Goal: Task Accomplishment & Management: Complete application form

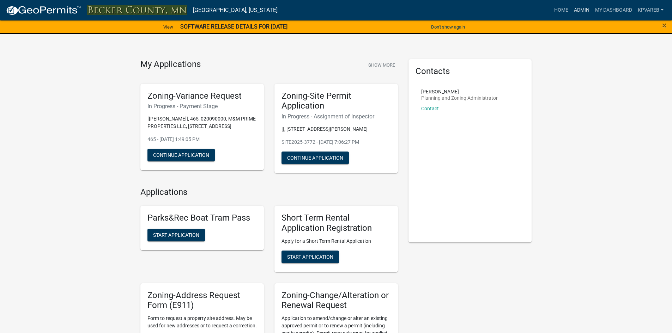
click at [583, 10] on link "Admin" at bounding box center [581, 10] width 21 height 13
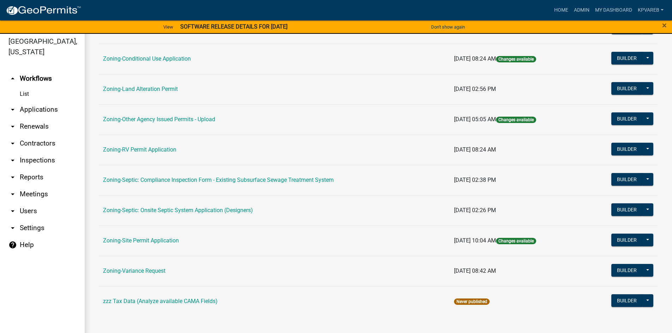
scroll to position [8, 0]
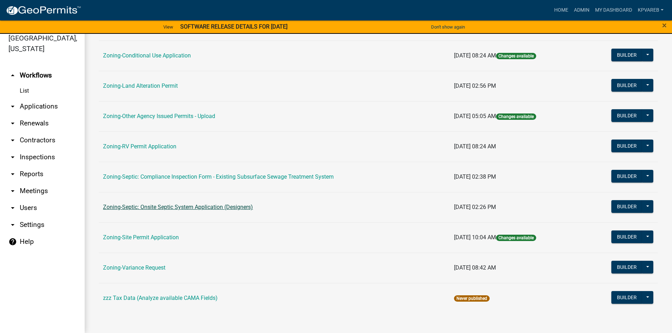
click at [227, 208] on link "Zoning-Septic: Onsite Septic System Application (Designers)" at bounding box center [178, 207] width 150 height 7
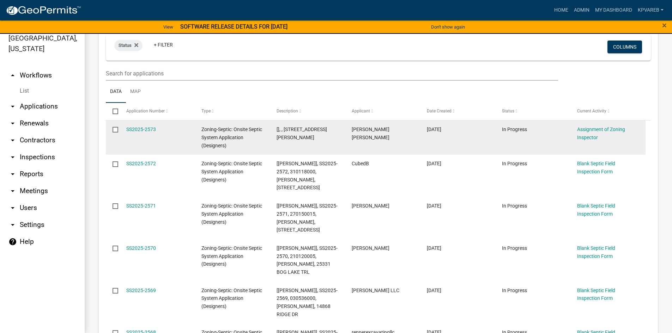
scroll to position [106, 0]
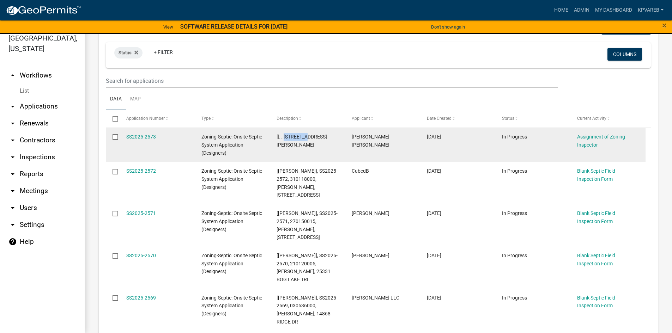
drag, startPoint x: 284, startPoint y: 135, endPoint x: 308, endPoint y: 132, distance: 24.6
click at [308, 132] on datatable-body-cell "[], , [STREET_ADDRESS][PERSON_NAME]" at bounding box center [307, 145] width 75 height 34
copy span "250033000"
click at [147, 135] on link "SS2025-2573" at bounding box center [141, 137] width 30 height 6
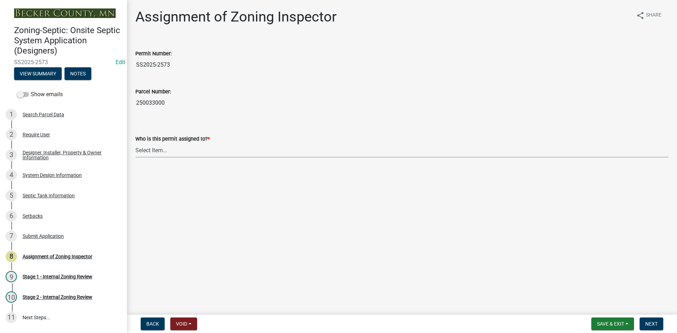
click at [158, 146] on select "Select Item... [PERSON_NAME] [PERSON_NAME] [PERSON_NAME] [PERSON_NAME] [PERSON_…" at bounding box center [401, 150] width 533 height 14
click at [135, 143] on select "Select Item... [PERSON_NAME] [PERSON_NAME] [PERSON_NAME] [PERSON_NAME] [PERSON_…" at bounding box center [401, 150] width 533 height 14
select select "7bfe52ba-73b7-4ac1-9bde-d3bb601555ca"
click at [652, 321] on span "Next" at bounding box center [651, 324] width 12 height 6
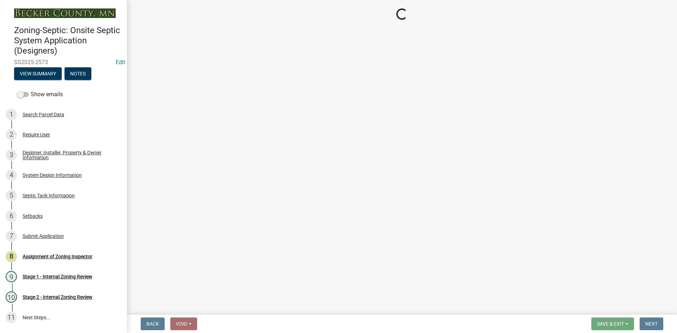
scroll to position [60, 0]
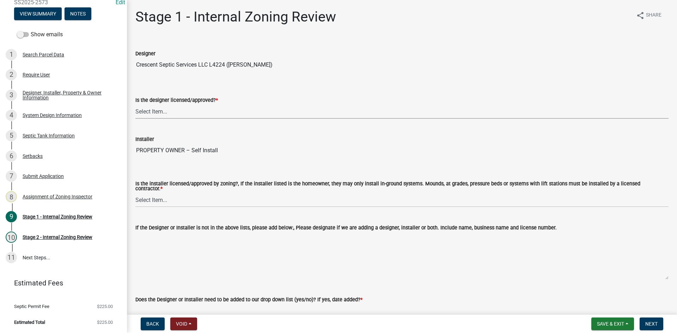
click at [159, 115] on select "Select Item... Yes No" at bounding box center [401, 111] width 533 height 14
click at [135, 104] on select "Select Item... Yes No" at bounding box center [401, 111] width 533 height 14
select select "49e49f1e-3b32-4342-8c2e-9cbd4919fe4d"
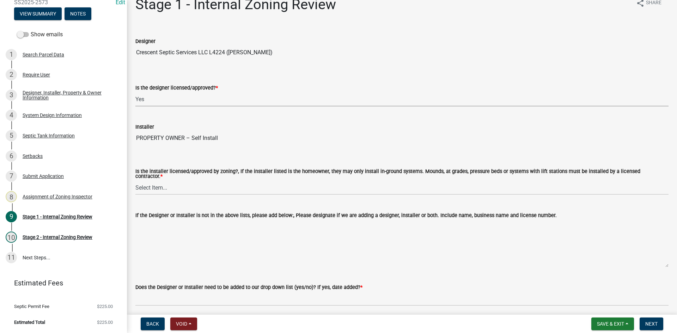
scroll to position [0, 0]
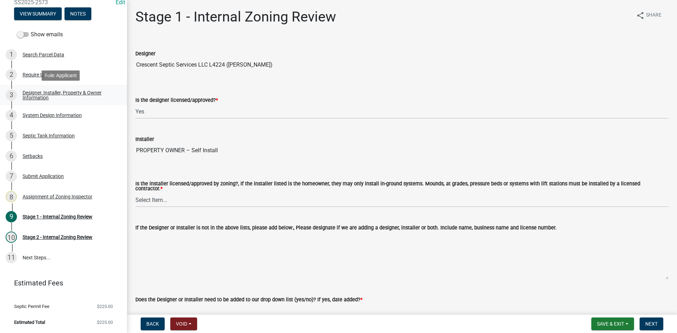
click at [38, 95] on div "Designer, Installer, Property & Owner Information" at bounding box center [69, 95] width 93 height 10
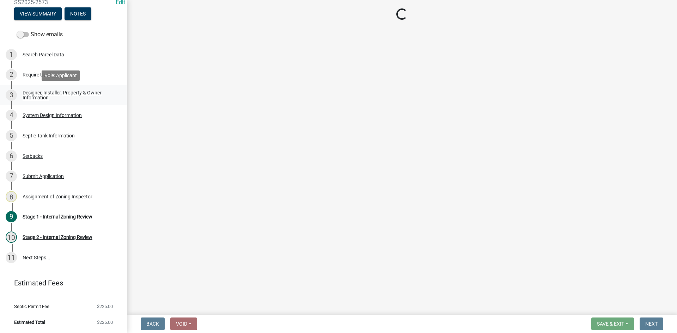
select select "28040c5d-3b1e-49e5-b52e-dac167f0f2de"
select select "1c9ff1f6-7549-467f-8fe1-bc544d096328"
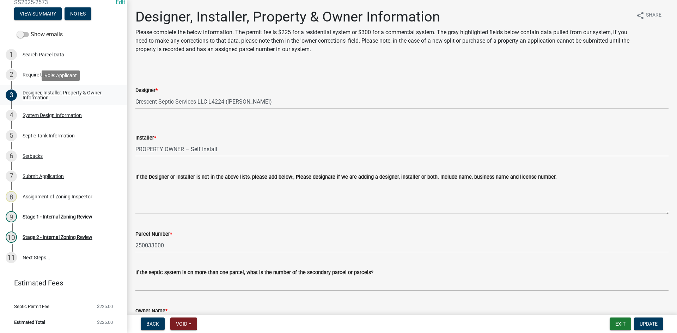
click at [40, 96] on div "Designer, Installer, Property & Owner Information" at bounding box center [69, 95] width 93 height 10
click at [646, 324] on span "Update" at bounding box center [649, 324] width 18 height 6
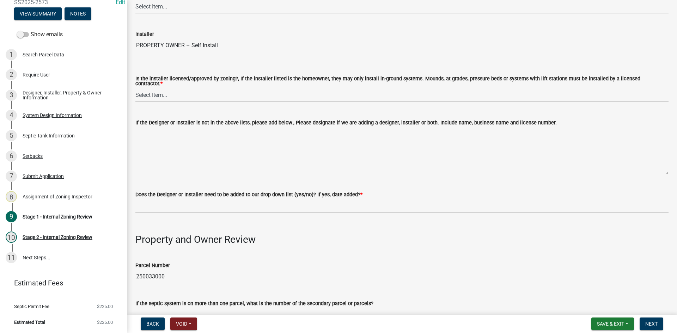
scroll to position [106, 0]
drag, startPoint x: 151, startPoint y: 89, endPoint x: 154, endPoint y: 94, distance: 5.9
click at [151, 89] on select "Select Item... Yes No" at bounding box center [401, 94] width 533 height 14
click at [135, 87] on select "Select Item... Yes No" at bounding box center [401, 94] width 533 height 14
click at [158, 98] on select "Select Item... Yes No" at bounding box center [401, 94] width 533 height 14
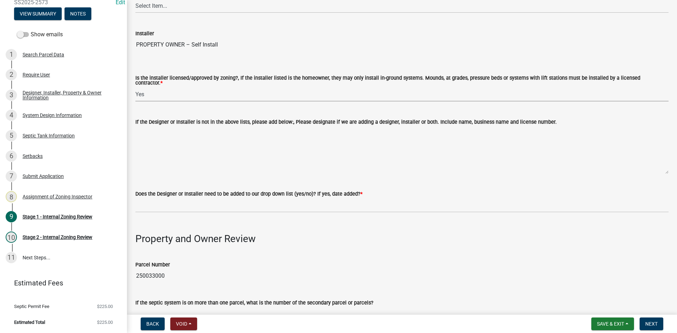
click at [135, 87] on select "Select Item... Yes No" at bounding box center [401, 94] width 533 height 14
select select "ca07ae0a-7638-46ff-ada2-c67ca3524324"
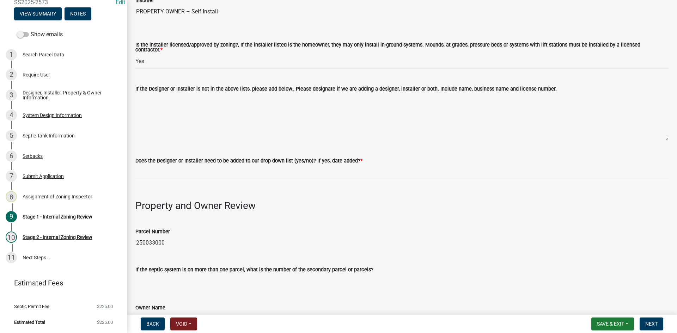
scroll to position [176, 0]
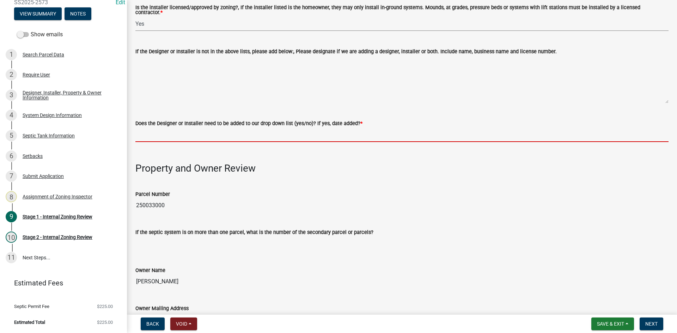
click at [155, 133] on input "Does the Designer or Installer need to be added to our drop down list (yes/no)?…" at bounding box center [401, 135] width 533 height 14
type input "NO/ SELF INSTALL HOME OWNER"
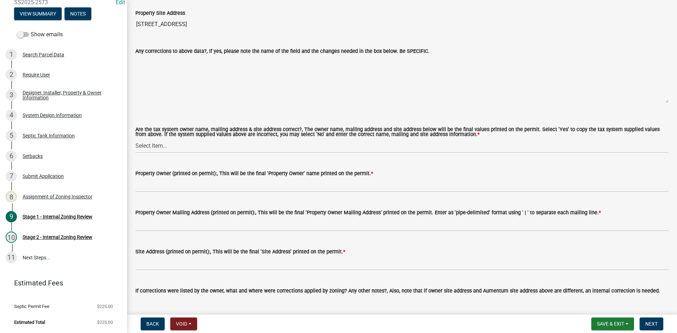
scroll to position [599, 0]
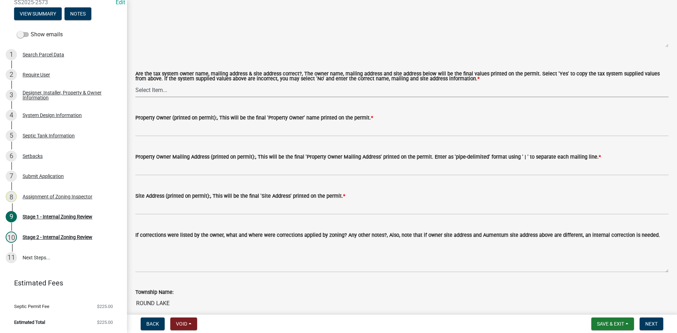
click at [162, 91] on select "Select Item... Yes No" at bounding box center [401, 90] width 533 height 14
click at [135, 83] on select "Select Item... Yes No" at bounding box center [401, 90] width 533 height 14
select select "ec75a761-93b4-47c5-8535-fea253c32937"
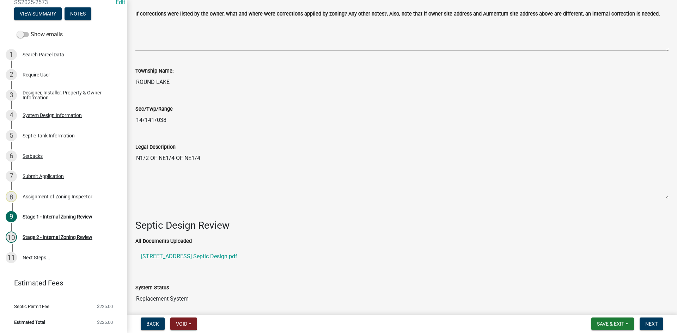
scroll to position [917, 0]
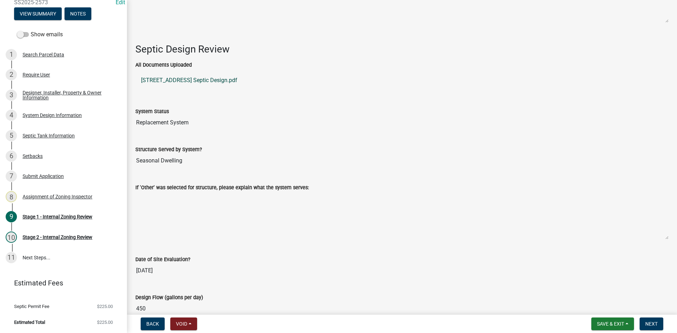
click at [194, 79] on link "32000 Co Hwy 37 Septic Design.pdf" at bounding box center [401, 80] width 533 height 17
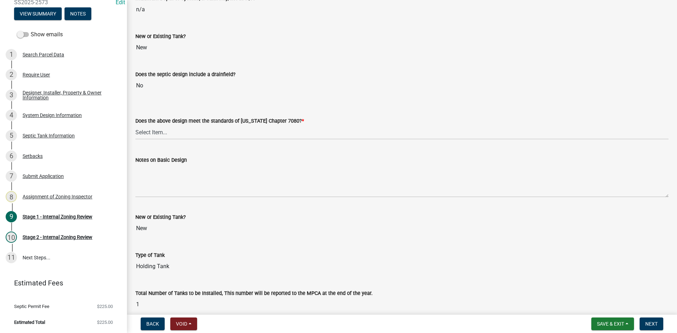
scroll to position [1561, 0]
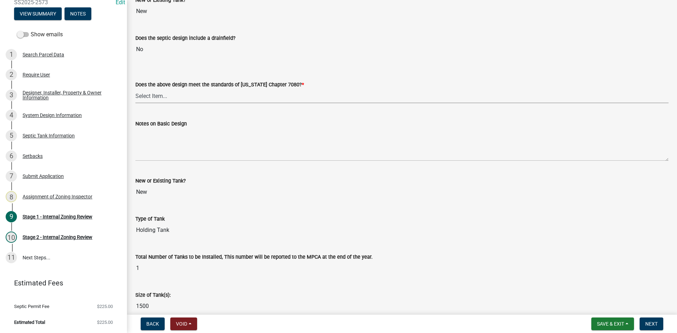
click at [162, 95] on select "Select Item... Yes No" at bounding box center [401, 96] width 533 height 14
click at [135, 89] on select "Select Item... Yes No" at bounding box center [401, 96] width 533 height 14
select select "bcbb982e-a48c-4b4a-a83b-ed1363446a86"
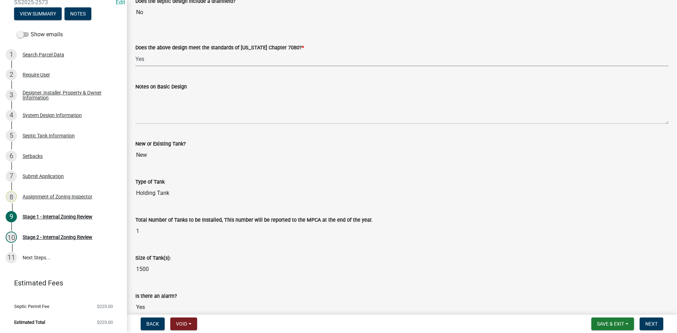
scroll to position [1596, 0]
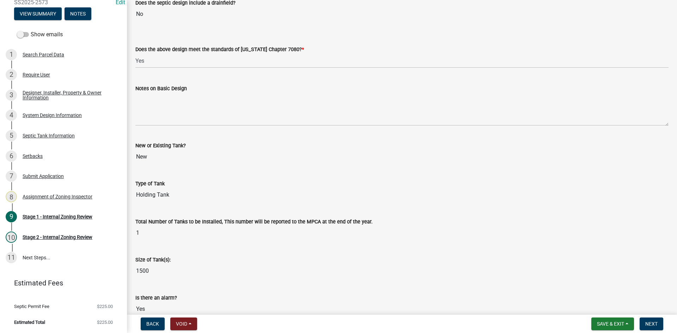
drag, startPoint x: 135, startPoint y: 192, endPoint x: 169, endPoint y: 194, distance: 33.2
click at [174, 195] on input "Holding Tank" at bounding box center [401, 195] width 533 height 14
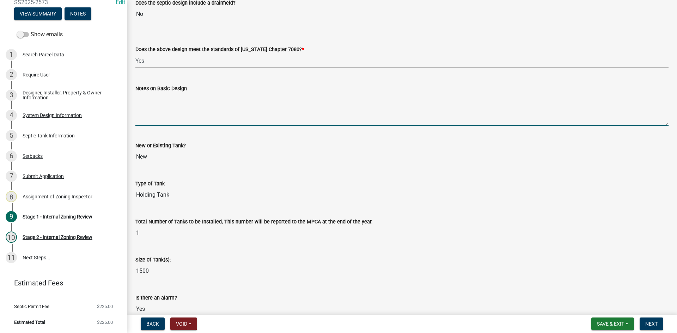
click at [157, 119] on textarea "Notes on Basic Design" at bounding box center [401, 109] width 533 height 33
paste textarea "Holding Tank"
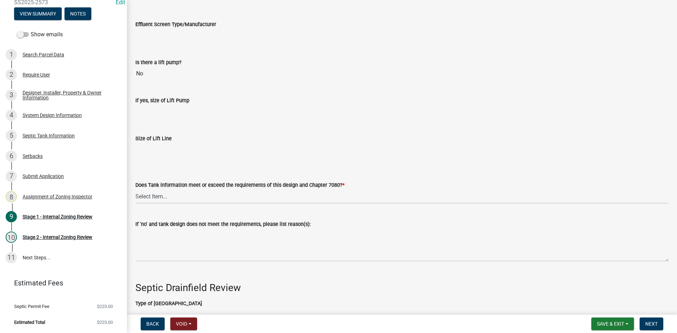
scroll to position [2055, 0]
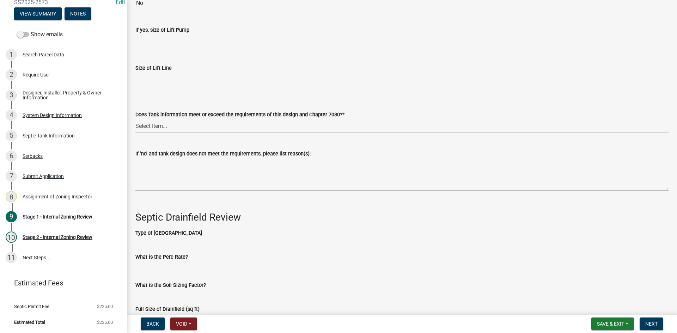
type textarea "Holding Tank"
click at [156, 124] on select "Select Item... Yes No" at bounding box center [401, 126] width 533 height 14
click at [135, 119] on select "Select Item... Yes No" at bounding box center [401, 126] width 533 height 14
select select "47a2a5dd-5977-4941-8e6f-09ff03cdfb75"
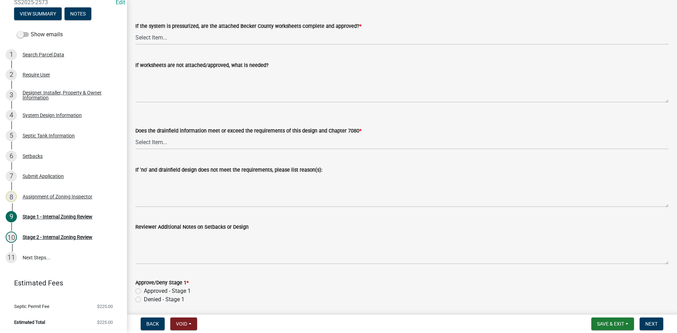
scroll to position [2583, 0]
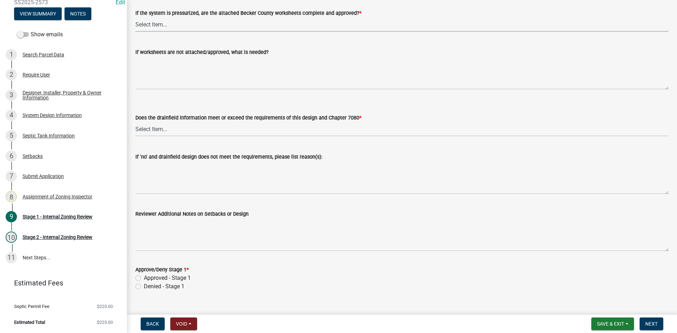
click at [151, 28] on select "Select Item... Yes No NA" at bounding box center [401, 24] width 533 height 14
click at [135, 17] on select "Select Item... Yes No NA" at bounding box center [401, 24] width 533 height 14
click at [180, 28] on select "Select Item... Yes No NA" at bounding box center [401, 24] width 533 height 14
click at [135, 17] on select "Select Item... Yes No NA" at bounding box center [401, 24] width 533 height 14
select select "bb79d4d7-231b-4b1d-b193-590fb78434b4"
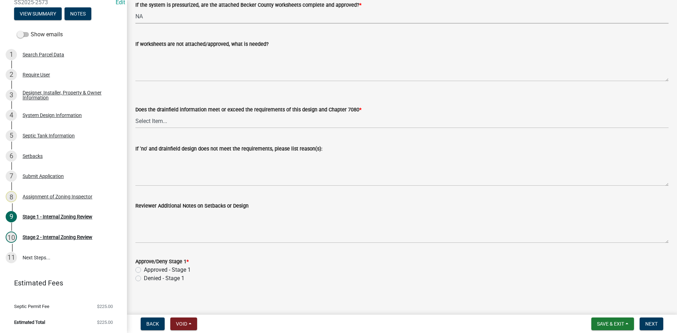
scroll to position [2594, 0]
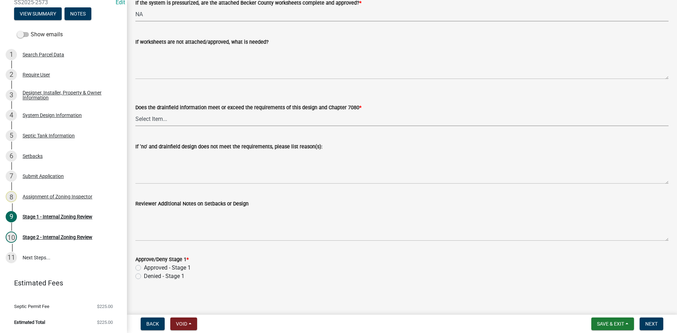
drag, startPoint x: 166, startPoint y: 115, endPoint x: 168, endPoint y: 122, distance: 7.6
click at [166, 115] on select "Select Item... Yes No" at bounding box center [401, 119] width 533 height 14
click at [135, 112] on select "Select Item... Yes No" at bounding box center [401, 119] width 533 height 14
select select "16f67b85-ee8d-44ae-bc4a-b6dc5f12ab64"
click at [144, 266] on label "Approved - Stage 1" at bounding box center [167, 268] width 47 height 8
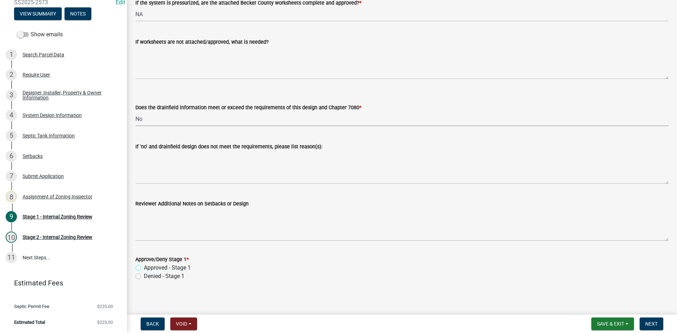
click at [144, 266] on input "Approved - Stage 1" at bounding box center [146, 266] width 5 height 5
radio input "true"
click at [653, 324] on span "Next" at bounding box center [651, 324] width 12 height 6
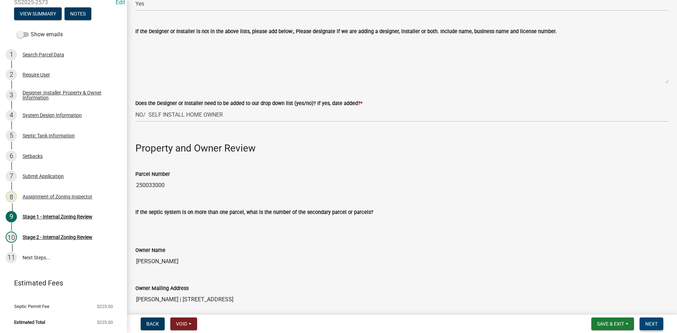
scroll to position [0, 0]
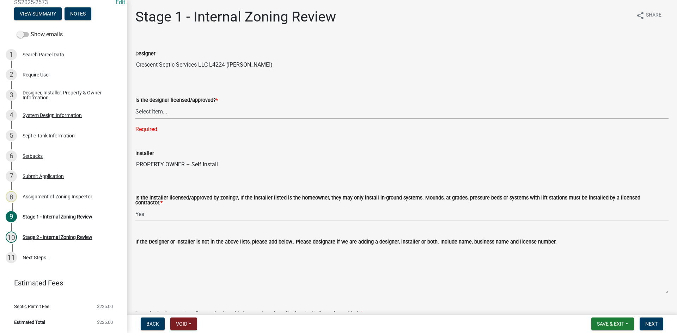
click at [167, 114] on select "Select Item... Yes No" at bounding box center [401, 111] width 533 height 14
click at [135, 104] on select "Select Item... Yes No" at bounding box center [401, 111] width 533 height 14
select select "49e49f1e-3b32-4342-8c2e-9cbd4919fe4d"
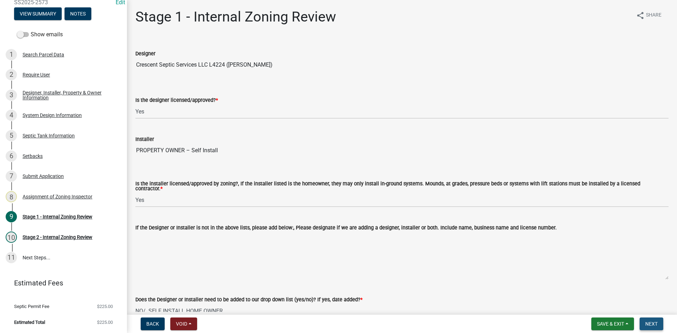
click at [658, 323] on button "Next" at bounding box center [652, 324] width 24 height 13
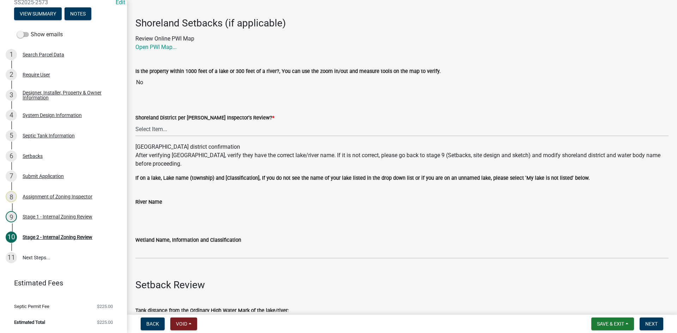
scroll to position [106, 0]
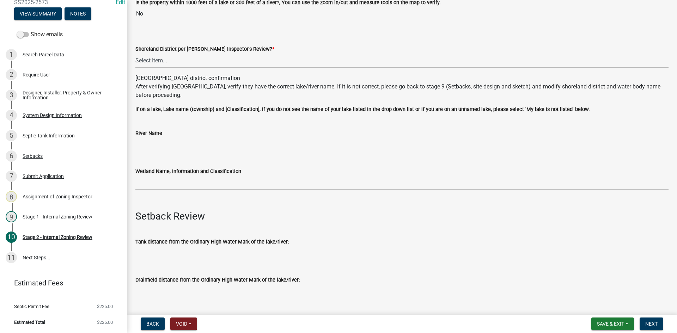
click at [160, 61] on select "Select Item... Yes No" at bounding box center [401, 60] width 533 height 14
click at [135, 53] on select "Select Item... Yes No" at bounding box center [401, 60] width 533 height 14
select select "6aff4bf5-f522-4fb2-96f1-02faf4b88fa3"
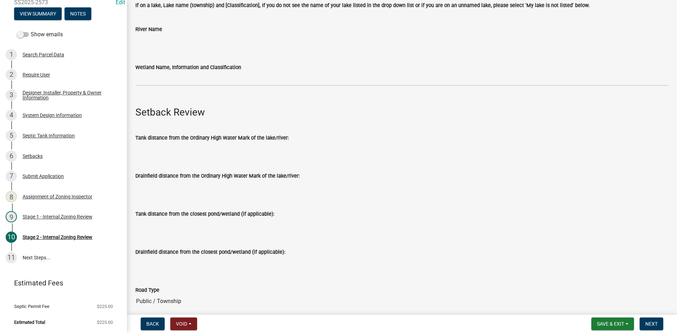
scroll to position [212, 0]
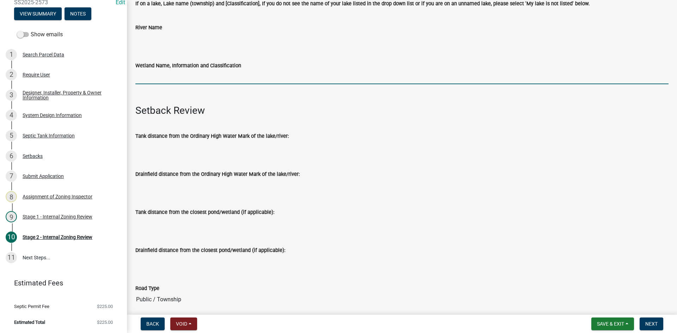
click at [191, 72] on input "Wetland Name, Information and Classification" at bounding box center [401, 77] width 533 height 14
type input "na"
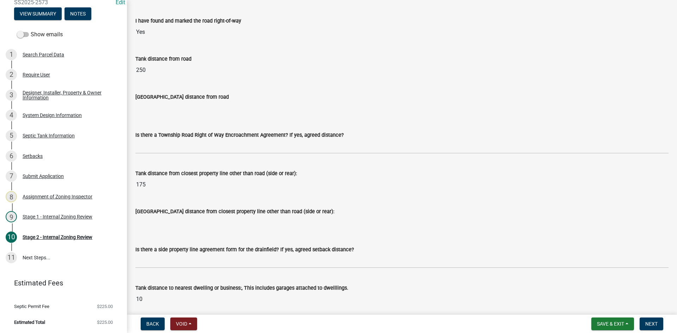
scroll to position [529, 0]
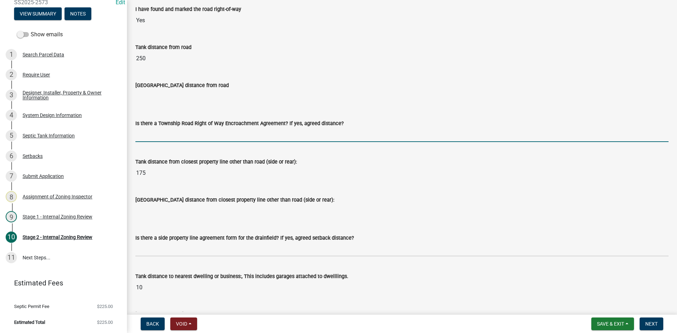
click at [152, 132] on input "Is there a Township Road Right of Way Encroachment Agreement? If yes, agreed di…" at bounding box center [401, 135] width 533 height 14
type input "na"
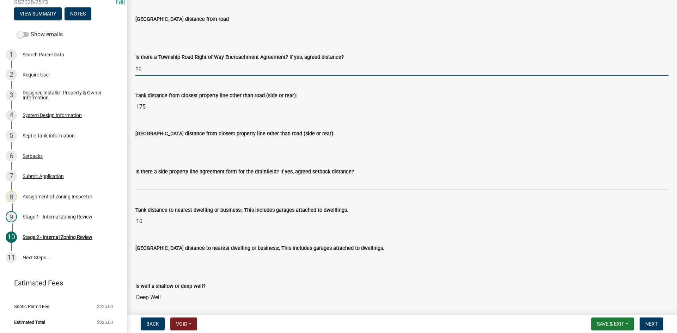
scroll to position [599, 0]
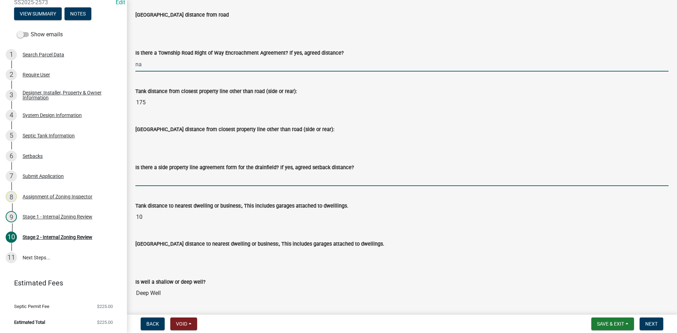
click at [144, 176] on input "Is there a side property line agreement form for the drainfield? If yes, agreed…" at bounding box center [401, 179] width 533 height 14
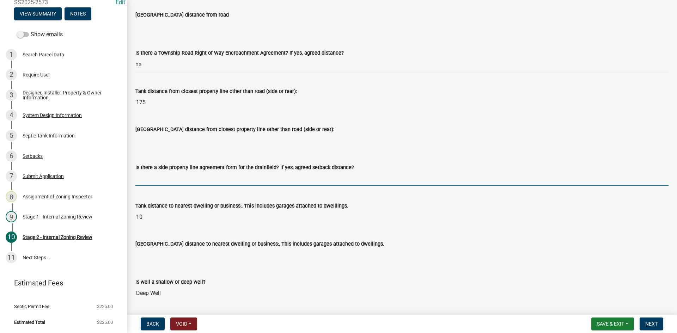
type input "na"
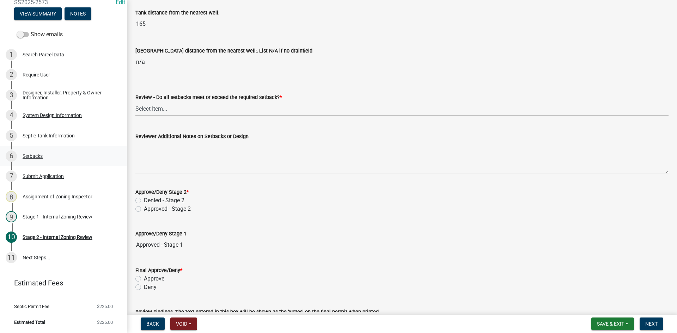
scroll to position [917, 0]
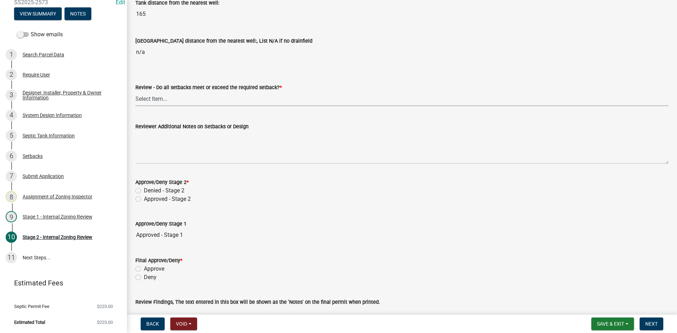
click at [147, 97] on select "Select Item... Yes No N/A" at bounding box center [401, 99] width 533 height 14
click at [135, 92] on select "Select Item... Yes No N/A" at bounding box center [401, 99] width 533 height 14
select select "1ad81be4-5d59-46bf-8b7b-d7c0f20ad891"
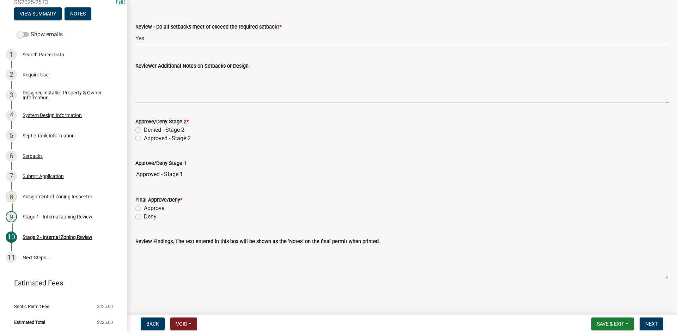
click at [144, 137] on label "Approved - Stage 2" at bounding box center [167, 138] width 47 height 8
click at [144, 137] on input "Approved - Stage 2" at bounding box center [146, 136] width 5 height 5
radio input "true"
click at [144, 208] on label "Approve" at bounding box center [154, 208] width 20 height 8
click at [144, 208] on input "Approve" at bounding box center [146, 206] width 5 height 5
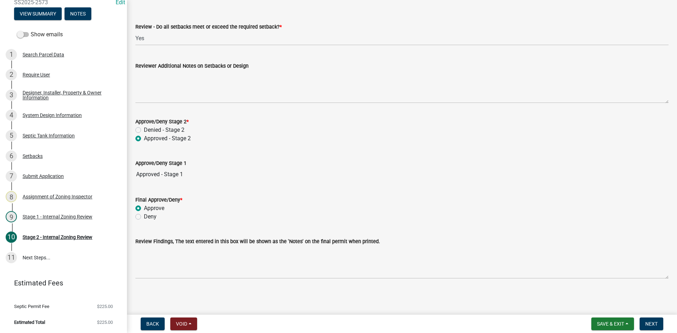
radio input "true"
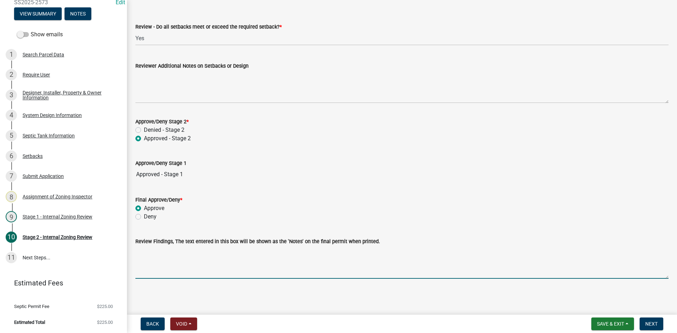
click at [161, 259] on textarea "Review Findings, The text entered in this box will be shown as the 'Notes' on t…" at bounding box center [401, 262] width 533 height 33
paste textarea "Holding Tank"
type textarea "Holding Tank/self install"
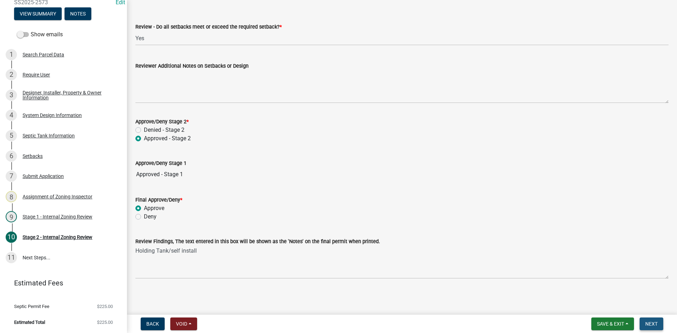
click at [649, 322] on span "Next" at bounding box center [651, 324] width 12 height 6
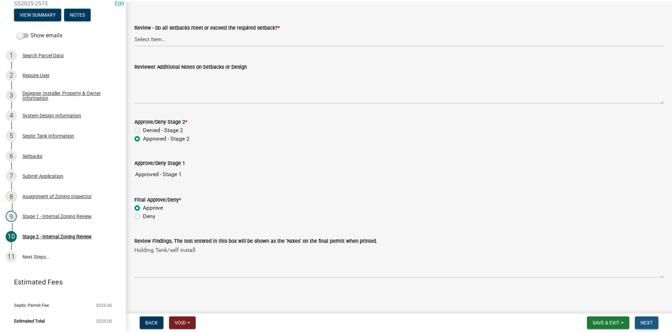
scroll to position [0, 0]
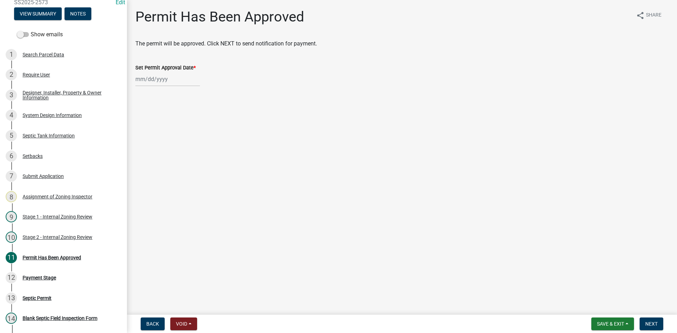
click at [174, 83] on div at bounding box center [167, 79] width 65 height 14
select select "10"
select select "2025"
click at [169, 129] on div "8" at bounding box center [164, 127] width 11 height 11
type input "[DATE]"
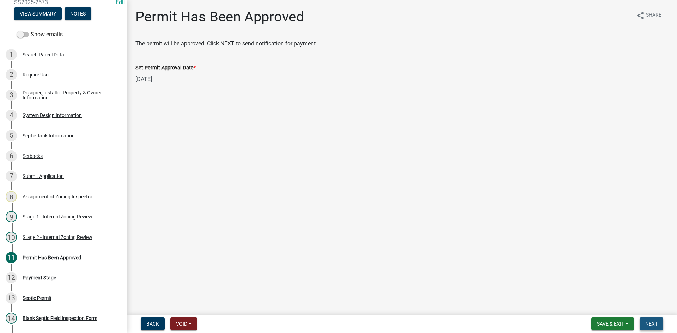
click at [653, 320] on button "Next" at bounding box center [652, 324] width 24 height 13
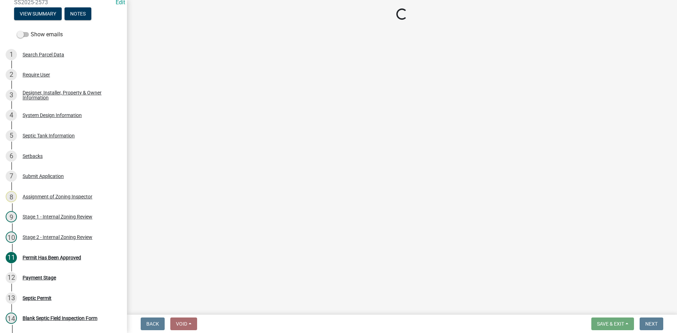
select select "3: 3"
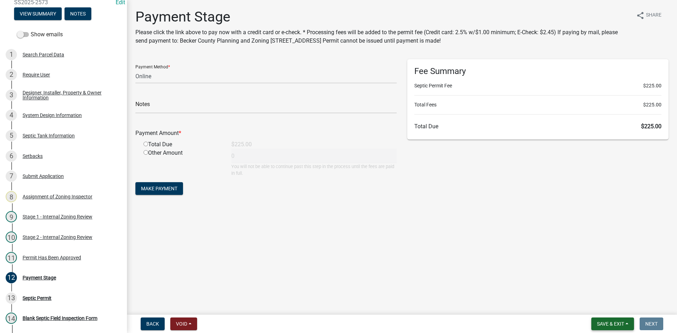
click at [616, 322] on span "Save & Exit" at bounding box center [610, 324] width 27 height 6
click at [610, 308] on button "Save & Exit" at bounding box center [605, 305] width 56 height 17
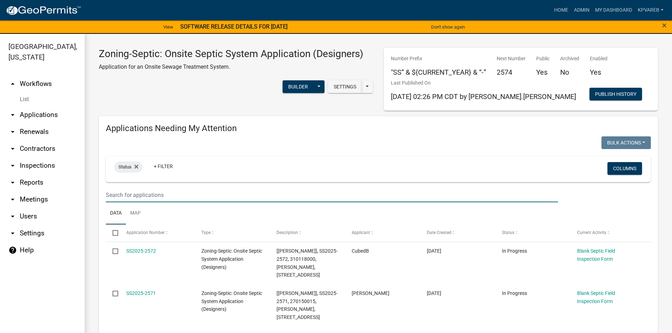
click at [152, 195] on input "text" at bounding box center [332, 195] width 452 height 14
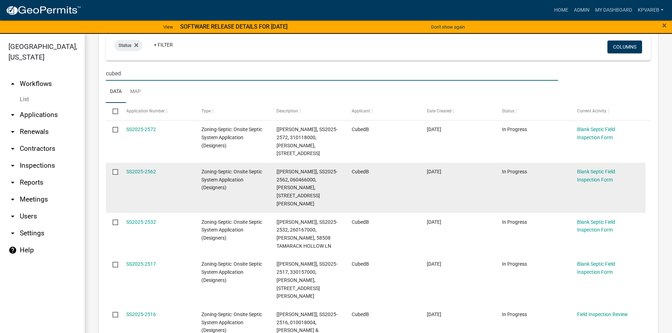
scroll to position [16, 0]
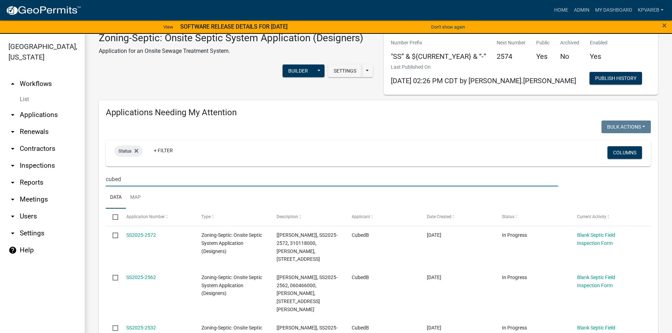
drag, startPoint x: 130, startPoint y: 182, endPoint x: 68, endPoint y: 193, distance: 63.4
click at [68, 193] on div "Becker County, Minnesota arrow_drop_up Workflows List arrow_drop_down Applicati…" at bounding box center [336, 188] width 672 height 308
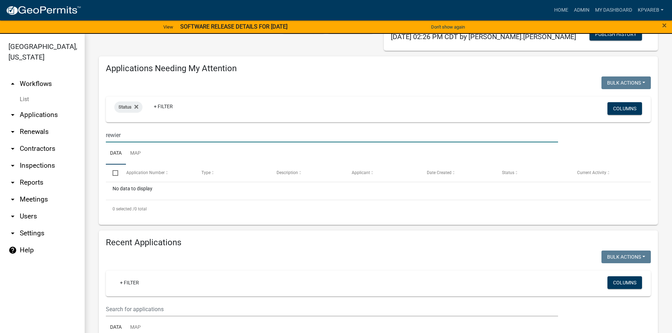
scroll to position [157, 0]
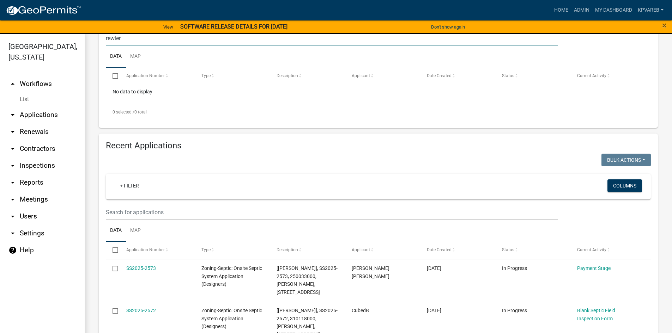
type input "rewier"
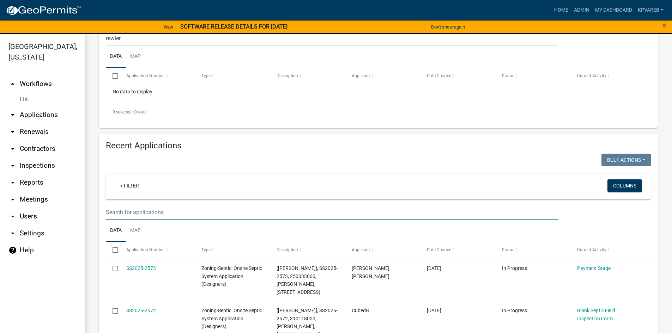
click at [140, 217] on input "text" at bounding box center [332, 212] width 452 height 14
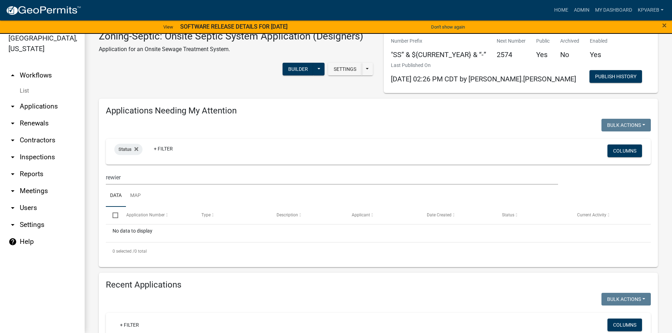
scroll to position [0, 0]
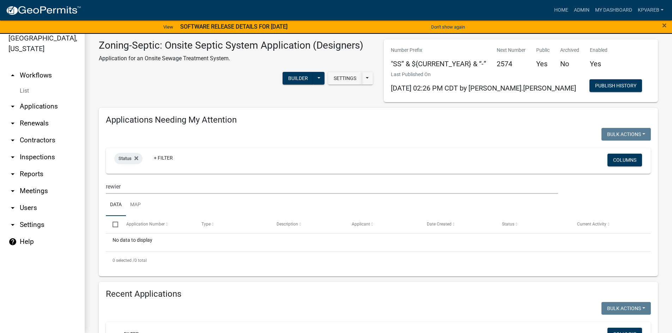
type input "rew"
click at [133, 184] on input "rewier" at bounding box center [332, 186] width 452 height 14
drag, startPoint x: 114, startPoint y: 186, endPoint x: 289, endPoint y: 177, distance: 175.1
click at [247, 177] on wm-filter-builder "Status + Filter Columns rewier" at bounding box center [378, 171] width 545 height 46
type input "rew"
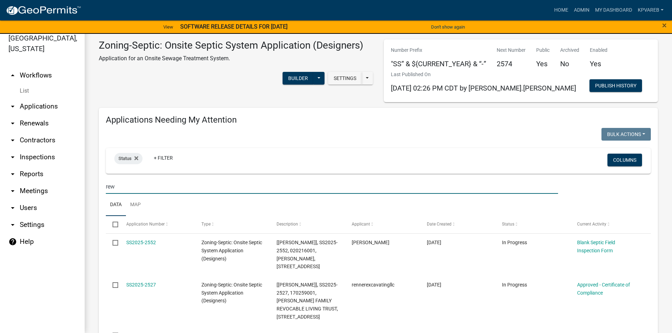
drag, startPoint x: 130, startPoint y: 184, endPoint x: 100, endPoint y: 194, distance: 31.7
click at [99, 194] on div "Applications Needing My Attention Bulk Actions Void Expire Lock Withdraw Status…" at bounding box center [378, 281] width 559 height 346
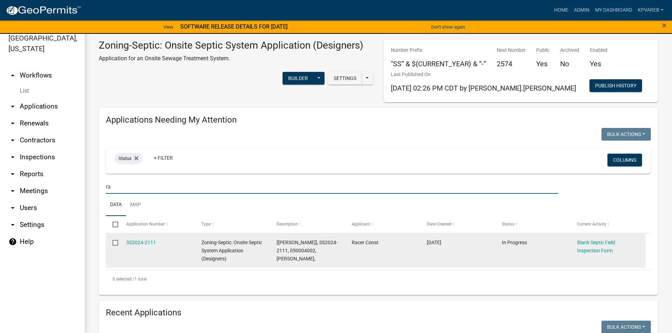
type input "r"
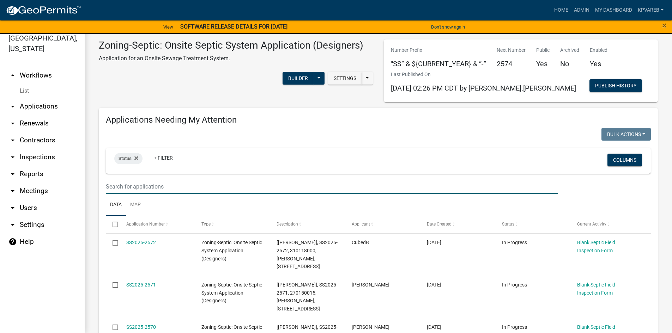
click at [143, 184] on input "text" at bounding box center [332, 186] width 452 height 14
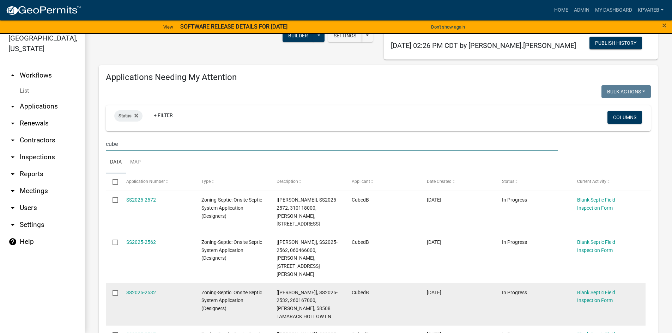
scroll to position [106, 0]
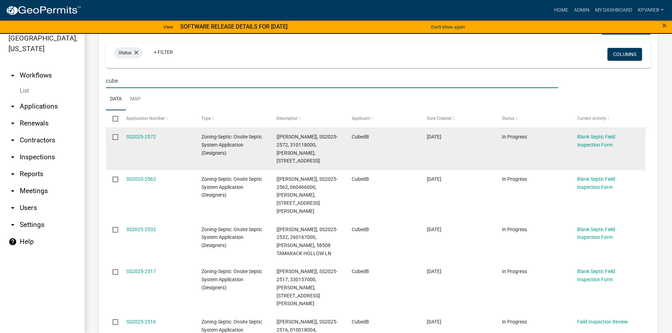
type input "cube"
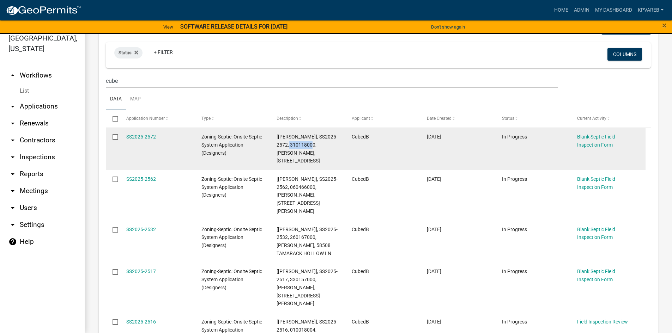
drag, startPoint x: 290, startPoint y: 145, endPoint x: 313, endPoint y: 145, distance: 22.6
click at [314, 144] on span "[[PERSON_NAME]], SS2025-2572, 310118000, [PERSON_NAME], [STREET_ADDRESS]" at bounding box center [306, 149] width 61 height 30
copy span "310118000"
click at [340, 149] on datatable-body-cell "[[PERSON_NAME]], SS2025-2572, 310118000, [PERSON_NAME], [STREET_ADDRESS]" at bounding box center [307, 149] width 75 height 42
click at [146, 138] on link "SS2025-2572" at bounding box center [141, 137] width 30 height 6
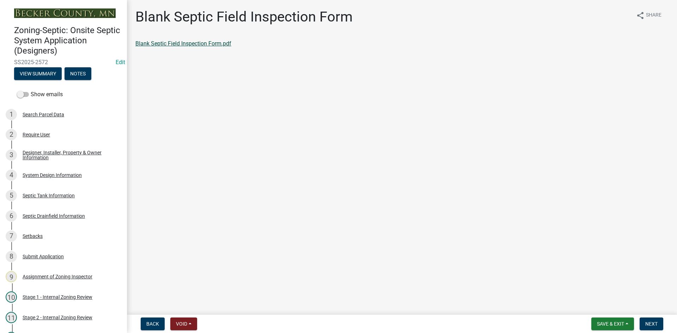
click at [173, 44] on link "Blank Septic Field Inspection Form.pdf" at bounding box center [183, 43] width 96 height 7
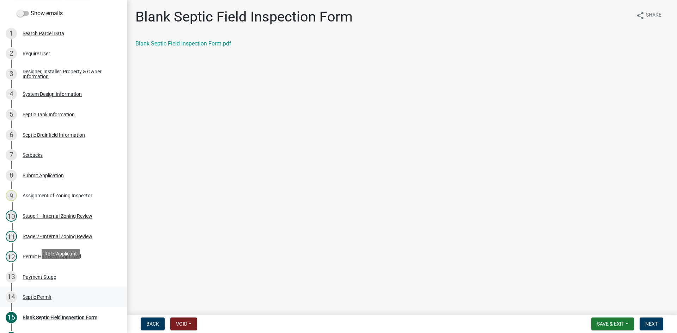
scroll to position [152, 0]
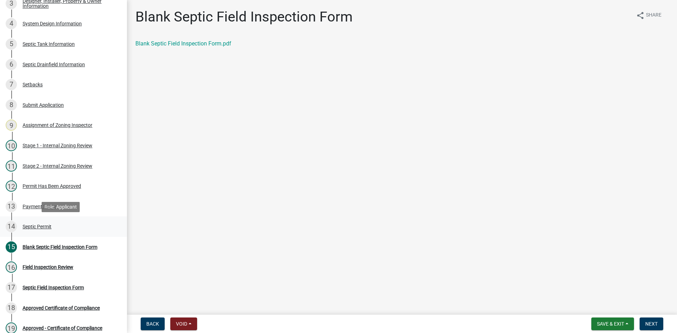
click at [44, 226] on div "Septic Permit" at bounding box center [37, 226] width 29 height 5
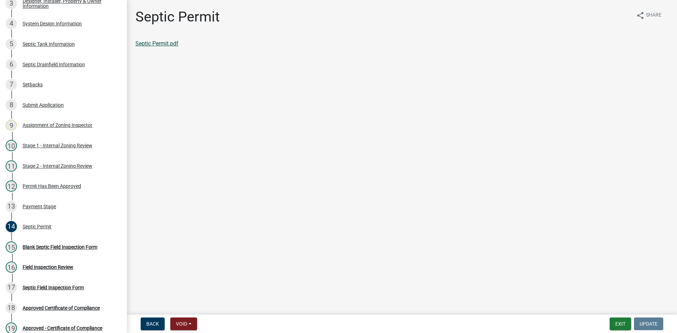
click at [157, 43] on link "Septic Permit.pdf" at bounding box center [156, 43] width 43 height 7
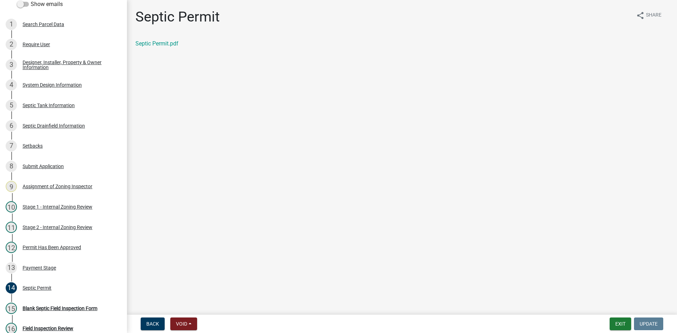
scroll to position [90, 0]
click at [77, 86] on div "System Design Information" at bounding box center [52, 85] width 59 height 5
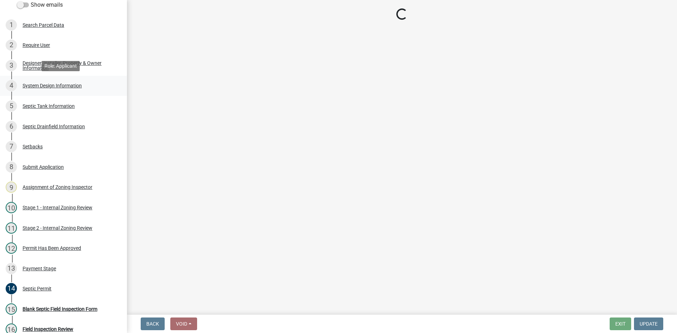
select select "8ba21533-2acf-4cc6-95e5-280e4aabd5a3"
select select "25258e87-3ef9-4f1c-a5f1-75a1d463abfb"
select select "011fbff4-a41d-4a75-9bd8-71c7e6c69e0d"
select select "85fdfef2-2683-4311-b5d5-5505f6411127"
select select "1002d2f5-04ee-41f0-9277-2fadb170a736"
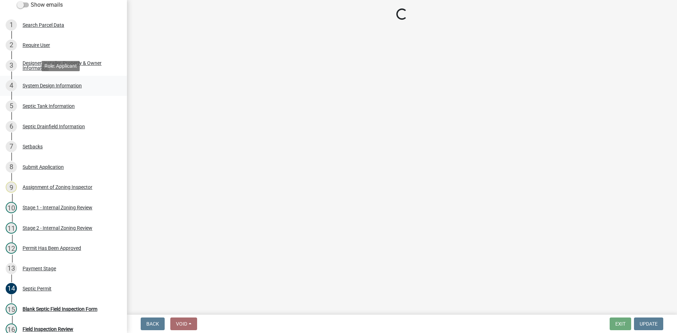
select select "ef698bf5-6172-44c1-9ffb-522c07469aed"
select select "384fc250-a67e-4e5e-a6e0-19116deb63e7"
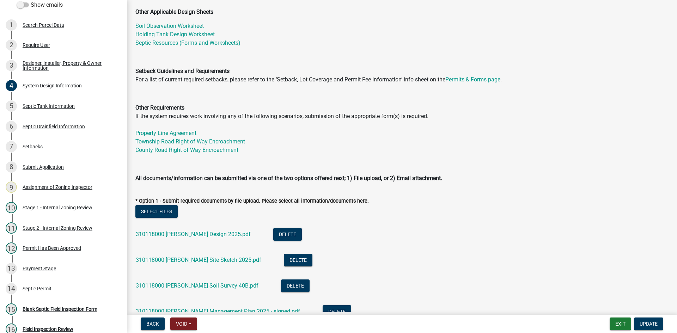
scroll to position [282, 0]
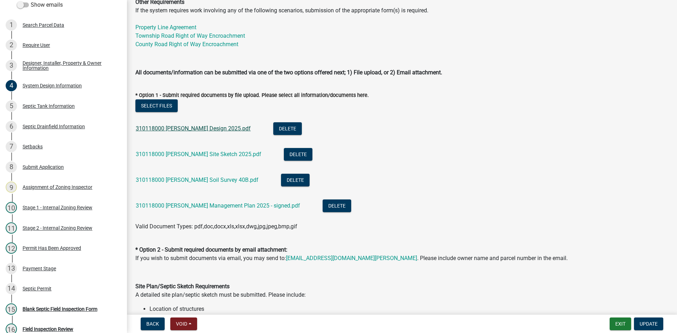
click at [188, 128] on link "310118000 Riewer Design 2025.pdf" at bounding box center [193, 128] width 115 height 7
click at [206, 160] on div "310118000 Riewer Site Sketch 2025.pdf" at bounding box center [204, 155] width 137 height 14
click at [209, 152] on link "310118000 Riewer Site Sketch 2025.pdf" at bounding box center [199, 154] width 126 height 7
click at [209, 178] on link "310118000 Riewer Soil Survey 40B.pdf" at bounding box center [197, 180] width 123 height 7
click at [195, 205] on link "310118000 Riewer Management Plan 2025 - signed.pdf" at bounding box center [218, 205] width 164 height 7
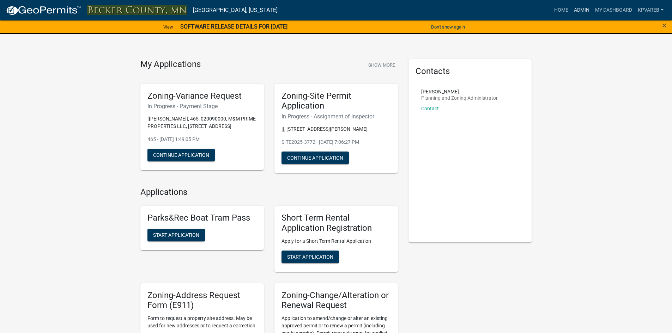
click at [585, 10] on link "Admin" at bounding box center [581, 10] width 21 height 13
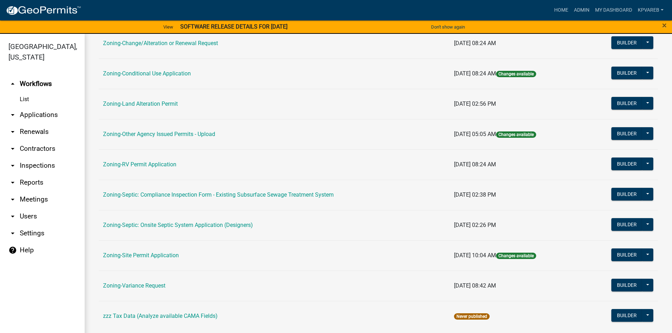
scroll to position [208, 0]
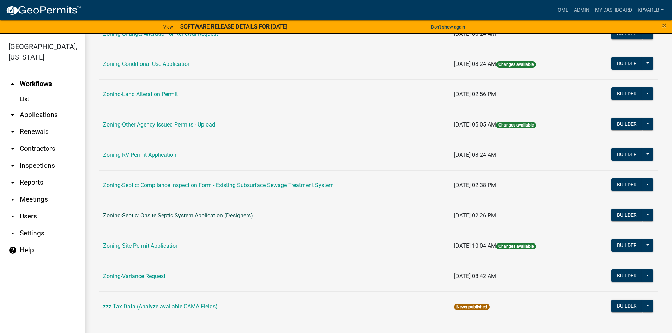
click at [215, 216] on link "Zoning-Septic: Onsite Septic System Application (Designers)" at bounding box center [178, 215] width 150 height 7
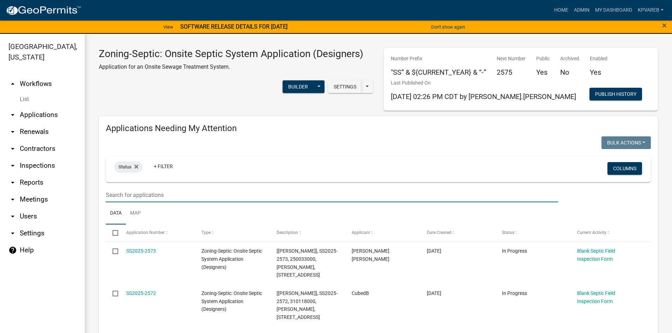
click at [125, 190] on input "text" at bounding box center [332, 195] width 452 height 14
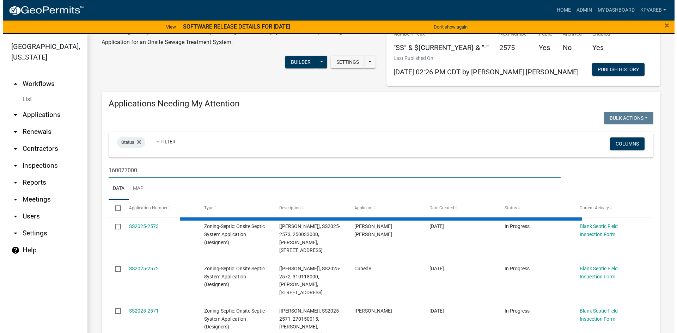
scroll to position [71, 0]
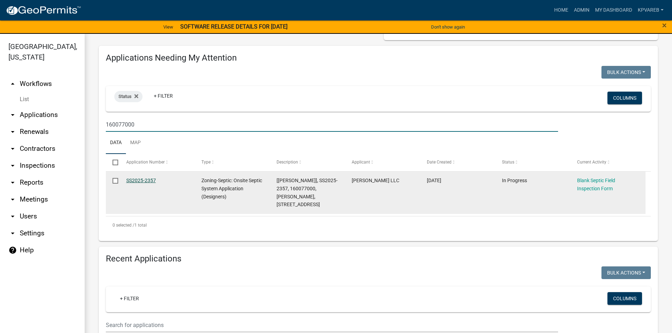
type input "160077000"
click at [150, 178] on link "SS2025-2357" at bounding box center [141, 181] width 30 height 6
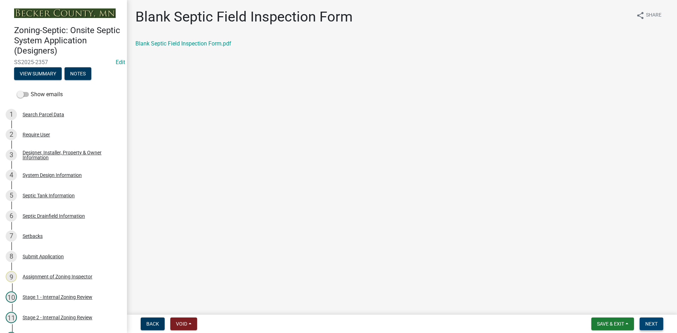
click at [652, 319] on button "Next" at bounding box center [652, 324] width 24 height 13
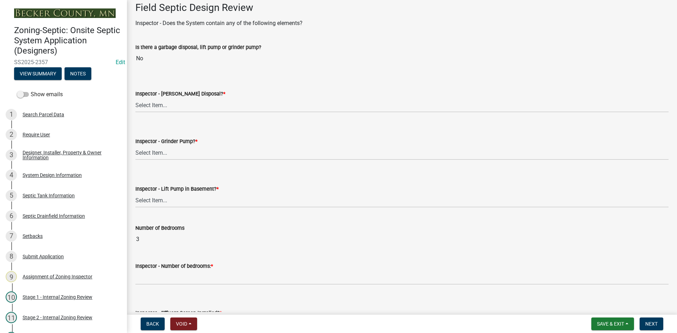
scroll to position [247, 0]
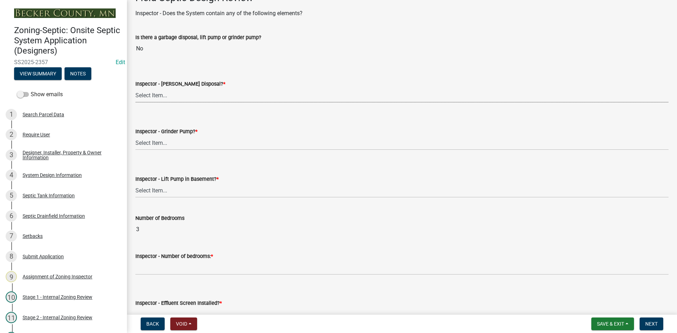
click at [152, 99] on select "Select Item... Yes No" at bounding box center [401, 95] width 533 height 14
click at [135, 88] on select "Select Item... Yes No" at bounding box center [401, 95] width 533 height 14
select select "e6f115c1-9d93-4d61-8856-1810485f2117"
drag, startPoint x: 154, startPoint y: 143, endPoint x: 156, endPoint y: 147, distance: 3.9
click at [154, 143] on select "Select Item... Yes No" at bounding box center [401, 143] width 533 height 14
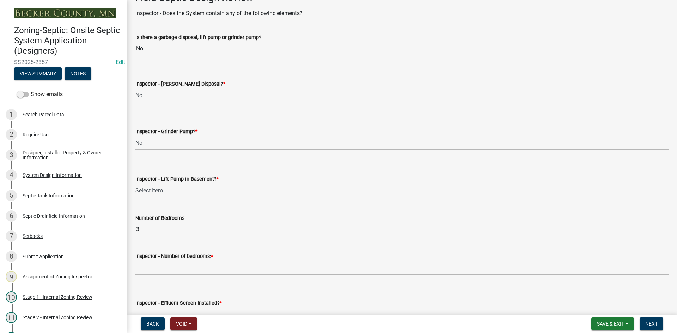
click at [135, 136] on select "Select Item... Yes No" at bounding box center [401, 143] width 533 height 14
select select "ce8adf61-51ba-42f2-bbc3-7480a098e35e"
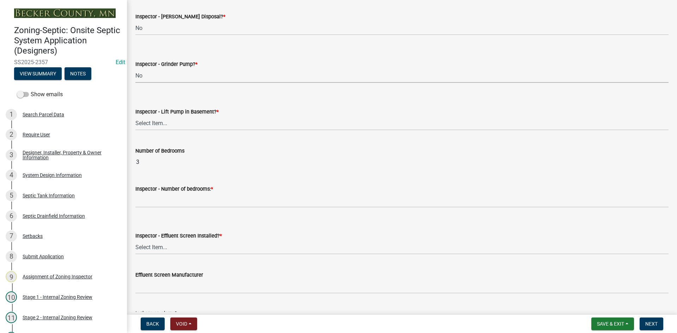
scroll to position [317, 0]
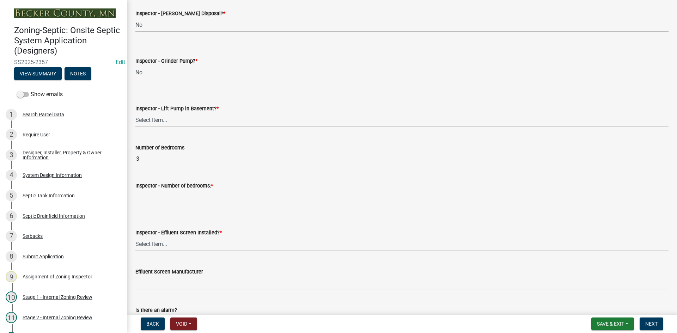
click at [167, 125] on select "Select Item... Yes No" at bounding box center [401, 120] width 533 height 14
click at [135, 113] on select "Select Item... Yes No" at bounding box center [401, 120] width 533 height 14
click at [165, 124] on select "Select Item... Yes No" at bounding box center [401, 120] width 533 height 14
click at [135, 113] on select "Select Item... Yes No" at bounding box center [401, 120] width 533 height 14
select select "58089658-2e95-4d4d-a981-afbd087a421a"
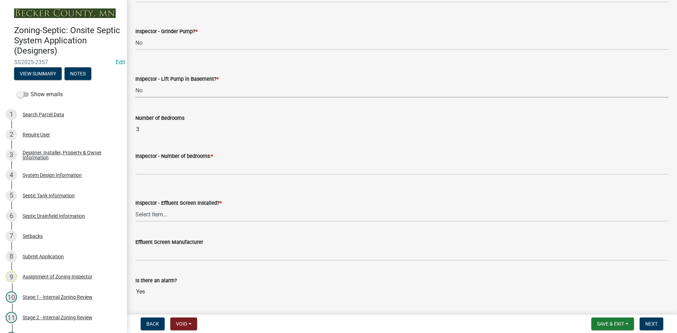
scroll to position [388, 0]
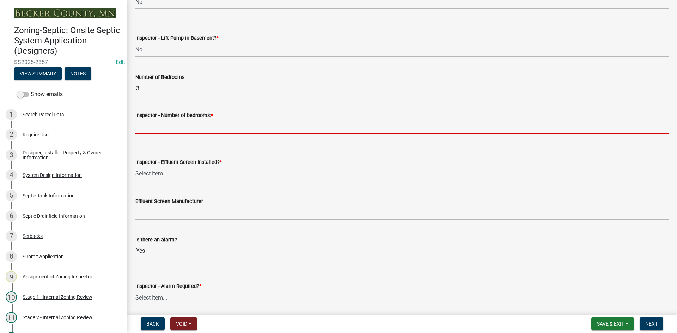
click at [164, 130] on input "Inspector - Number of bedrooms: *" at bounding box center [401, 127] width 533 height 14
type input "3"
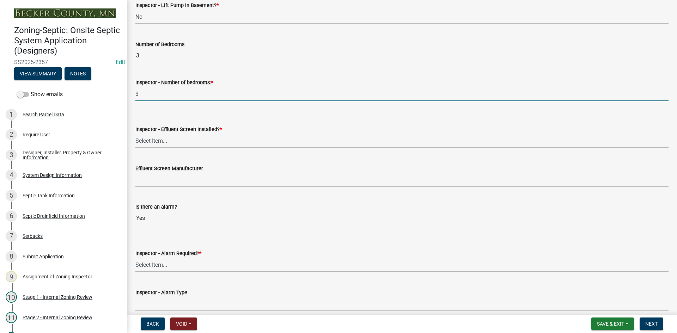
scroll to position [458, 0]
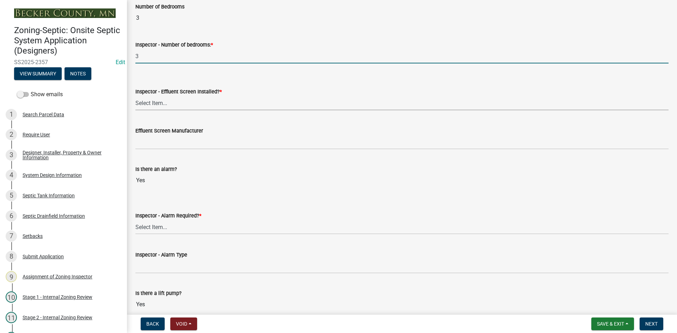
click at [159, 102] on select "Select Item... Yes No" at bounding box center [401, 103] width 533 height 14
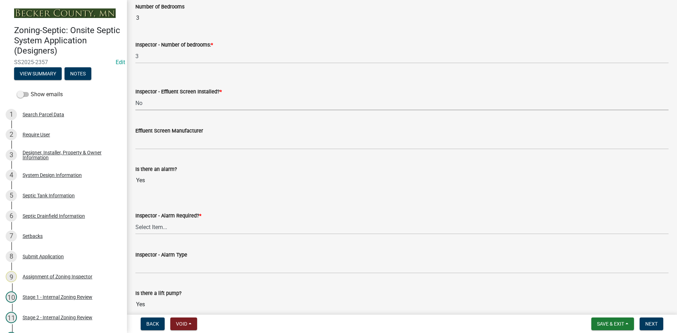
click at [135, 96] on select "Select Item... Yes No" at bounding box center [401, 103] width 533 height 14
select select "039f9276-f093-40ee-98f9-24c1fbae5d9d"
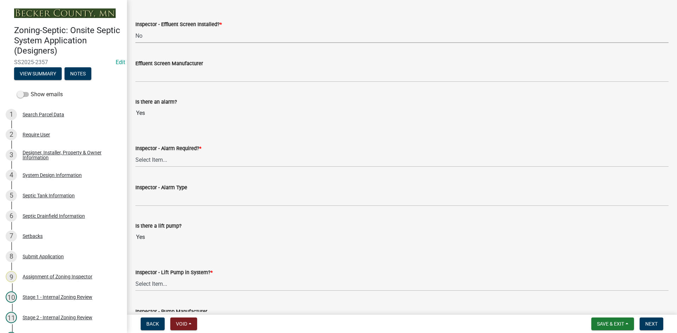
scroll to position [529, 0]
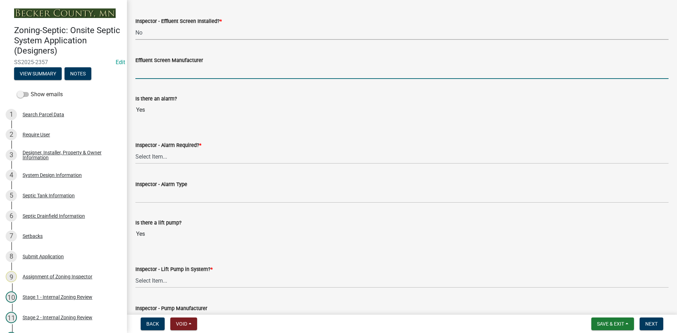
click at [160, 75] on input "Effluent Screen Manufacturer" at bounding box center [401, 72] width 533 height 14
type input "NA"
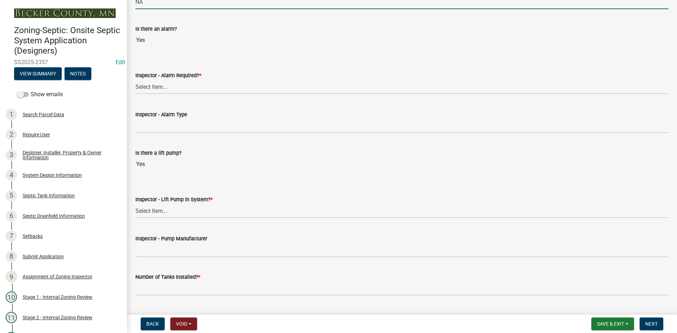
scroll to position [599, 0]
click at [154, 86] on select "Select Item... Yes No" at bounding box center [401, 86] width 533 height 14
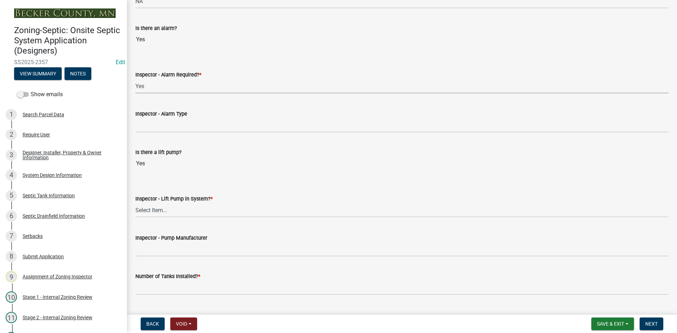
click at [135, 79] on select "Select Item... Yes No" at bounding box center [401, 86] width 533 height 14
select select "9075ff2b-2749-45ce-aee6-f4951e9a2109"
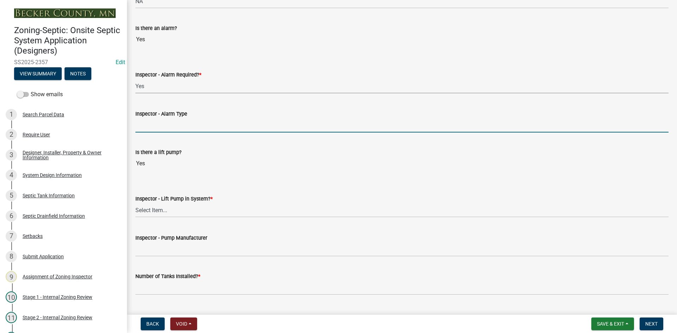
click at [154, 123] on input "Inspector - Alarm Type" at bounding box center [401, 125] width 533 height 14
type input "PS PATROL"
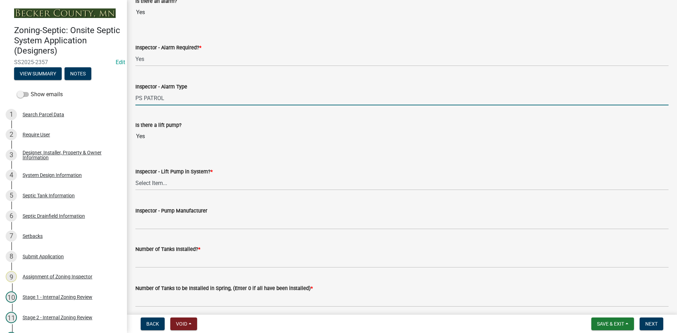
scroll to position [670, 0]
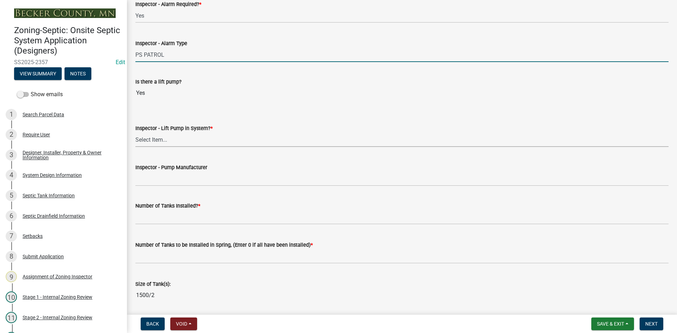
click at [166, 137] on select "Select Item... Yes No" at bounding box center [401, 140] width 533 height 14
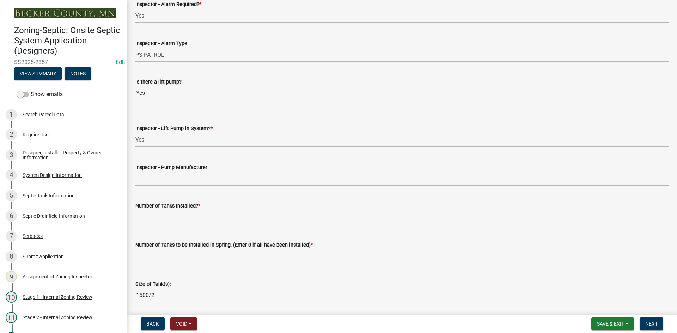
click at [135, 133] on select "Select Item... Yes No" at bounding box center [401, 140] width 533 height 14
select select "c19a0b5c-6916-4435-8c22-bdddceeea52a"
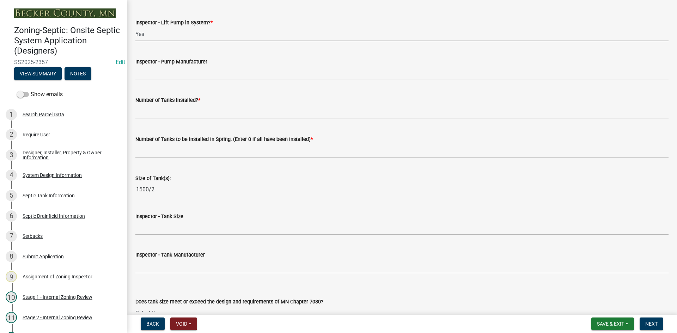
scroll to position [705, 0]
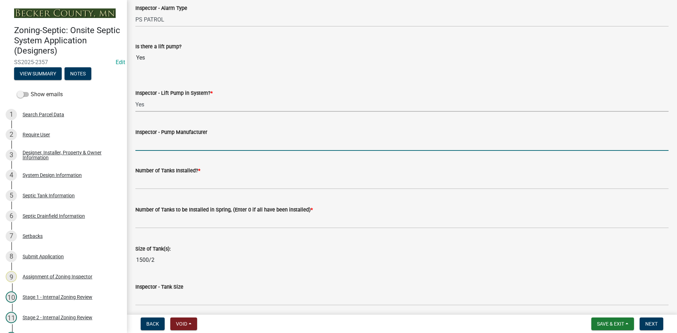
click at [163, 148] on input "Inspector - Pump Manufacturer" at bounding box center [401, 143] width 533 height 14
type input "[PERSON_NAME] 151"
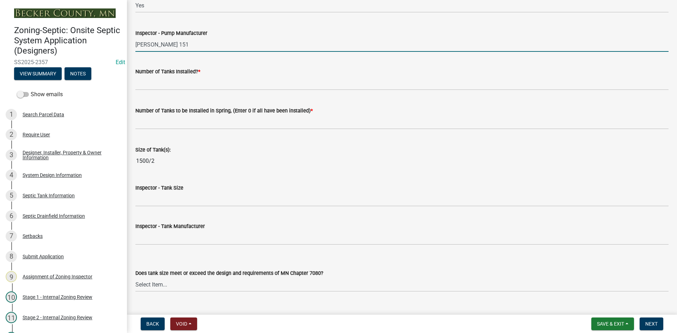
scroll to position [811, 0]
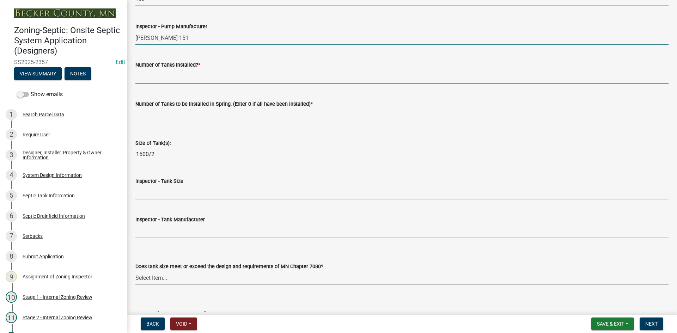
click at [158, 76] on input "text" at bounding box center [401, 76] width 533 height 14
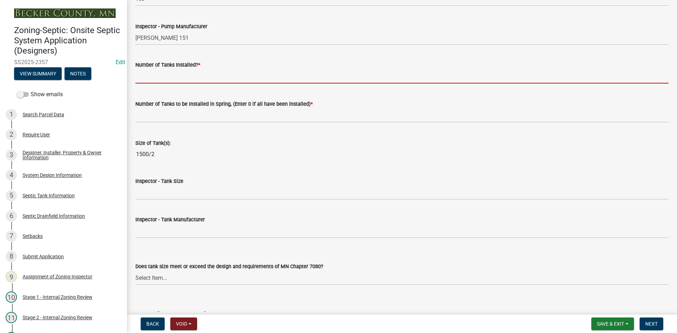
type input "1"
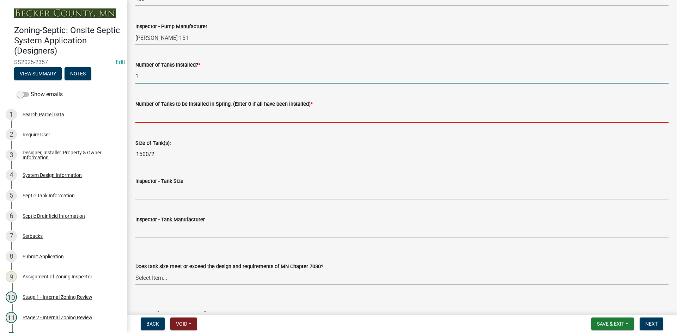
click at [164, 114] on input "text" at bounding box center [401, 115] width 533 height 14
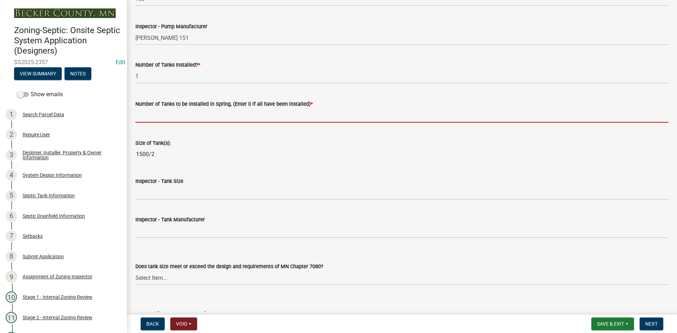
type input "0"
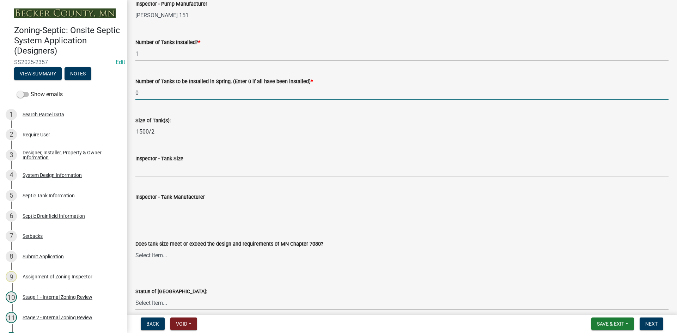
scroll to position [846, 0]
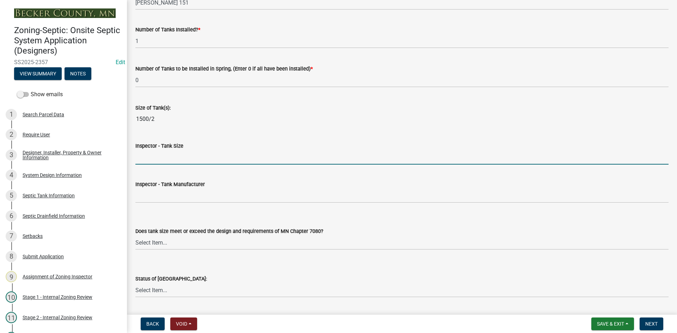
click at [152, 164] on input "Inspector - Tank Size" at bounding box center [401, 157] width 533 height 14
type input "1500/2"
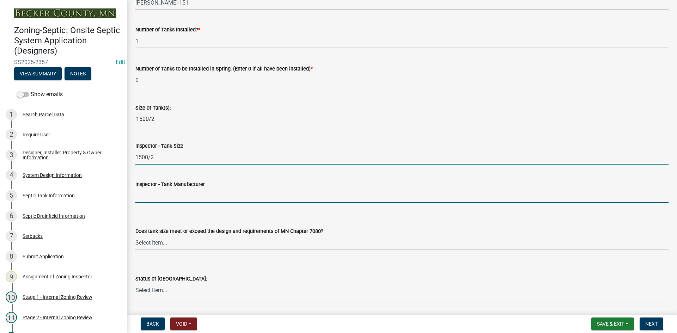
click at [164, 202] on input "Inspector - Tank Manufacturer" at bounding box center [401, 196] width 533 height 14
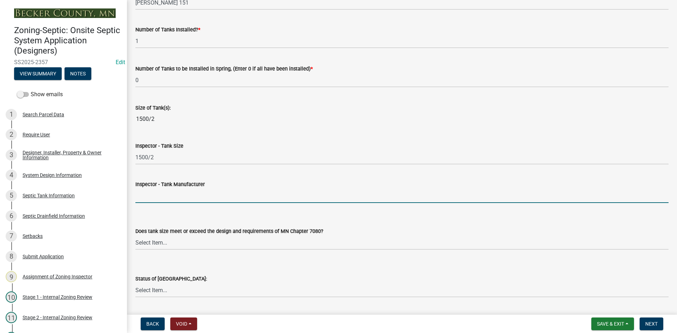
type input "BROWN/[PERSON_NAME]"
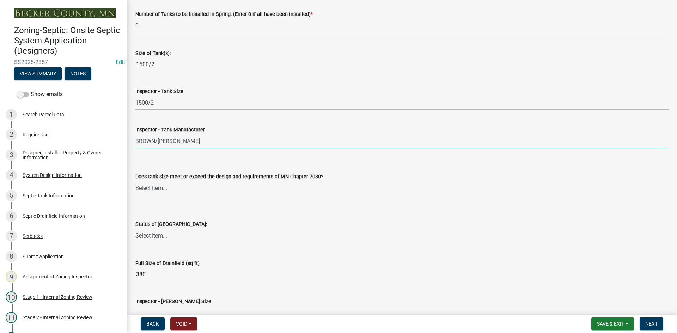
scroll to position [1022, 0]
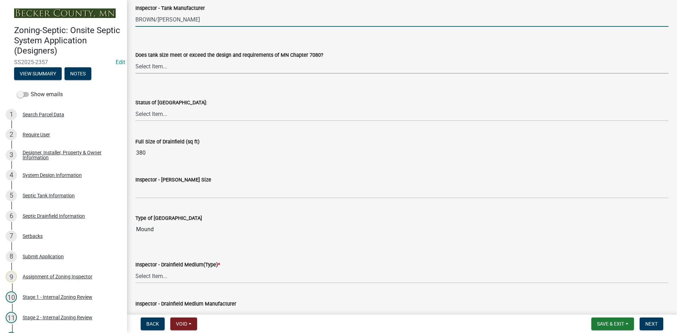
drag, startPoint x: 157, startPoint y: 66, endPoint x: 161, endPoint y: 65, distance: 3.9
click at [157, 66] on select "Select Item... Yes No Existing" at bounding box center [401, 66] width 533 height 14
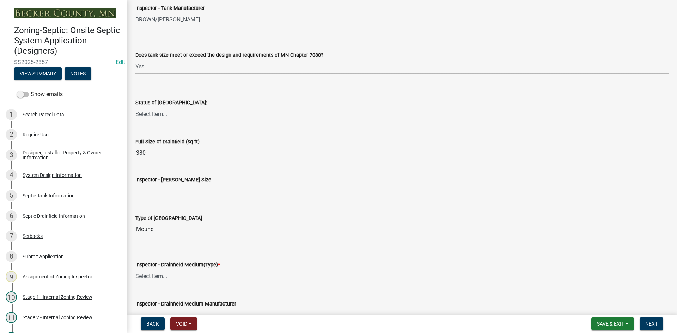
click at [135, 59] on select "Select Item... Yes No Existing" at bounding box center [401, 66] width 533 height 14
select select "f7794d6a-556a-43dc-97be-878f47e346d8"
click at [161, 117] on select "Select Item... No Drainfield Drainfield Installed [GEOGRAPHIC_DATA] to Be Insta…" at bounding box center [401, 114] width 533 height 14
click at [135, 107] on select "Select Item... No Drainfield Drainfield Installed [GEOGRAPHIC_DATA] to Be Insta…" at bounding box center [401, 114] width 533 height 14
select select "9376207c-987b-4580-9786-4fe9435ab5e6"
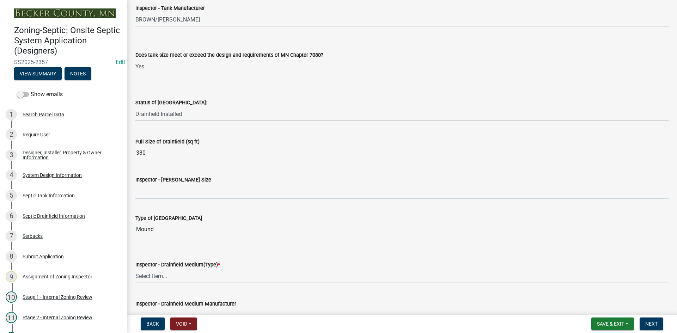
click at [157, 188] on input "Inspector - [PERSON_NAME] Size" at bounding box center [401, 191] width 533 height 14
type input "10x38 rock bed"
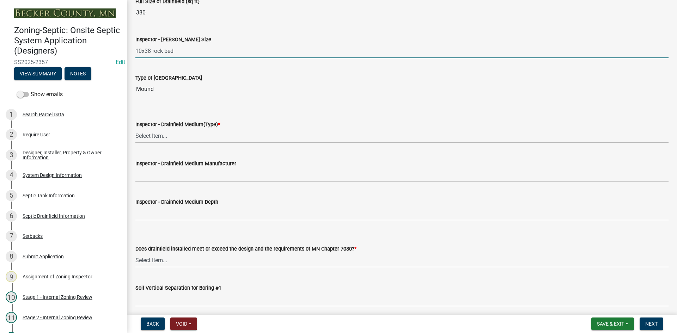
scroll to position [1163, 0]
click at [161, 133] on select "Select Item... Chamber Trench Rock Trench Gravelless Mound Pressure Bed Seepage…" at bounding box center [401, 135] width 533 height 14
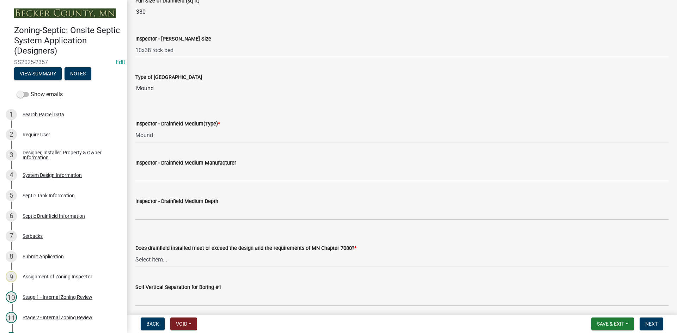
click at [135, 128] on select "Select Item... Chamber Trench Rock Trench Gravelless Mound Pressure Bed Seepage…" at bounding box center [401, 135] width 533 height 14
select select "d0fc35b5-23a5-4a64-97d6-4937a1f9afff"
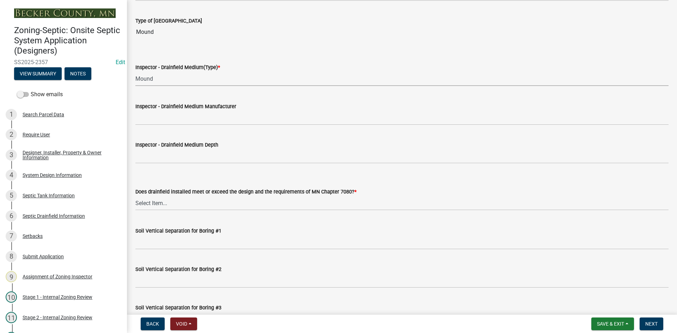
scroll to position [1234, 0]
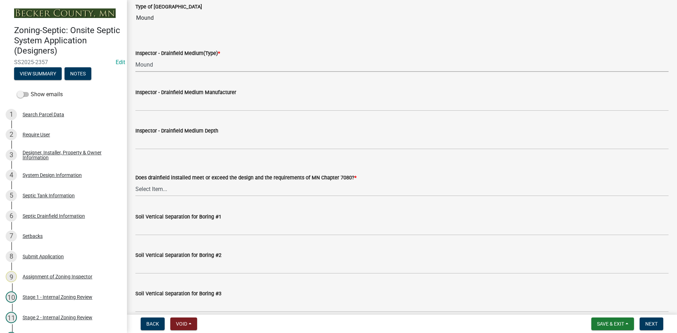
click at [162, 94] on label "Inspector - Drainfield Medium Manufacturer" at bounding box center [185, 92] width 101 height 5
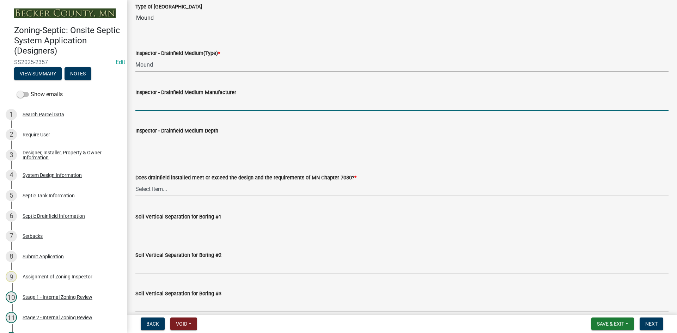
click at [162, 97] on input "Inspector - Drainfield Medium Manufacturer" at bounding box center [401, 104] width 533 height 14
click at [155, 103] on input "Inspector - Drainfield Medium Manufacturer" at bounding box center [401, 104] width 533 height 14
type input "rock"
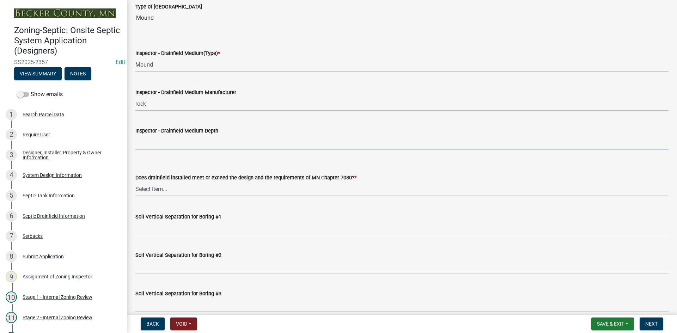
drag, startPoint x: 165, startPoint y: 140, endPoint x: 167, endPoint y: 149, distance: 10.2
click at [165, 140] on input "Inspector - Drainfield Medium Depth" at bounding box center [401, 142] width 533 height 14
type input "6""
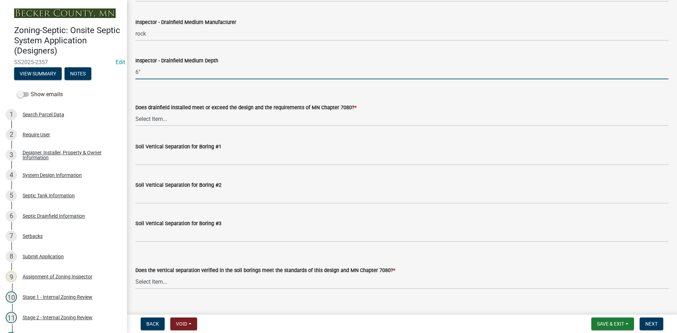
scroll to position [1304, 0]
drag, startPoint x: 157, startPoint y: 117, endPoint x: 160, endPoint y: 125, distance: 9.2
click at [158, 117] on select "Select Item... Yes No" at bounding box center [401, 118] width 533 height 14
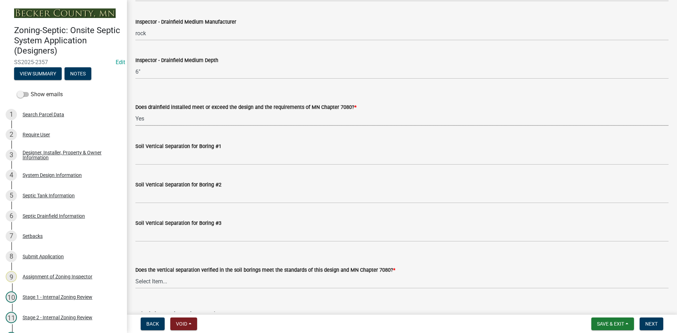
click at [135, 111] on select "Select Item... Yes No" at bounding box center [401, 118] width 533 height 14
select select "53e8394b-4ec8-472b-acba-27f64a4dcc6d"
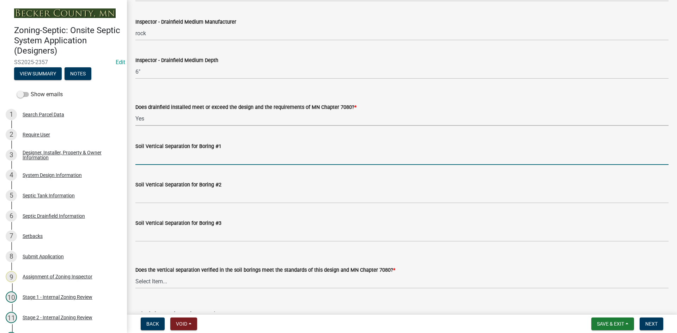
click at [137, 158] on input "Soil Vertical Separation for Boring #1" at bounding box center [401, 158] width 533 height 14
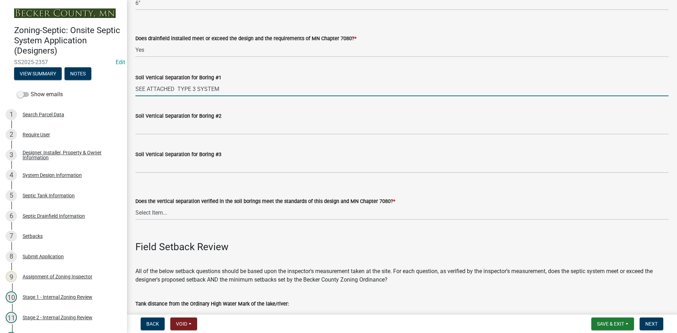
scroll to position [1375, 0]
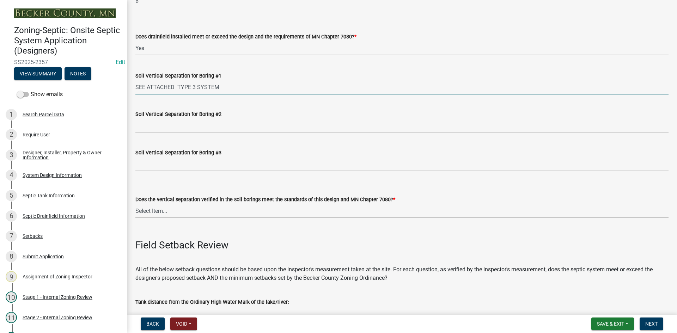
click at [176, 90] on input "SEE ATTACHED TYPE 3 SYSTEM" at bounding box center [401, 87] width 533 height 14
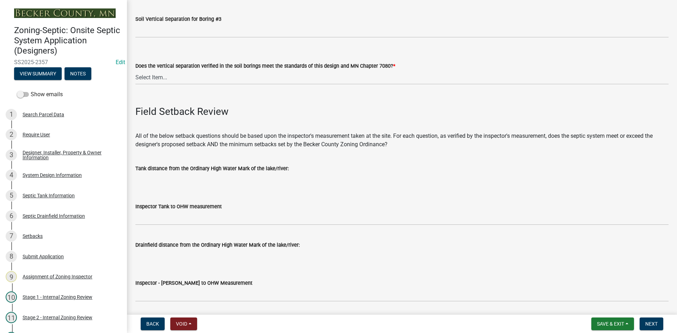
scroll to position [1516, 0]
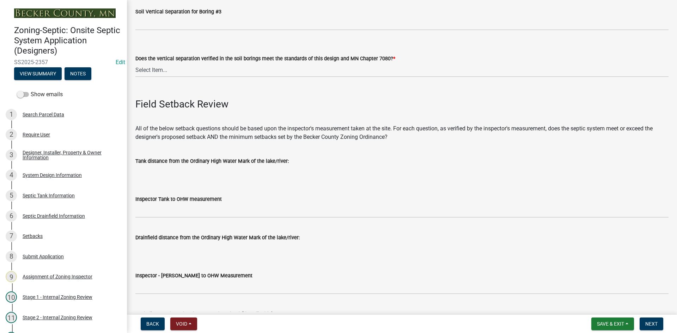
type input "SEE ATTACHED / TYPE 3 SYSTEM"
drag, startPoint x: 154, startPoint y: 68, endPoint x: 160, endPoint y: 74, distance: 9.2
click at [154, 67] on select "Select Item... Yes No" at bounding box center [401, 70] width 533 height 14
click at [135, 63] on select "Select Item... Yes No" at bounding box center [401, 70] width 533 height 14
select select "eedfbf44-dce3-4c21-89bd-6d851115dab7"
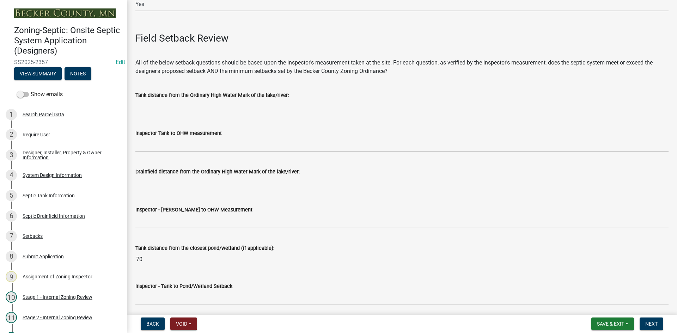
scroll to position [1622, 0]
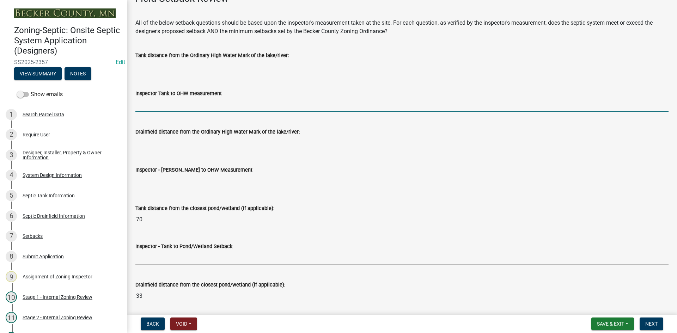
click at [157, 103] on input "Inspector Tank to OHW measurement" at bounding box center [401, 105] width 533 height 14
type input "NA"
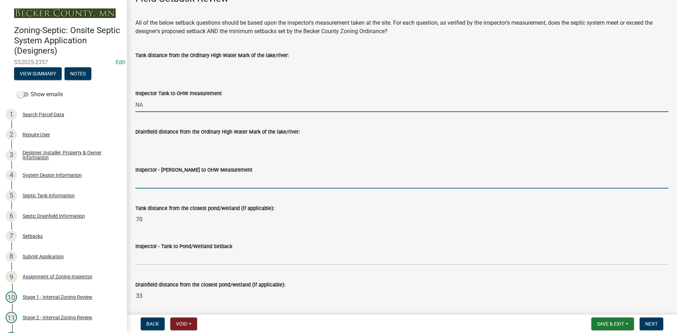
drag, startPoint x: 162, startPoint y: 181, endPoint x: 167, endPoint y: 189, distance: 9.9
click at [162, 181] on input "Inspector - [PERSON_NAME] to OHW Measurement" at bounding box center [401, 181] width 533 height 14
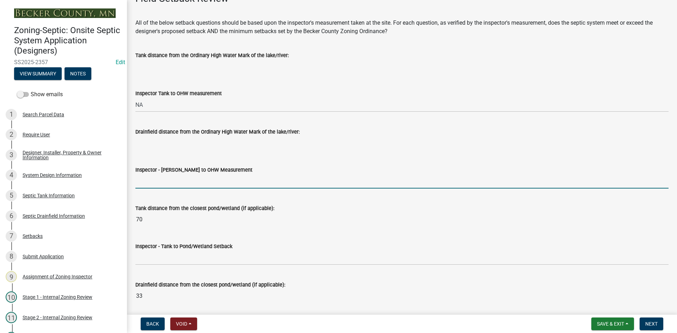
type input "NA"
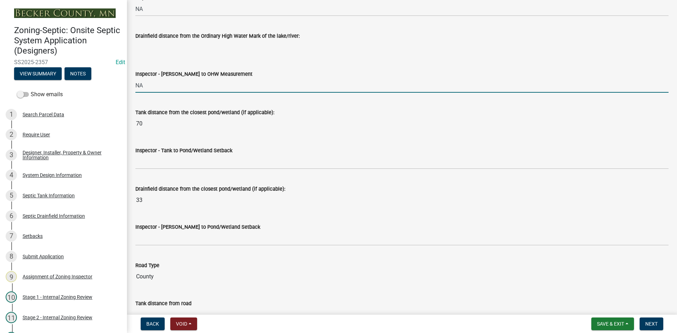
scroll to position [1727, 0]
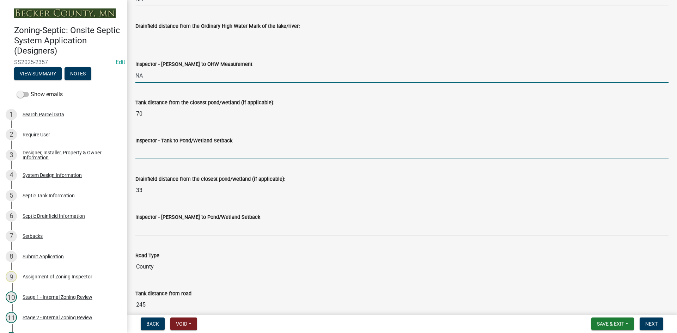
click at [165, 157] on input "Inspector - Tank to Pond/Wetland Setback" at bounding box center [401, 152] width 533 height 14
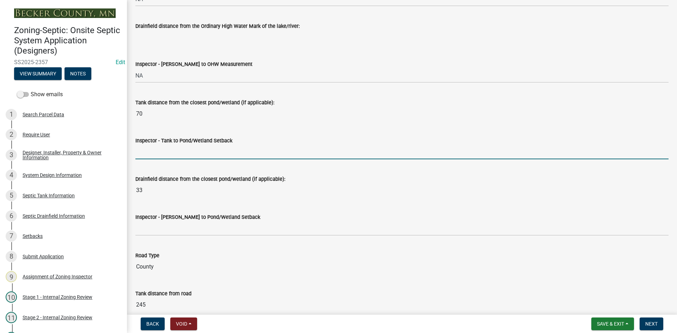
type input "50+"
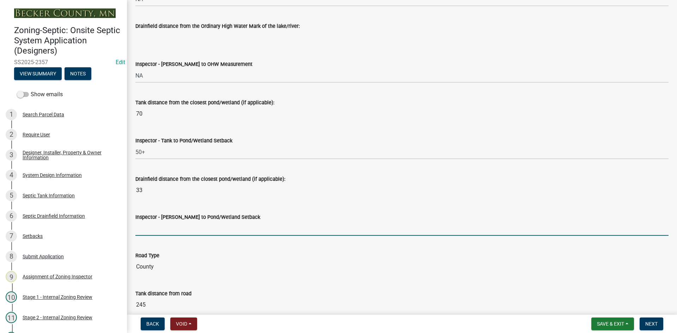
drag, startPoint x: 149, startPoint y: 230, endPoint x: 167, endPoint y: 234, distance: 18.0
click at [150, 230] on input "Inspector - [PERSON_NAME] to Pond/Wetland Setback" at bounding box center [401, 228] width 533 height 14
click at [153, 232] on input "Inspector - [PERSON_NAME] to Pond/Wetland Setback" at bounding box center [401, 228] width 533 height 14
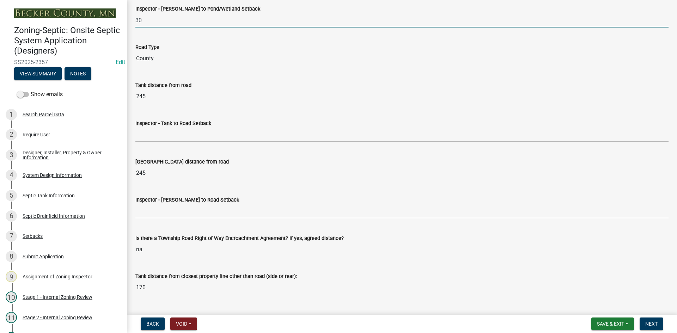
scroll to position [1939, 0]
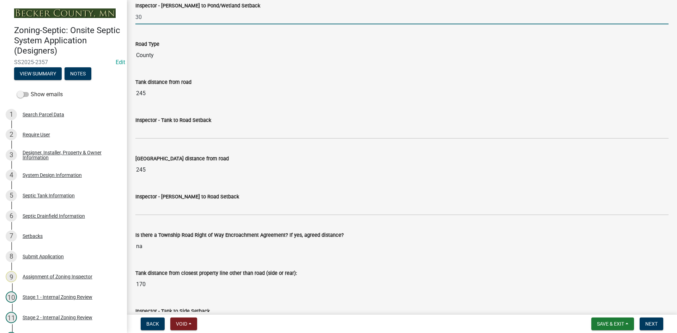
type input "30"
click at [148, 139] on wm-data-entity-input "Inspector - Tank to Road Setback" at bounding box center [401, 125] width 533 height 38
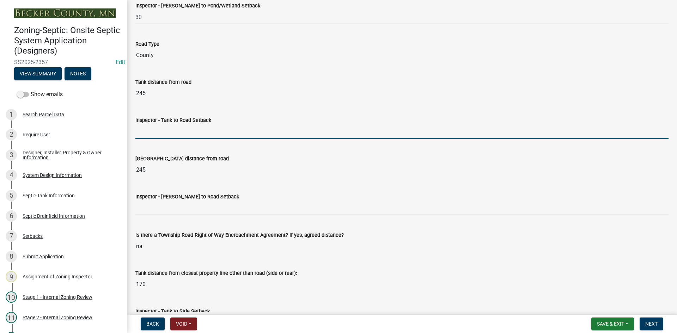
click at [151, 134] on input "Inspector - Tank to Road Setback" at bounding box center [401, 131] width 533 height 14
type input "10+"
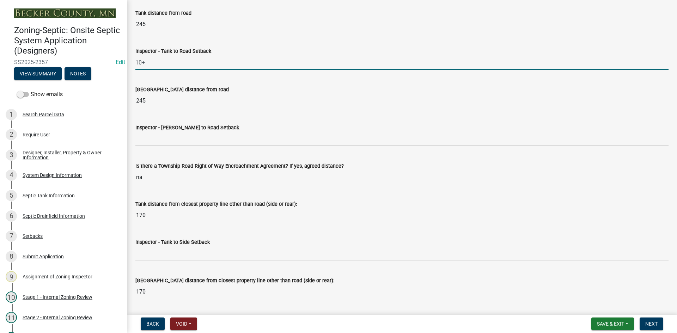
scroll to position [2009, 0]
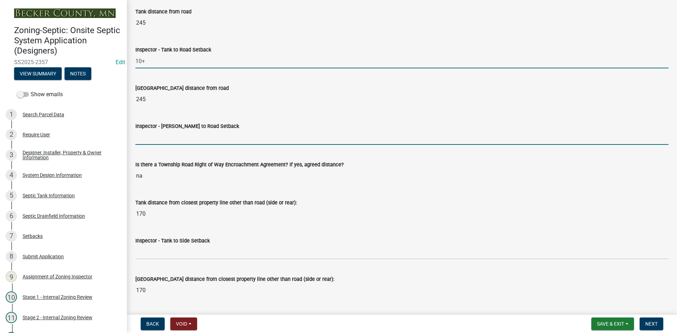
click at [160, 136] on input "Inspector - [PERSON_NAME] to Road Setback" at bounding box center [401, 137] width 533 height 14
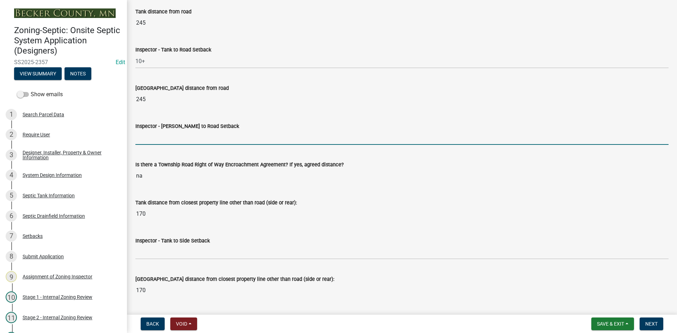
type input "10+"
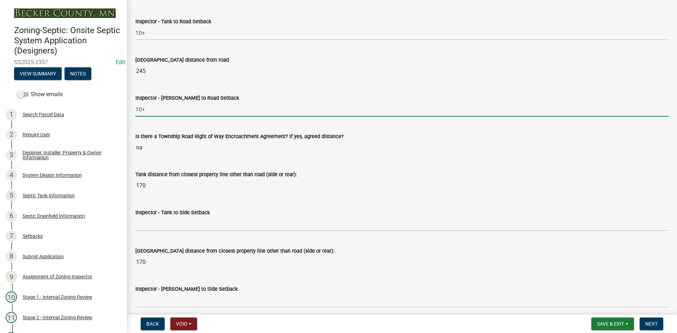
scroll to position [2080, 0]
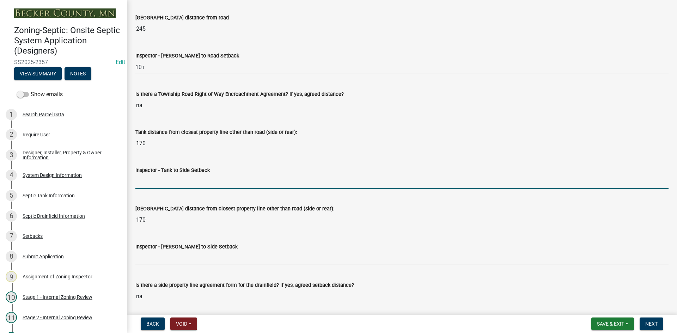
click at [160, 182] on input "Inspector - Tank to Side Setback" at bounding box center [401, 182] width 533 height 14
type input "10+"
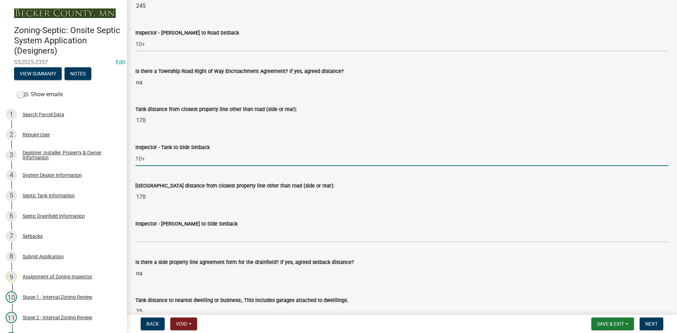
scroll to position [2115, 0]
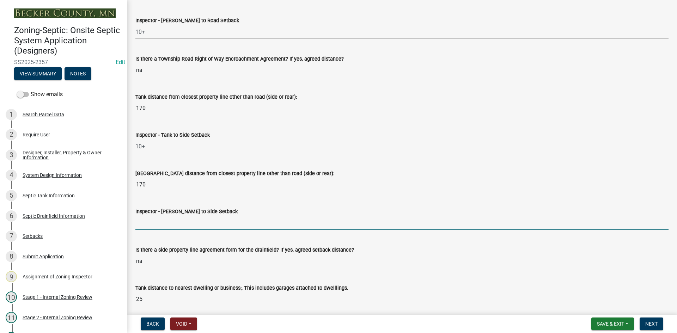
click at [159, 228] on input "Inspector - [PERSON_NAME] to Side Setback" at bounding box center [401, 223] width 533 height 14
type input "10+"
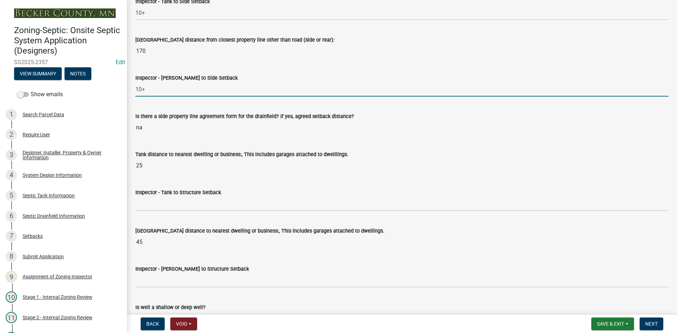
scroll to position [2256, 0]
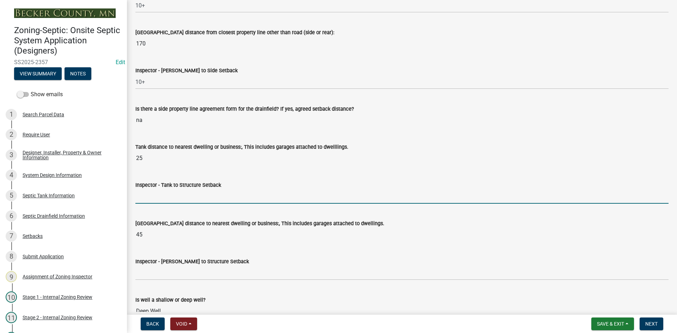
click at [152, 197] on input "Inspector - Tank to Structure Setback" at bounding box center [401, 196] width 533 height 14
type input "10+"
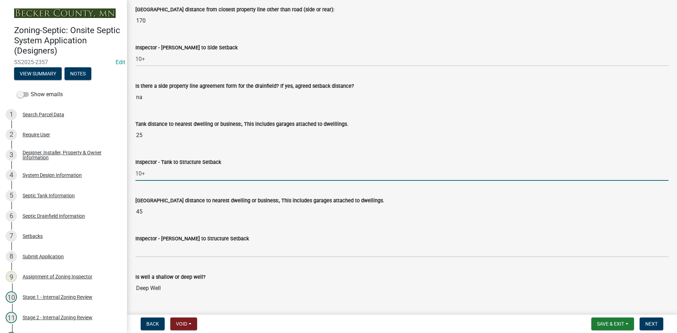
scroll to position [2292, 0]
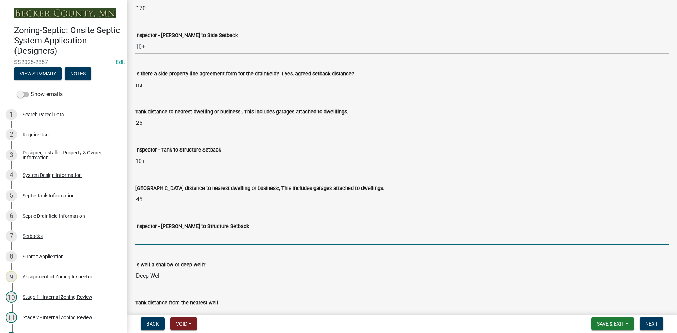
click at [147, 240] on input "Inspector - [PERSON_NAME] to Structure Setback" at bounding box center [401, 238] width 533 height 14
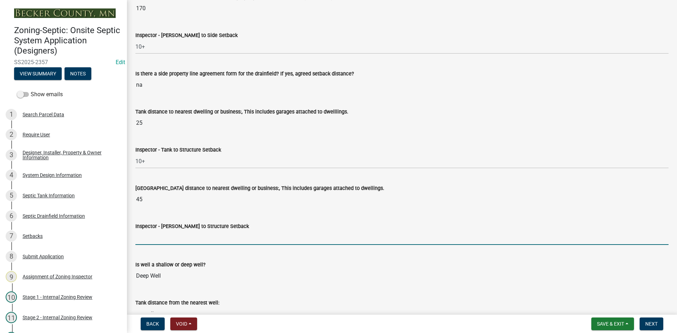
type input "20+"
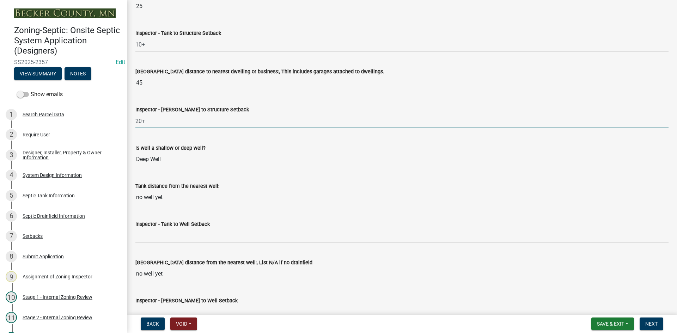
scroll to position [2433, 0]
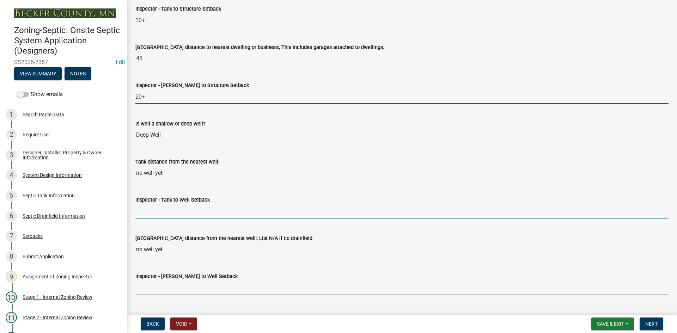
click at [149, 212] on input "Inspector - Tank to Well Setback" at bounding box center [401, 211] width 533 height 14
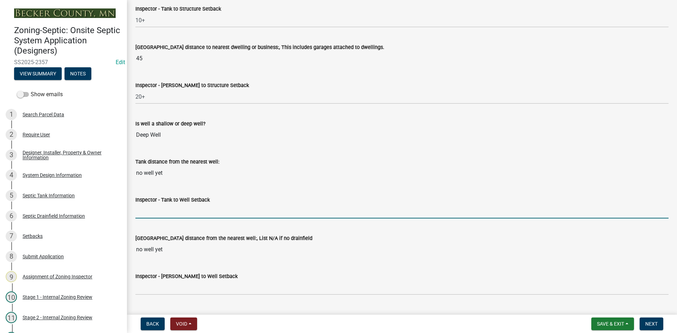
type input "50+"
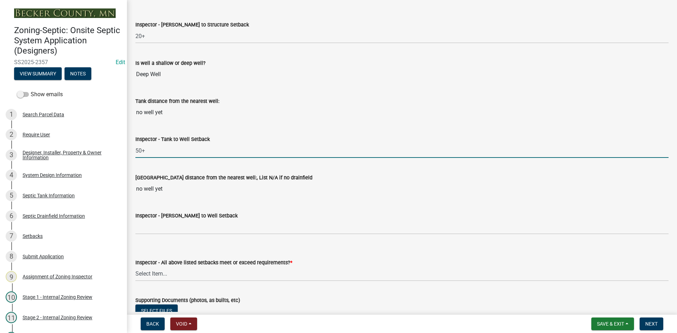
scroll to position [2538, 0]
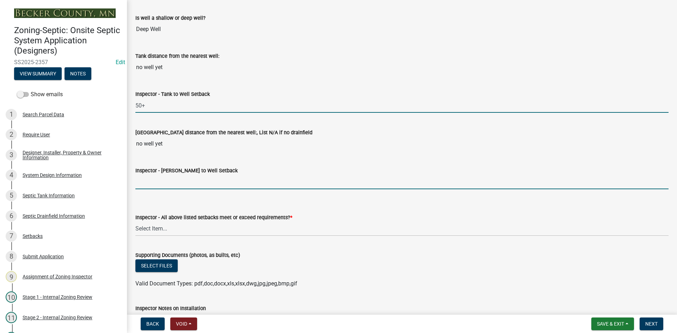
click at [152, 182] on input "Inspector - [PERSON_NAME] to Well Setback" at bounding box center [401, 182] width 533 height 14
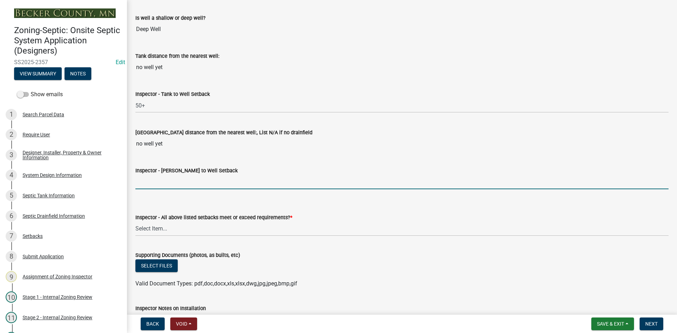
type input "50+"
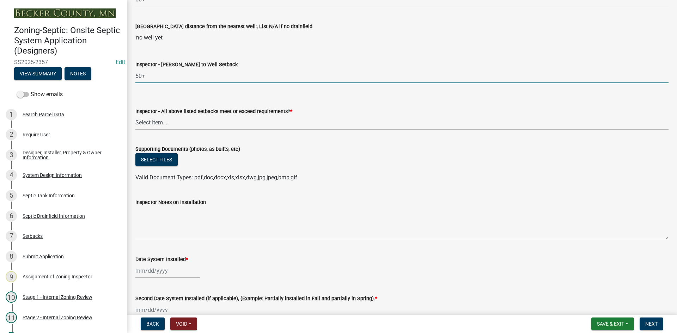
scroll to position [2679, 0]
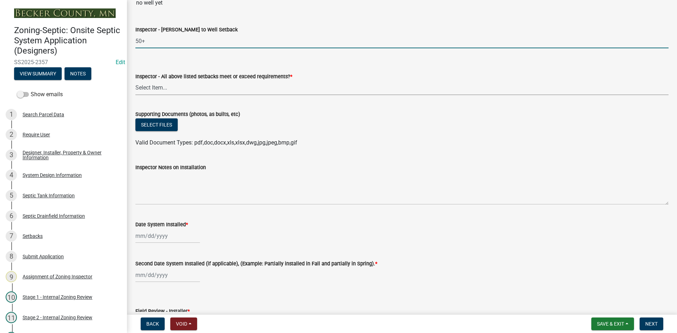
click at [163, 88] on select "Select Item... Yes No" at bounding box center [401, 88] width 533 height 14
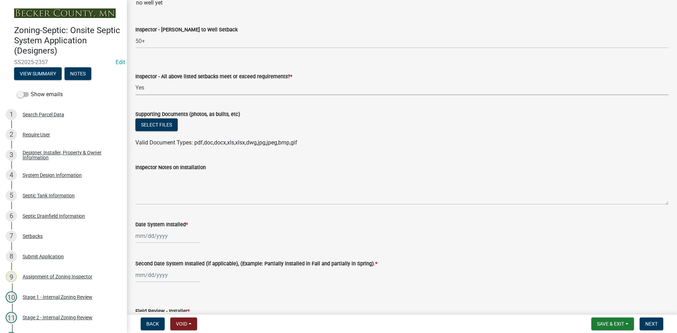
click at [135, 81] on select "Select Item... Yes No" at bounding box center [401, 88] width 533 height 14
select select "adfa1390-1443-4b8a-94eb-9b7f601f4679"
click at [163, 123] on button "Select files" at bounding box center [156, 124] width 42 height 13
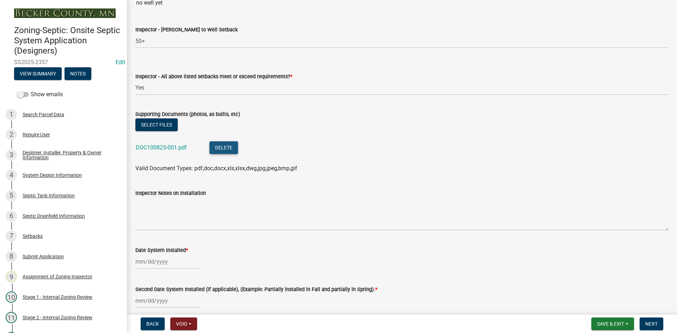
click at [226, 146] on button "Delete" at bounding box center [223, 147] width 29 height 13
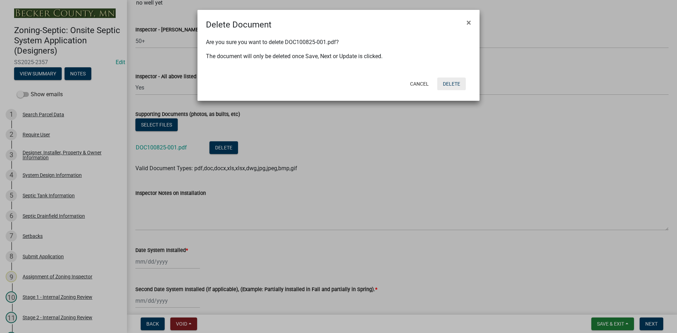
click at [459, 85] on button "Delete" at bounding box center [451, 84] width 29 height 13
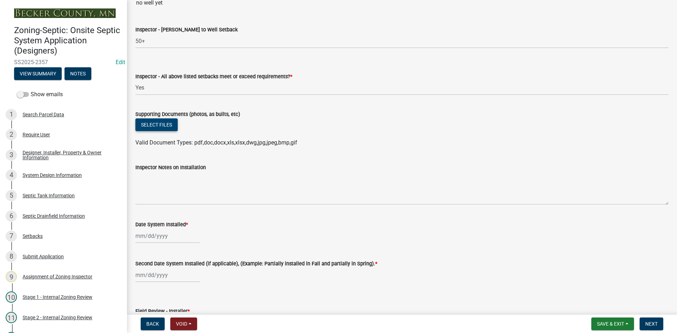
click at [165, 129] on button "Select files" at bounding box center [156, 124] width 42 height 13
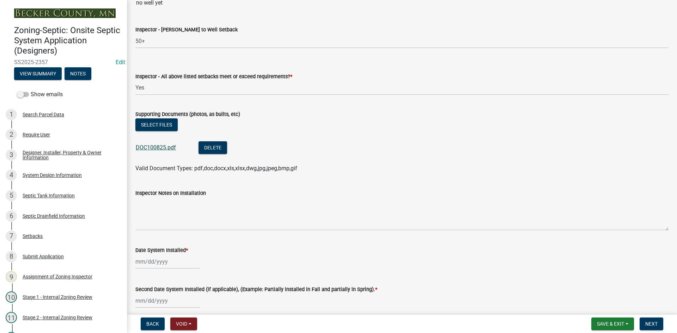
click at [153, 149] on link "DOC100825.pdf" at bounding box center [156, 147] width 40 height 7
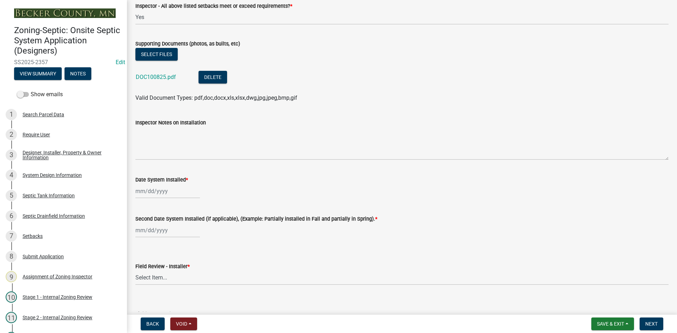
scroll to position [2820, 0]
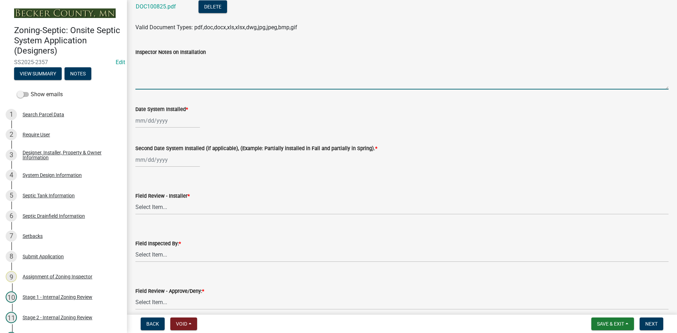
click at [167, 89] on textarea "Inspector Notes on Installation" at bounding box center [401, 72] width 533 height 33
type textarea "type 3 system/3ft sand lift"
click at [169, 122] on div at bounding box center [167, 121] width 65 height 14
select select "10"
select select "2025"
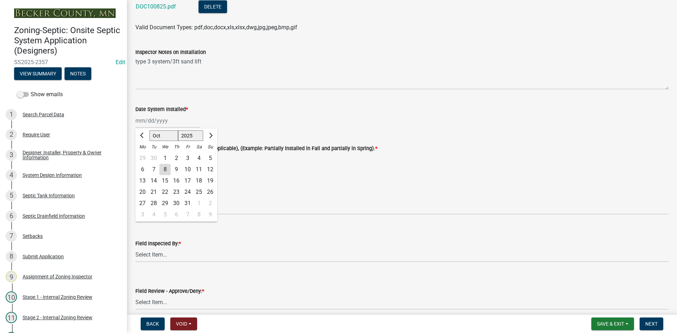
click at [155, 170] on div "7" at bounding box center [153, 169] width 11 height 11
type input "[DATE]"
select select "10"
select select "2025"
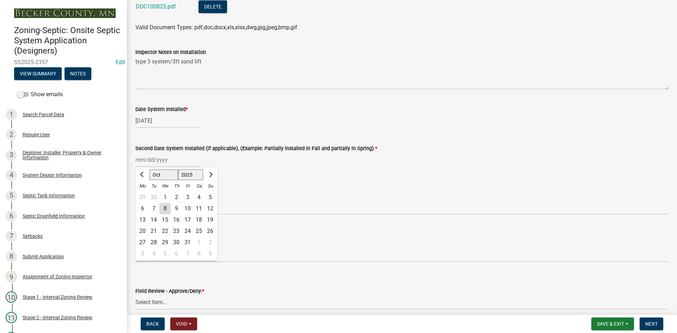
click at [173, 162] on div "[PERSON_NAME] Feb Mar Apr [PERSON_NAME][DATE] Oct Nov [DATE] 1526 1527 1528 152…" at bounding box center [167, 160] width 65 height 14
click at [154, 209] on div "7" at bounding box center [153, 208] width 11 height 11
type input "[DATE]"
click at [171, 205] on select "Select Item... OTHER – Not listed (please add in next field and we will add to …" at bounding box center [401, 207] width 533 height 14
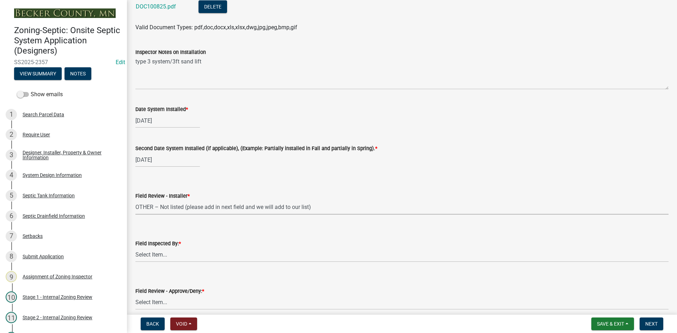
click at [135, 200] on select "Select Item... OTHER – Not listed (please add in next field and we will add to …" at bounding box center [401, 207] width 533 height 14
select select "4289b995-6afe-4c41-b513-d6d10a59a24c"
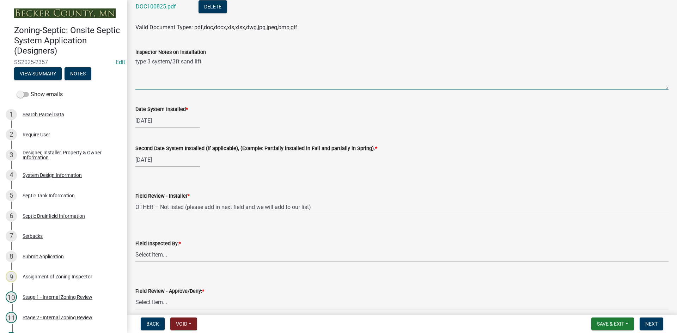
click at [201, 65] on textarea "type 3 system/3ft sand lift" at bounding box center [401, 72] width 533 height 33
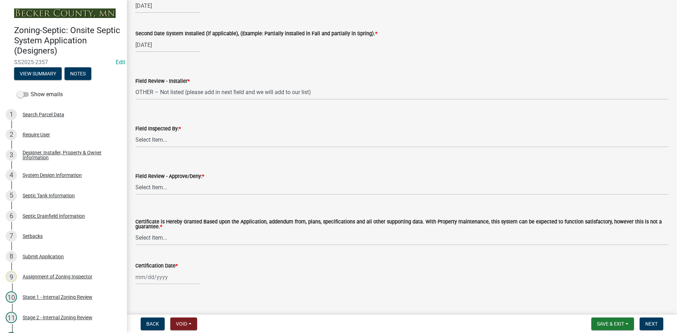
scroll to position [2942, 0]
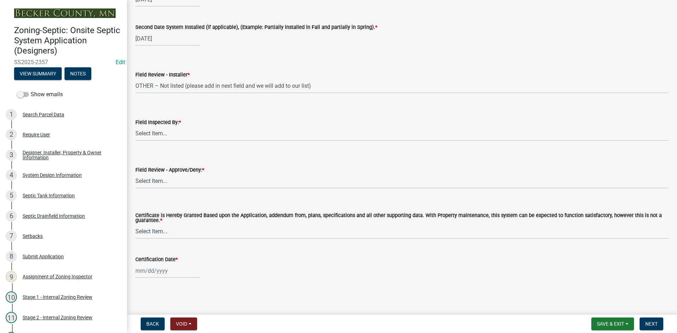
type textarea "type 3 system/3ft sand lift/[PERSON_NAME] installer"
click at [169, 138] on select "Select Item... [PERSON_NAME] [PERSON_NAME] [PERSON_NAME] [PERSON_NAME] [PERSON_…" at bounding box center [401, 134] width 533 height 14
click at [135, 127] on select "Select Item... [PERSON_NAME] [PERSON_NAME] [PERSON_NAME] [PERSON_NAME] [PERSON_…" at bounding box center [401, 134] width 533 height 14
select select "7bfe52ba-73b7-4ac1-9bde-d3bb601555ca"
click at [160, 183] on select "Select Item... Approved Denied" at bounding box center [401, 181] width 533 height 14
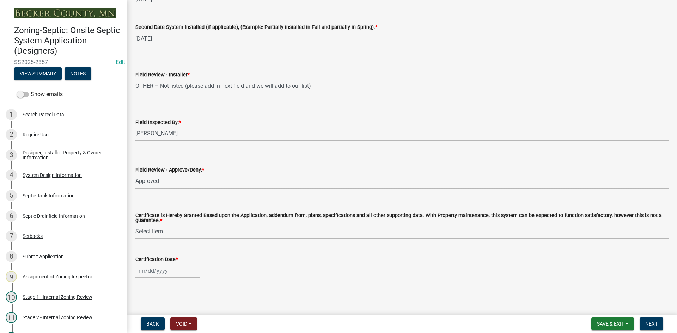
click at [135, 174] on select "Select Item... Approved Denied" at bounding box center [401, 181] width 533 height 14
select select "c3bf50e3-4684-4b9c-99b9-7a9f027aa0dd"
click at [158, 231] on select "Select Item... Yes No" at bounding box center [401, 232] width 533 height 14
click at [135, 225] on select "Select Item... Yes No" at bounding box center [401, 232] width 533 height 14
select select "538e6e6b-38de-4682-8c50-6662df67960d"
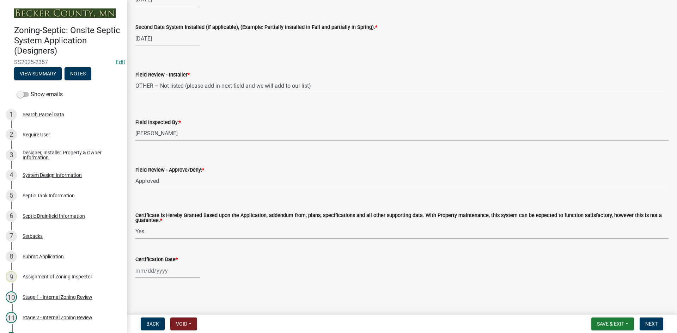
select select "10"
select select "2025"
click at [173, 275] on div "[PERSON_NAME] Feb Mar Apr [PERSON_NAME][DATE] Oct Nov [DATE] 1526 1527 1528 152…" at bounding box center [167, 271] width 65 height 14
click at [166, 210] on div "8" at bounding box center [164, 210] width 11 height 11
type input "[DATE]"
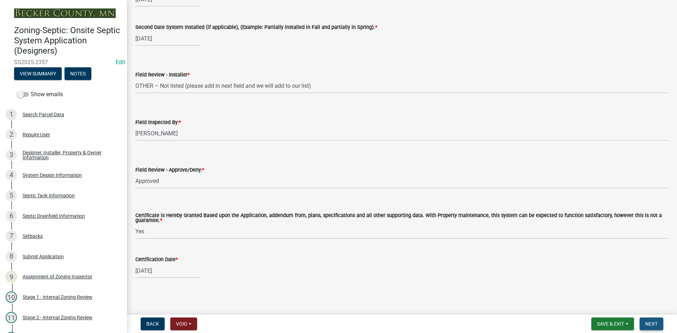
click at [650, 325] on span "Next" at bounding box center [651, 324] width 12 height 6
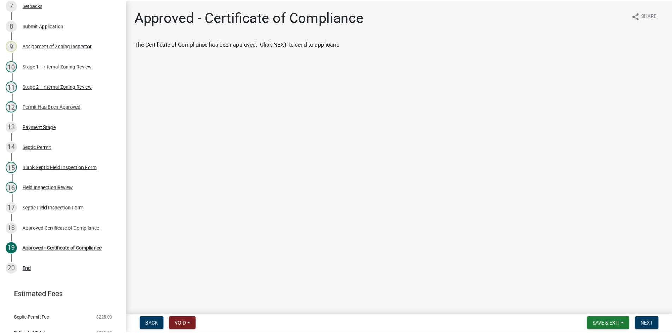
scroll to position [232, 0]
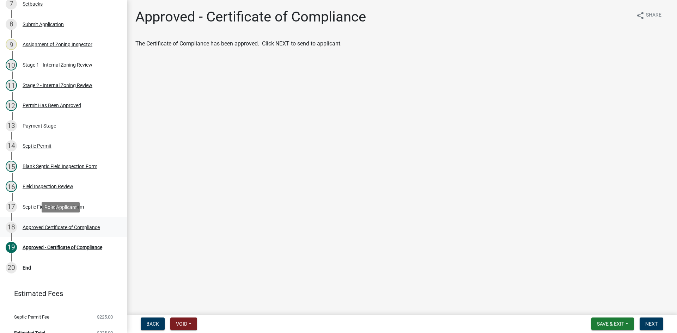
click at [90, 227] on div "Approved Certificate of Compliance" at bounding box center [61, 227] width 77 height 5
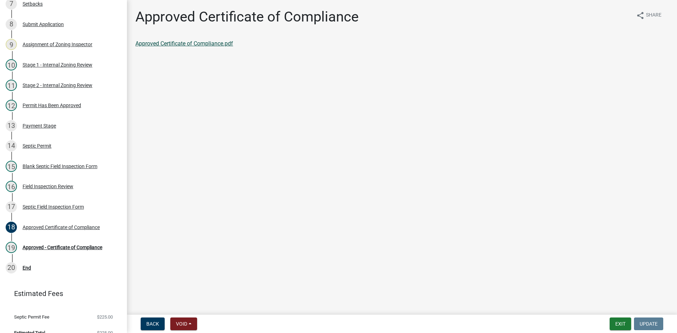
click at [222, 43] on link "Approved Certificate of Compliance.pdf" at bounding box center [184, 43] width 98 height 7
click at [90, 246] on div "Approved - Certificate of Compliance" at bounding box center [63, 247] width 80 height 5
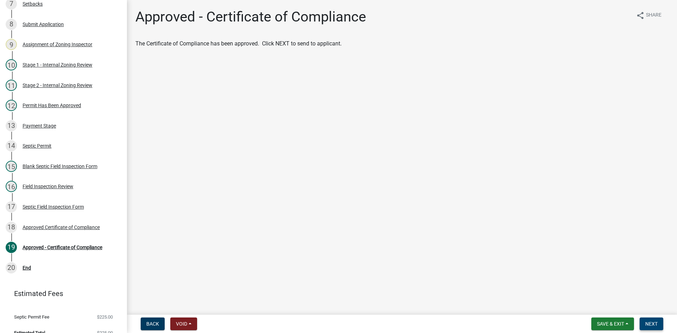
click at [653, 325] on span "Next" at bounding box center [651, 324] width 12 height 6
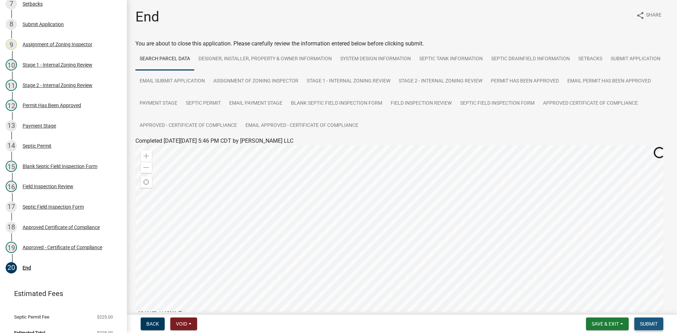
click at [648, 320] on button "Submit" at bounding box center [648, 324] width 29 height 13
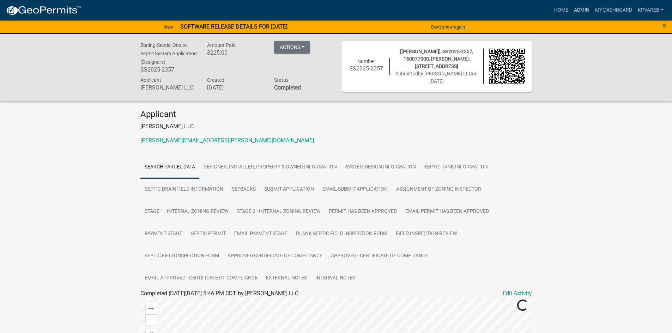
click at [575, 11] on link "Admin" at bounding box center [581, 10] width 21 height 13
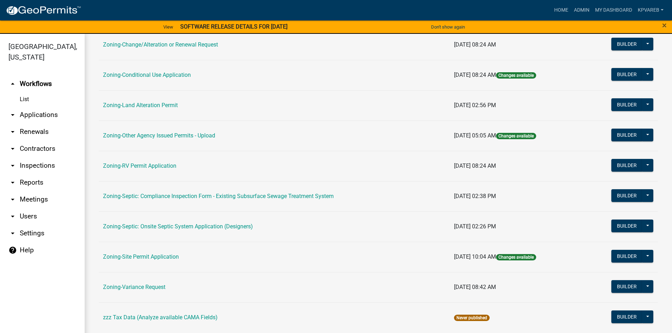
scroll to position [208, 0]
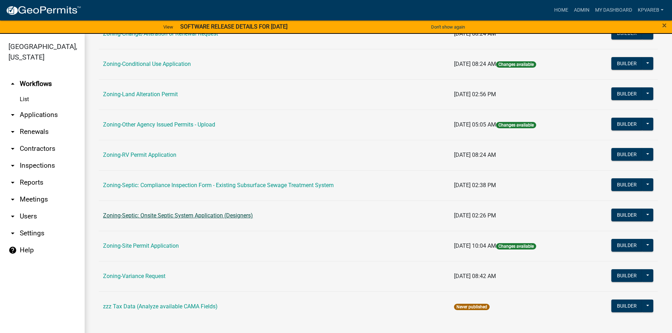
click at [235, 216] on link "Zoning-Septic: Onsite Septic System Application (Designers)" at bounding box center [178, 215] width 150 height 7
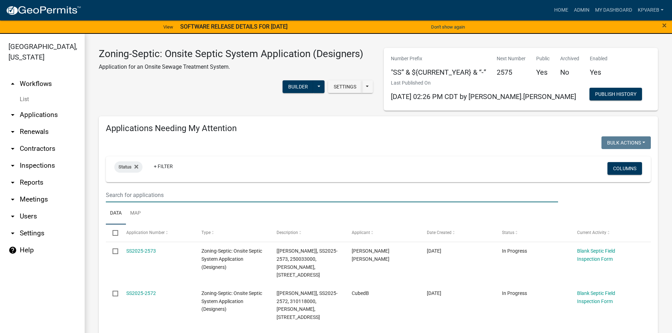
click at [138, 197] on input "text" at bounding box center [332, 195] width 452 height 14
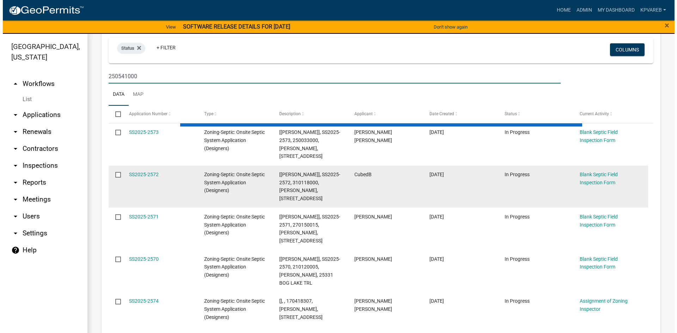
scroll to position [141, 0]
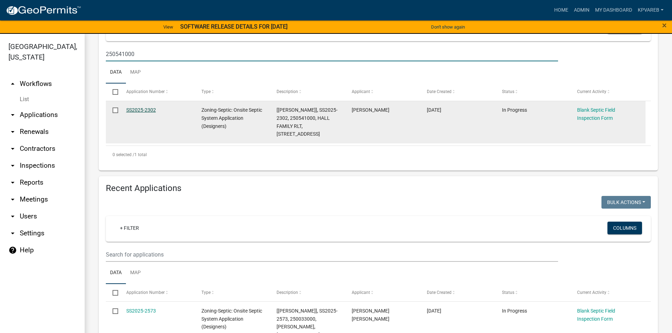
type input "250541000"
click at [145, 111] on link "SS2025-2302" at bounding box center [141, 110] width 30 height 6
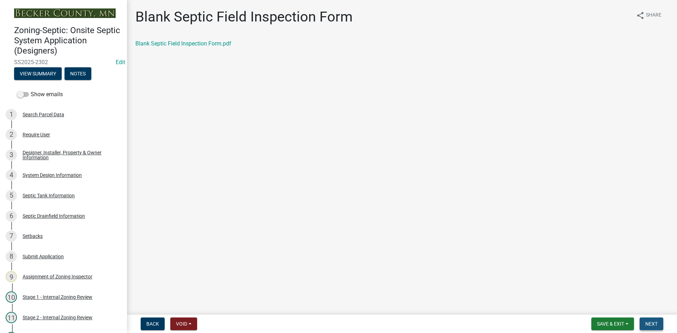
click at [652, 321] on span "Next" at bounding box center [651, 324] width 12 height 6
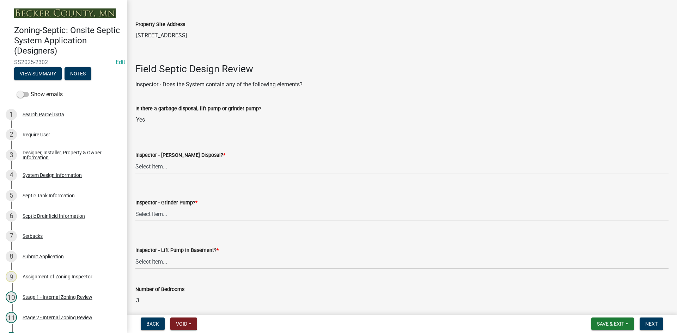
scroll to position [247, 0]
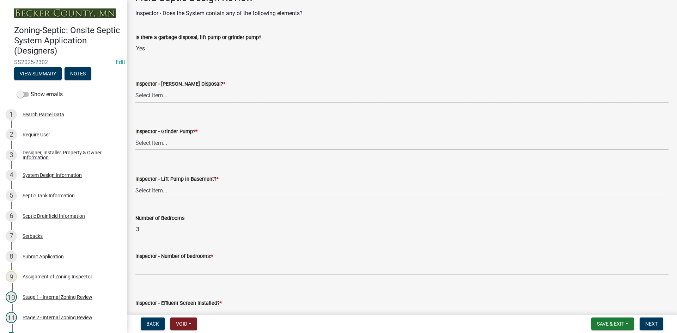
click at [165, 96] on select "Select Item... Yes No" at bounding box center [401, 95] width 533 height 14
click at [135, 88] on select "Select Item... Yes No" at bounding box center [401, 95] width 533 height 14
select select "e6f115c1-9d93-4d61-8856-1810485f2117"
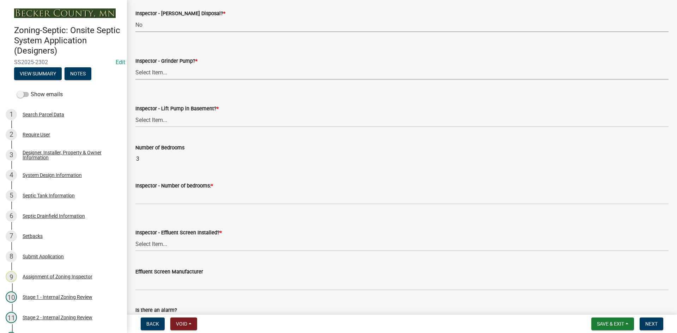
click at [164, 70] on select "Select Item... Yes No" at bounding box center [401, 72] width 533 height 14
click at [135, 65] on select "Select Item... Yes No" at bounding box center [401, 72] width 533 height 14
select select "ce8adf61-51ba-42f2-bbc3-7480a098e35e"
click at [160, 118] on select "Select Item... Yes No" at bounding box center [401, 120] width 533 height 14
click at [135, 113] on select "Select Item... Yes No" at bounding box center [401, 120] width 533 height 14
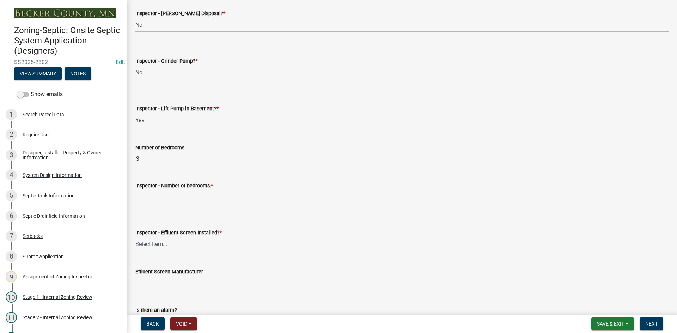
select select "4da1ff79-00d0-4bcb-9e2a-852895223b78"
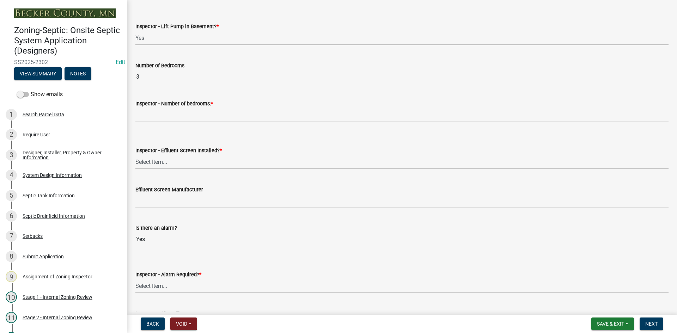
scroll to position [423, 0]
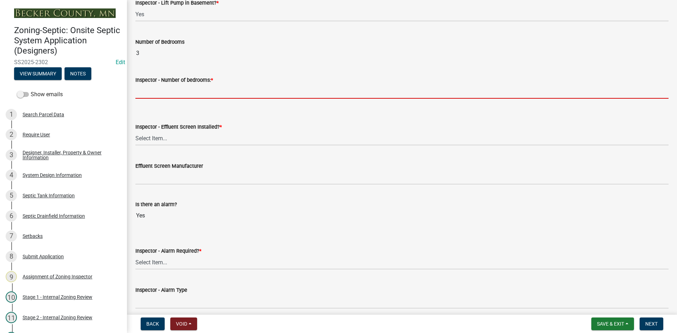
click at [162, 93] on input "Inspector - Number of bedrooms: *" at bounding box center [401, 91] width 533 height 14
type input "3"
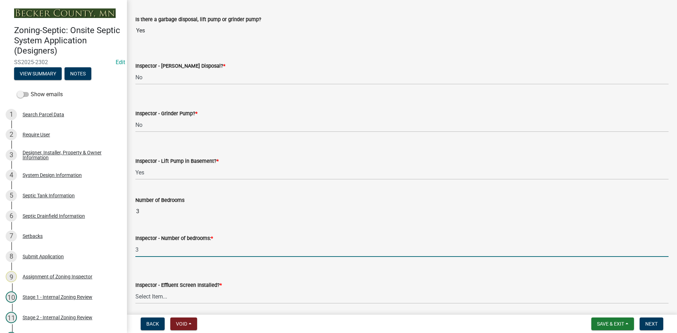
scroll to position [212, 0]
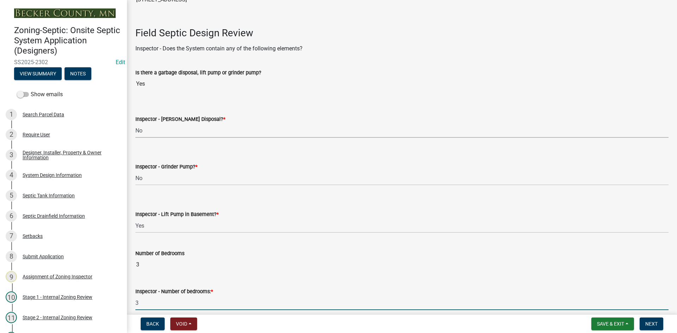
click at [151, 129] on select "Select Item... Yes No" at bounding box center [401, 130] width 533 height 14
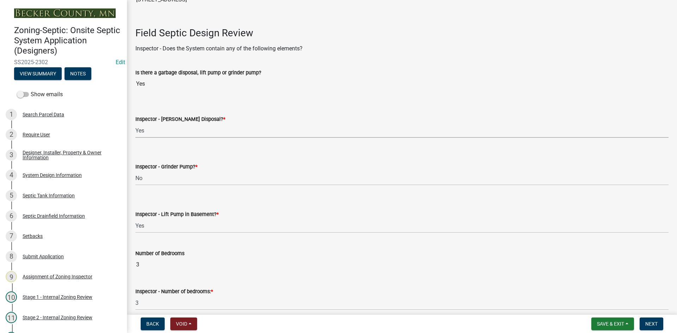
click at [135, 123] on select "Select Item... Yes No" at bounding box center [401, 130] width 533 height 14
select select "bf2e51c6-1777-4173-bb81-98d68ab0e499"
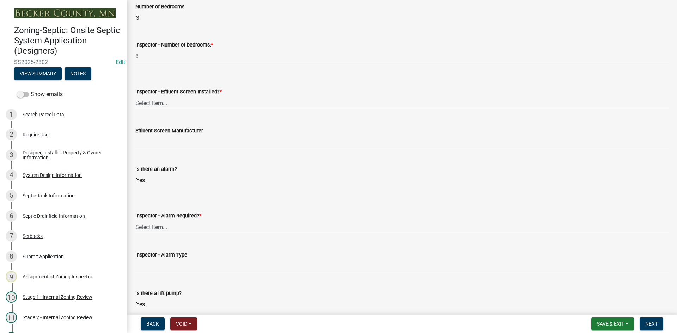
scroll to position [494, 0]
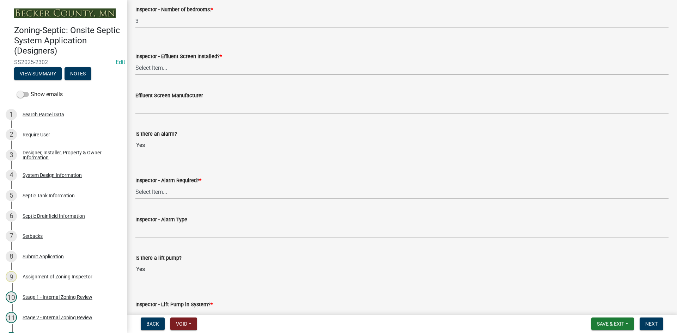
click at [159, 66] on select "Select Item... Yes No" at bounding box center [401, 68] width 533 height 14
click at [135, 61] on select "Select Item... Yes No" at bounding box center [401, 68] width 533 height 14
select select "039f9276-f093-40ee-98f9-24c1fbae5d9d"
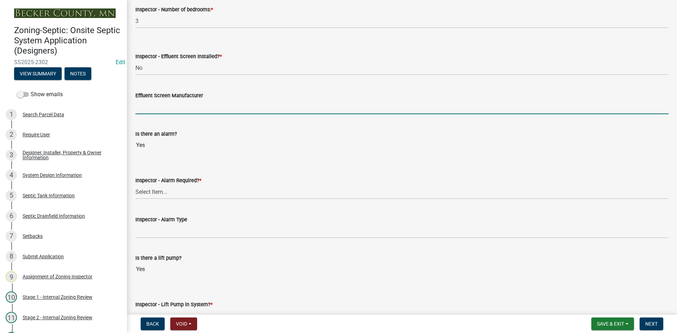
click at [159, 106] on input "Effluent Screen Manufacturer" at bounding box center [401, 107] width 533 height 14
type input "NA"
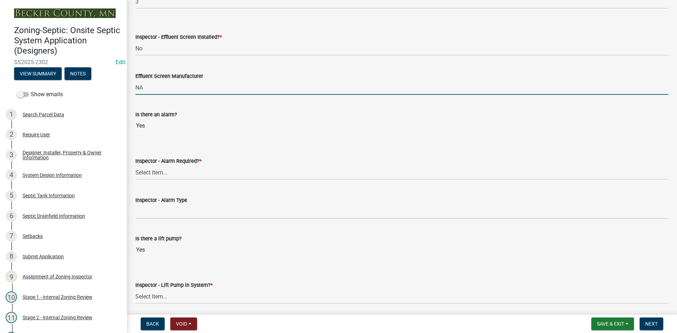
scroll to position [529, 0]
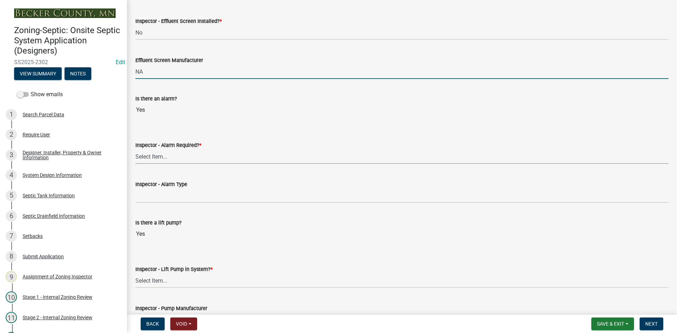
drag, startPoint x: 158, startPoint y: 159, endPoint x: 160, endPoint y: 163, distance: 4.3
click at [158, 159] on select "Select Item... Yes No" at bounding box center [401, 156] width 533 height 14
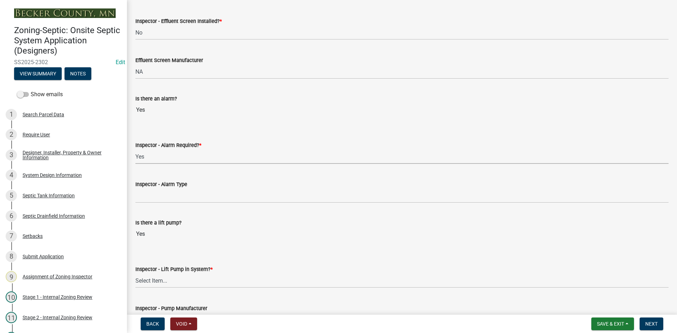
click at [135, 149] on select "Select Item... Yes No" at bounding box center [401, 156] width 533 height 14
select select "9075ff2b-2749-45ce-aee6-f4951e9a2109"
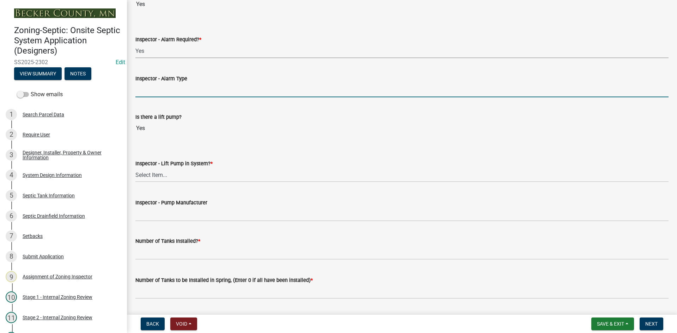
click at [165, 90] on input "Inspector - Alarm Type" at bounding box center [401, 90] width 533 height 14
type input "PS PATROL"
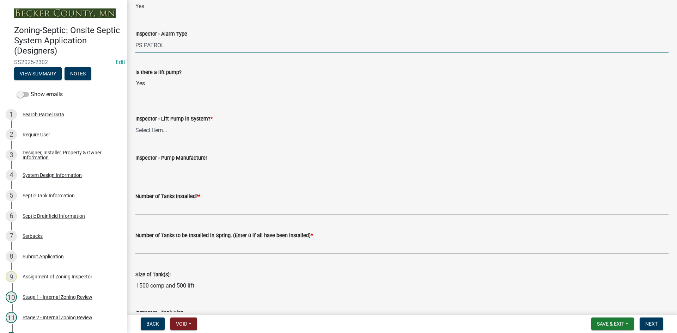
scroll to position [740, 0]
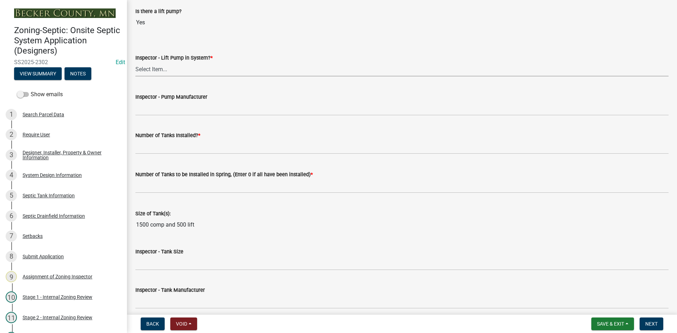
click at [154, 75] on select "Select Item... Yes No" at bounding box center [401, 69] width 533 height 14
click at [135, 62] on select "Select Item... Yes No" at bounding box center [401, 69] width 533 height 14
select select "c19a0b5c-6916-4435-8c22-bdddceeea52a"
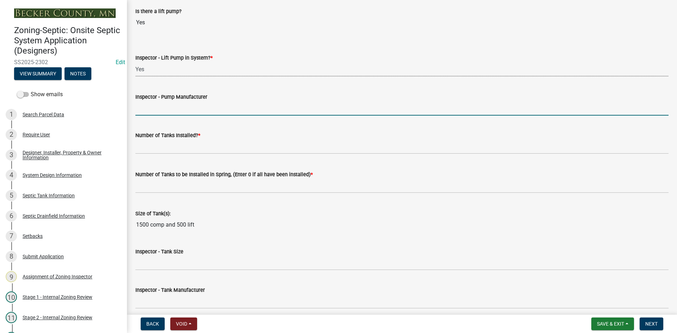
click at [151, 112] on input "Inspector - Pump Manufacturer" at bounding box center [401, 108] width 533 height 14
type input "[PERSON_NAME] 152"
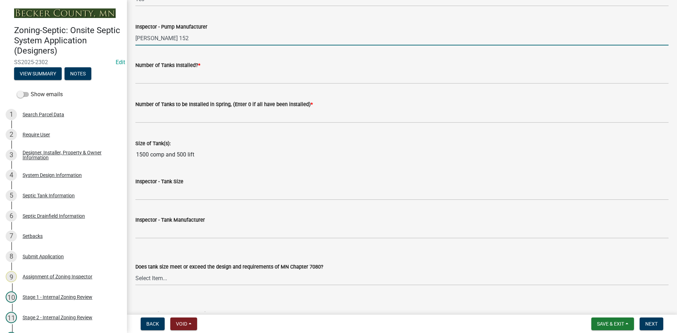
scroll to position [811, 0]
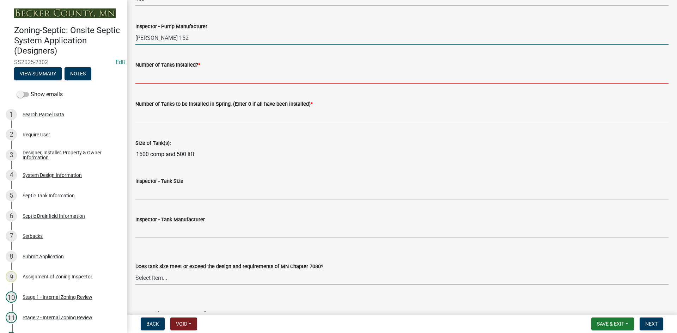
drag, startPoint x: 159, startPoint y: 75, endPoint x: 164, endPoint y: 74, distance: 4.9
click at [160, 75] on input "text" at bounding box center [401, 76] width 533 height 14
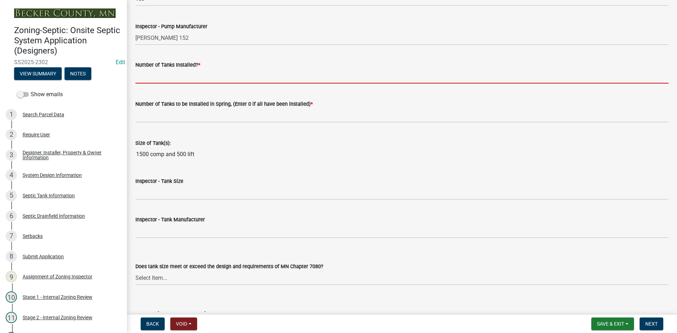
type input "2"
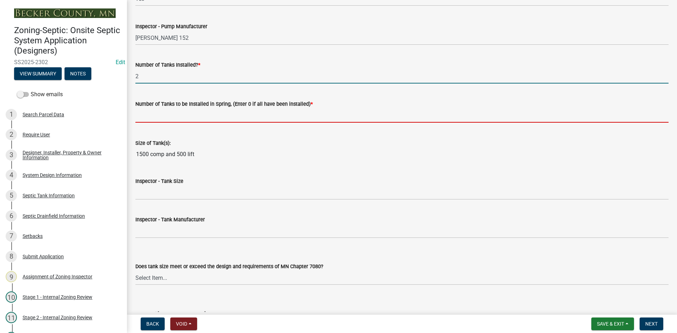
click at [175, 109] on input "text" at bounding box center [401, 115] width 533 height 14
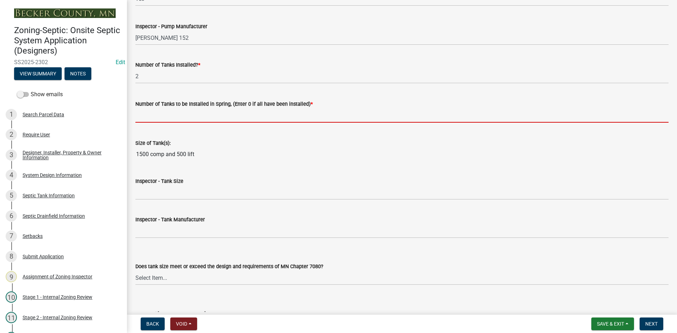
type input "0"
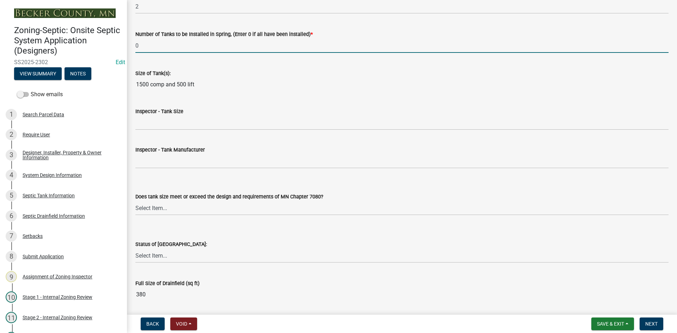
scroll to position [881, 0]
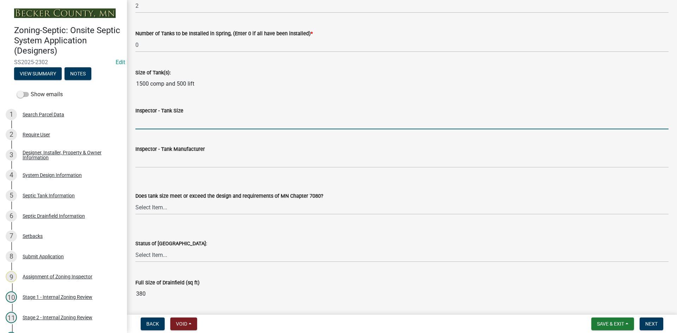
click at [152, 122] on input "Inspector - Tank Size" at bounding box center [401, 122] width 533 height 14
click at [169, 122] on input "1500/2" at bounding box center [401, 122] width 533 height 14
type input "1500/2-500"
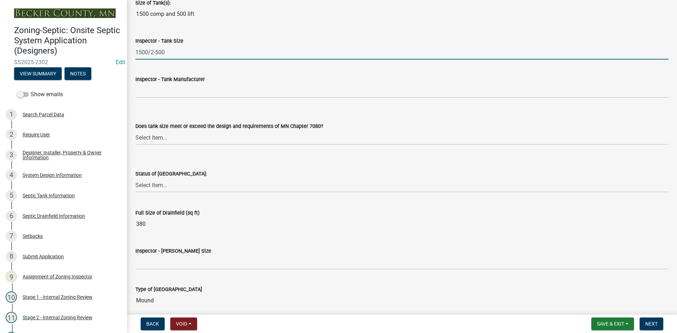
scroll to position [952, 0]
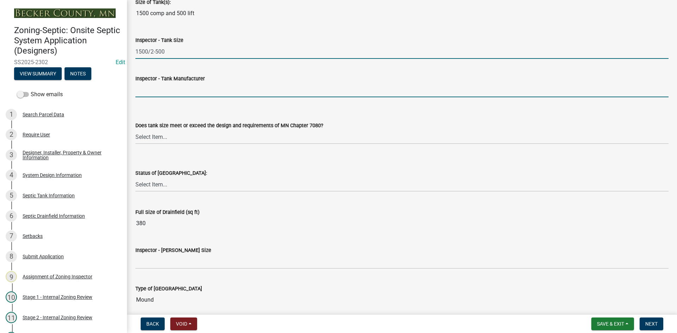
click at [159, 92] on input "Inspector - Tank Manufacturer" at bounding box center [401, 90] width 533 height 14
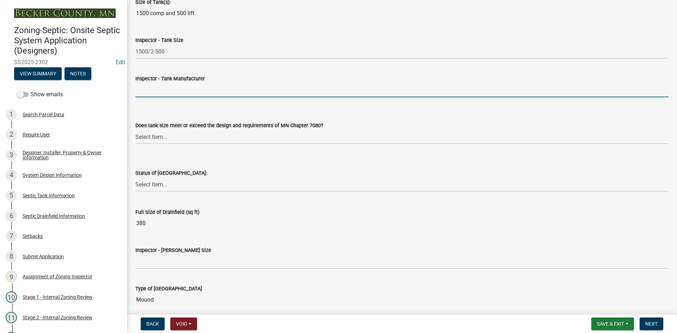
type input "BROWN/[PERSON_NAME]"
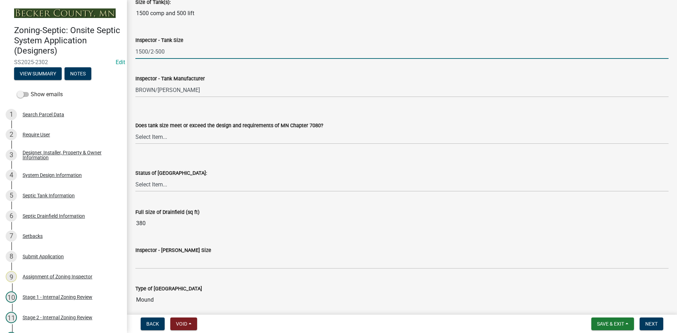
drag, startPoint x: 155, startPoint y: 53, endPoint x: 233, endPoint y: 54, distance: 77.2
click at [165, 55] on input "1500/2-500" at bounding box center [401, 51] width 533 height 14
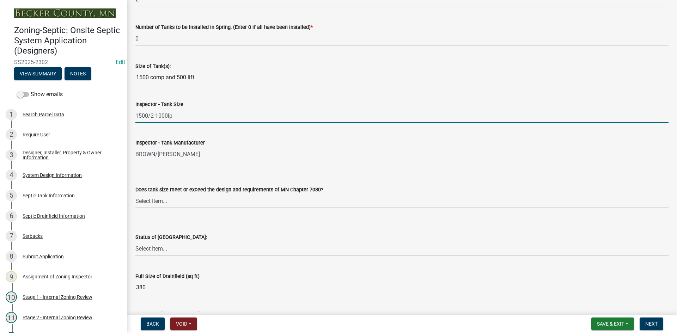
scroll to position [846, 0]
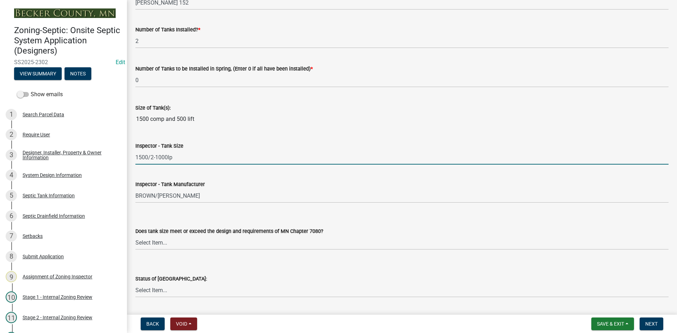
type input "1500/2-1000lp"
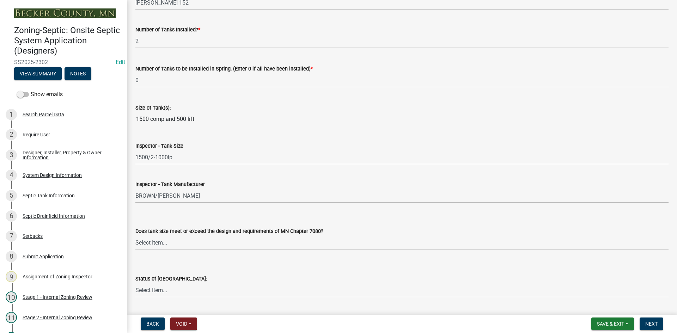
click at [178, 121] on input "1500 comp and 500 lift" at bounding box center [401, 119] width 533 height 14
click at [219, 119] on input "1500 comp and 500 lift" at bounding box center [401, 119] width 533 height 14
click at [604, 323] on span "Save & Exit" at bounding box center [610, 324] width 27 height 6
click at [597, 287] on button "Save" at bounding box center [605, 288] width 56 height 17
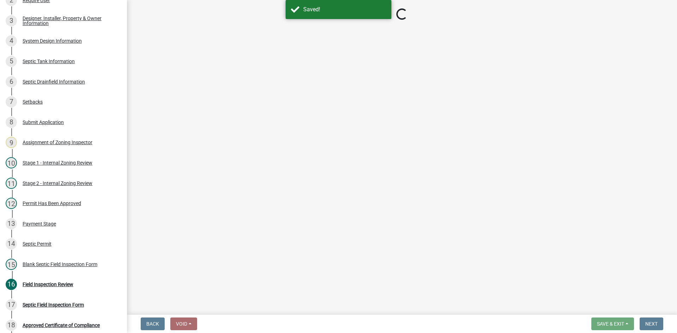
scroll to position [181, 0]
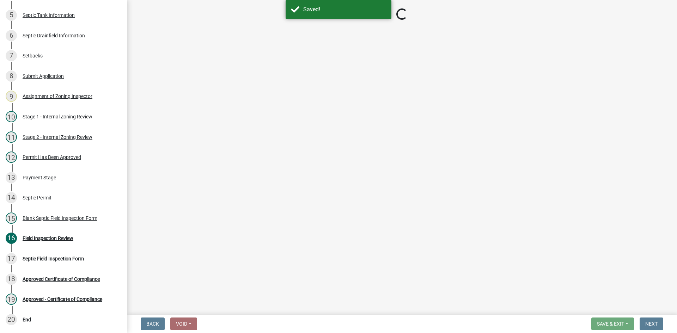
select select "bf2e51c6-1777-4173-bb81-98d68ab0e499"
select select "ce8adf61-51ba-42f2-bbc3-7480a098e35e"
select select "4da1ff79-00d0-4bcb-9e2a-852895223b78"
select select "039f9276-f093-40ee-98f9-24c1fbae5d9d"
select select "9075ff2b-2749-45ce-aee6-f4951e9a2109"
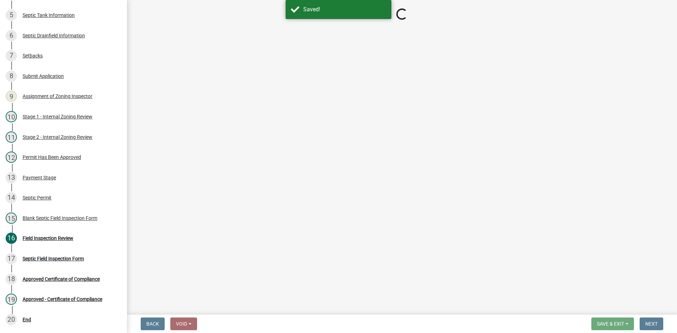
select select "c19a0b5c-6916-4435-8c22-bdddceeea52a"
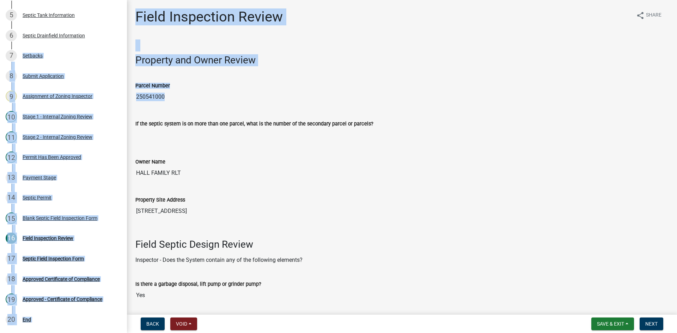
drag, startPoint x: 128, startPoint y: 126, endPoint x: 124, endPoint y: 57, distance: 68.8
click at [124, 57] on div "Zoning-Septic: Onsite Septic System Application (Designers) SS2025-2302 Edit Vi…" at bounding box center [338, 166] width 677 height 333
click at [216, 103] on input "250541000" at bounding box center [401, 97] width 533 height 14
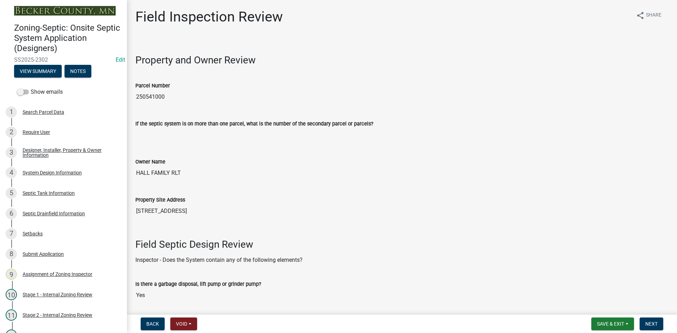
scroll to position [0, 0]
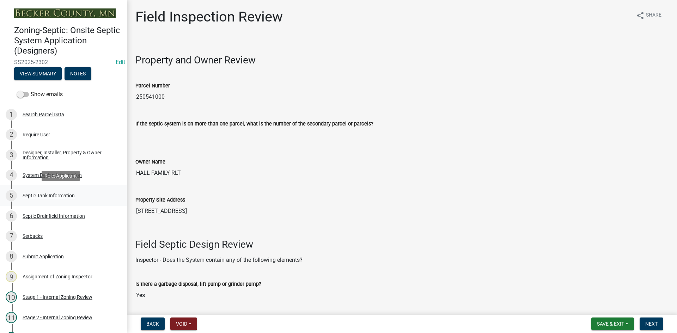
click at [51, 196] on div "Septic Tank Information" at bounding box center [49, 195] width 52 height 5
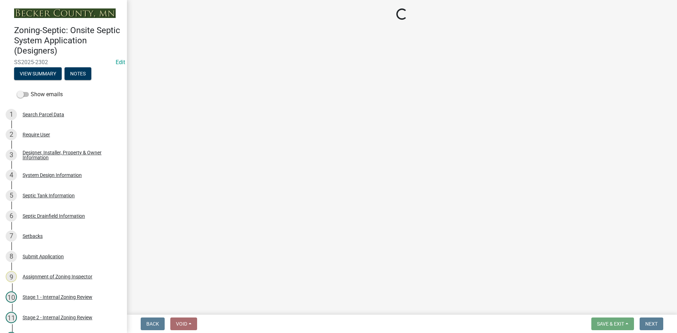
select select "f9fbe67c-c1cf-4a63-8ad4-799ce56b7f21"
select select "8af00ff6-ccdf-43a1-aa9f-9d195177e029"
select select "e0ee17af-48b7-4b92-9885-812dbb1428e7"
select select "c84d9e4c-2287-4d2e-9ef7-9874a7456ee3"
select select "a956bcdf-8f12-4f61-bfc1-a6e229dc0595"
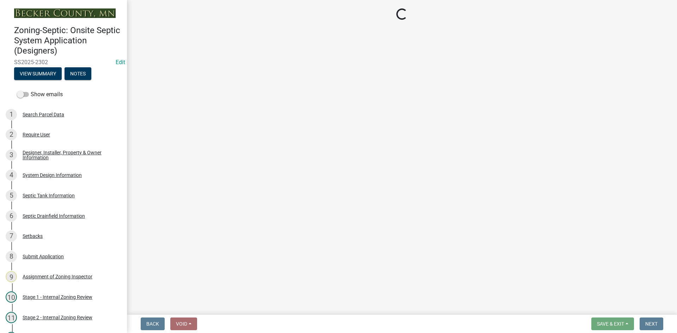
select select "7b57e397-6881-49c8-9b87-e40bdbeb8239"
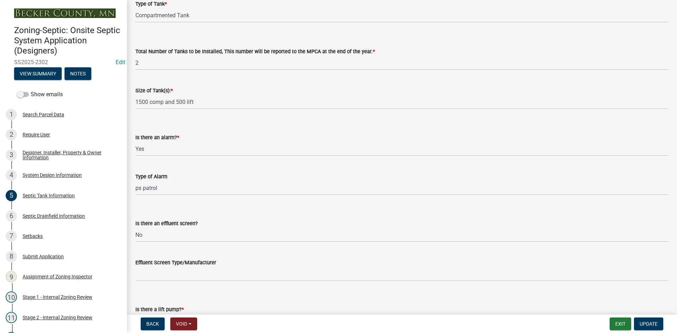
scroll to position [141, 0]
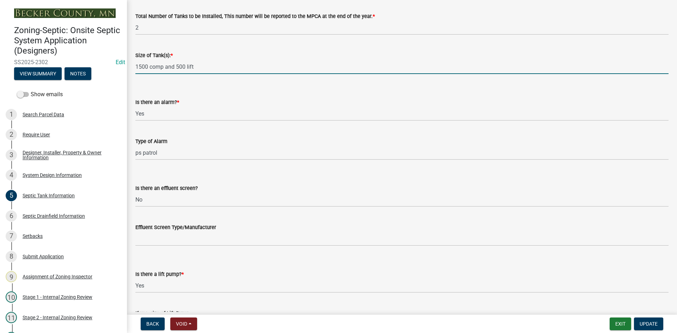
drag, startPoint x: 176, startPoint y: 68, endPoint x: 184, endPoint y: 65, distance: 8.3
click at [184, 65] on input "1500 comp and 500 lift" at bounding box center [401, 67] width 533 height 14
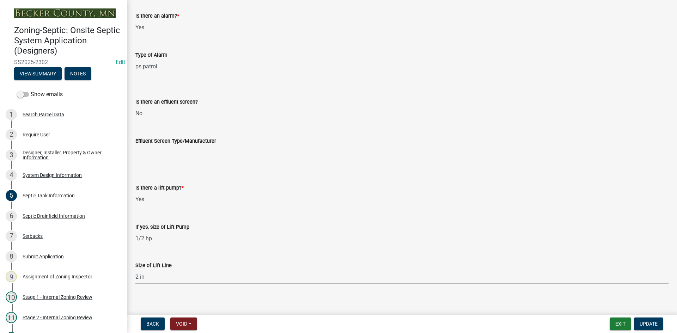
scroll to position [233, 0]
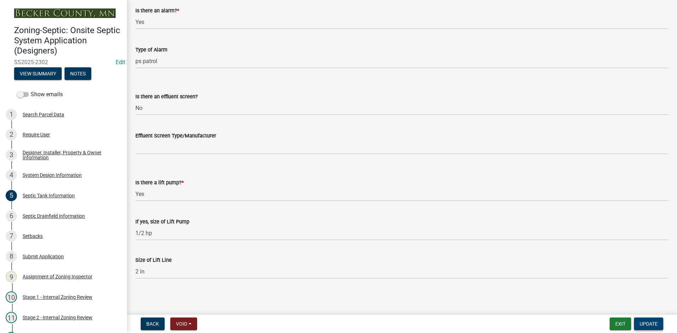
type input "1500 comp and 1000 lp lift"
click at [645, 323] on span "Update" at bounding box center [649, 324] width 18 height 6
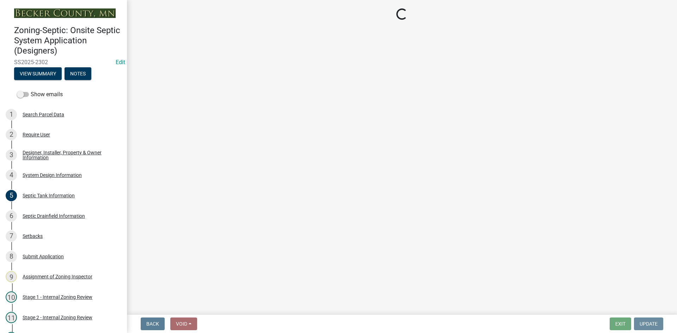
scroll to position [0, 0]
select select "49e49f1e-3b32-4342-8c2e-9cbd4919fe4d"
select select "ca07ae0a-7638-46ff-ada2-c67ca3524324"
select select "ec75a761-93b4-47c5-8535-fea253c32937"
select select "bcbb982e-a48c-4b4a-a83b-ed1363446a86"
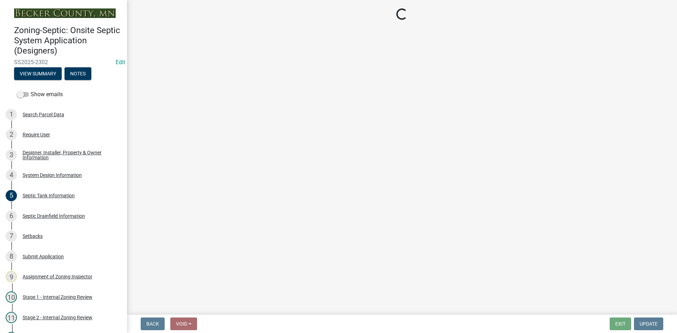
select select "47a2a5dd-5977-4941-8e6f-09ff03cdfb75"
select select "3f5b086d-5a4c-4236-93bc-fa7bf4d11838"
select select "888a8260-2be6-47f2-a4de-b9f453a4d3bc"
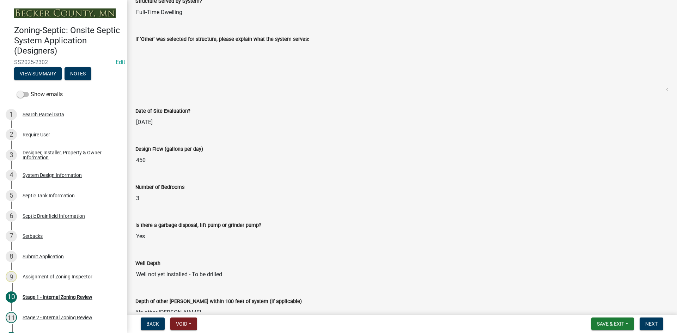
scroll to position [1093, 0]
click at [646, 323] on span "Next" at bounding box center [651, 324] width 12 height 6
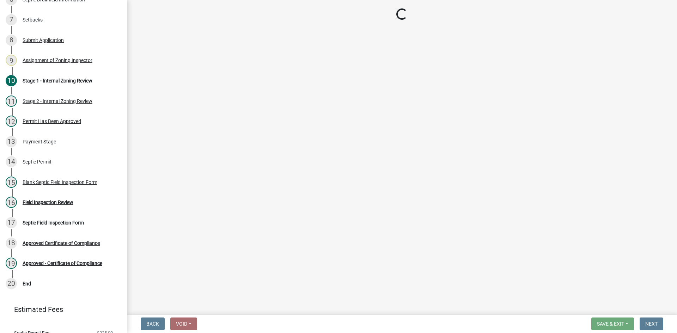
scroll to position [243, 0]
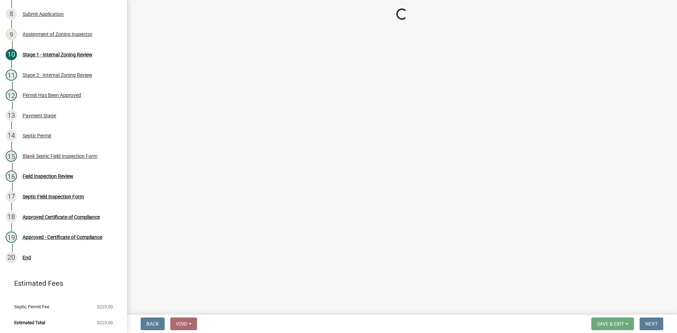
select select "bf2e51c6-1777-4173-bb81-98d68ab0e499"
select select "ce8adf61-51ba-42f2-bbc3-7480a098e35e"
select select "4da1ff79-00d0-4bcb-9e2a-852895223b78"
select select "039f9276-f093-40ee-98f9-24c1fbae5d9d"
select select "9075ff2b-2749-45ce-aee6-f4951e9a2109"
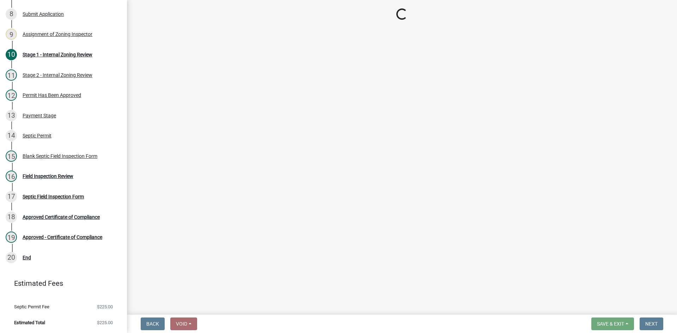
select select "c19a0b5c-6916-4435-8c22-bdddceeea52a"
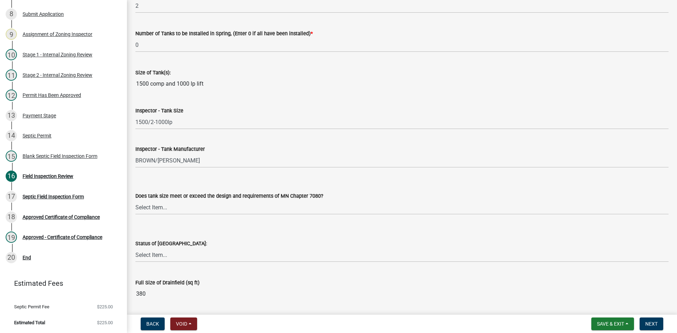
scroll to position [952, 0]
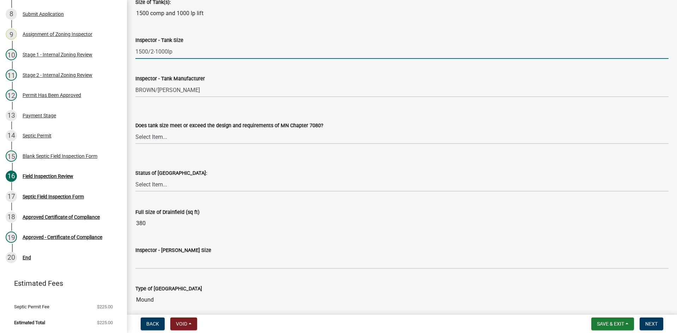
click at [173, 55] on input "1500/2-1000lp" at bounding box center [401, 51] width 533 height 14
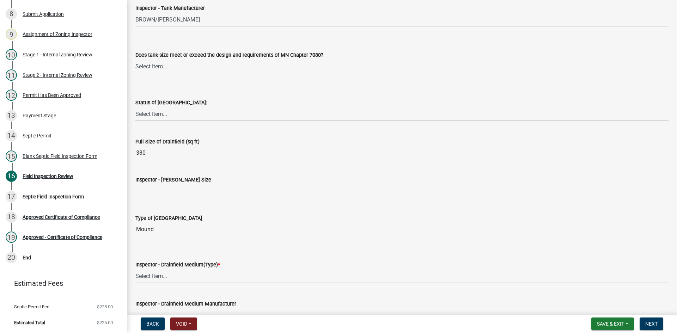
type input "1500/2-1000lp lift"
click at [164, 67] on select "Select Item... Yes No Existing" at bounding box center [401, 66] width 533 height 14
click at [135, 59] on select "Select Item... Yes No Existing" at bounding box center [401, 66] width 533 height 14
select select "f7794d6a-556a-43dc-97be-878f47e346d8"
click at [160, 112] on select "Select Item... No Drainfield Drainfield Installed [GEOGRAPHIC_DATA] to Be Insta…" at bounding box center [401, 114] width 533 height 14
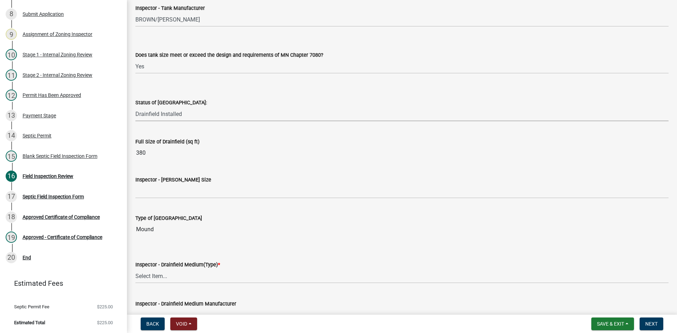
click at [135, 107] on select "Select Item... No Drainfield Drainfield Installed [GEOGRAPHIC_DATA] to Be Insta…" at bounding box center [401, 114] width 533 height 14
select select "9376207c-987b-4580-9786-4fe9435ab5e6"
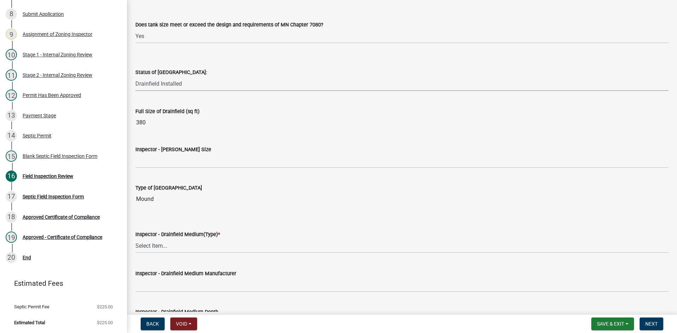
scroll to position [1093, 0]
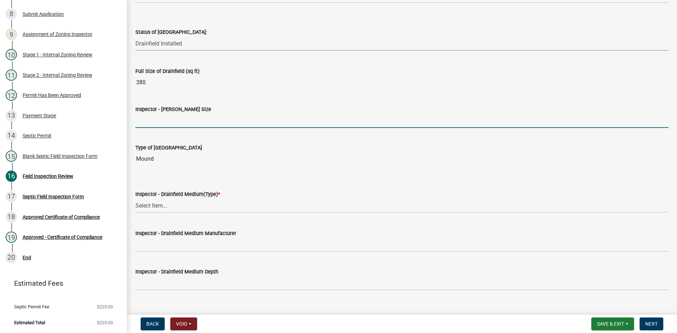
click at [165, 117] on input "Inspector - [PERSON_NAME] Size" at bounding box center [401, 121] width 533 height 14
type input "10x38 rock bed"
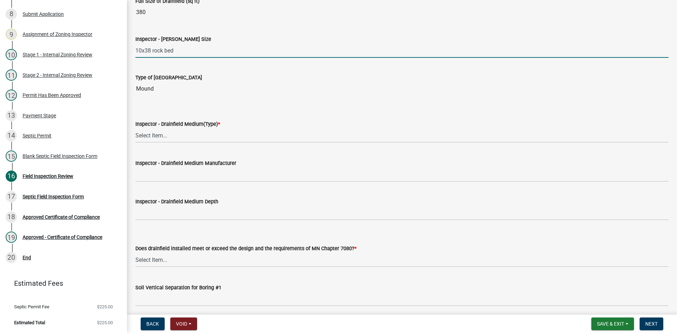
scroll to position [1163, 0]
click at [164, 138] on select "Select Item... Chamber Trench Rock Trench Gravelless Mound Pressure Bed Seepage…" at bounding box center [401, 135] width 533 height 14
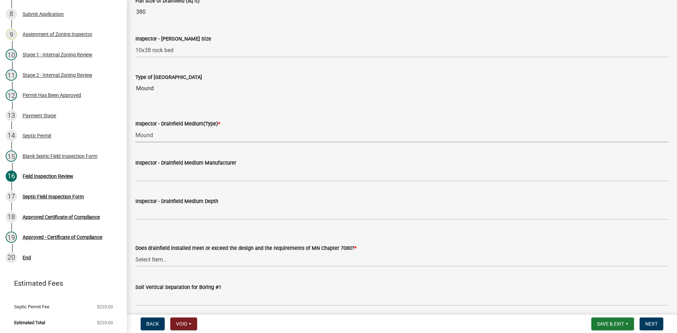
click at [135, 128] on select "Select Item... Chamber Trench Rock Trench Gravelless Mound Pressure Bed Seepage…" at bounding box center [401, 135] width 533 height 14
select select "d0fc35b5-23a5-4a64-97d6-4937a1f9afff"
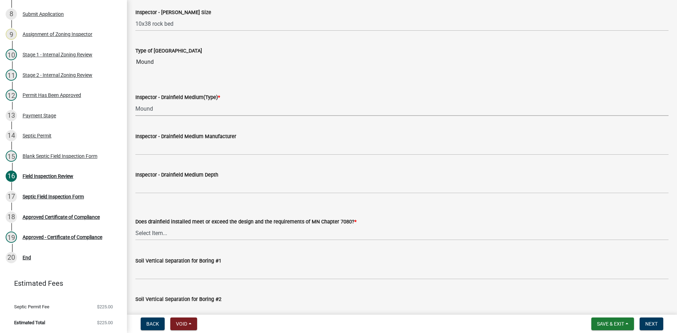
scroll to position [1234, 0]
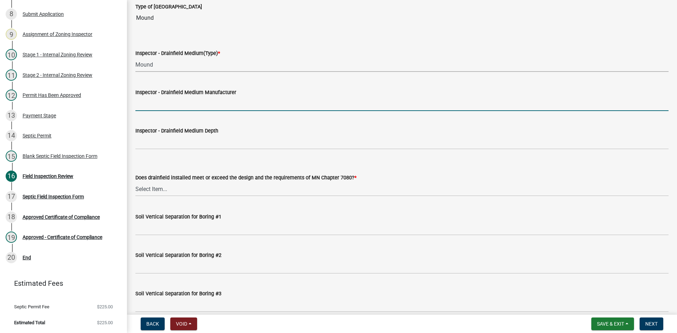
click at [177, 106] on input "Inspector - Drainfield Medium Manufacturer" at bounding box center [401, 104] width 533 height 14
type input "rock"
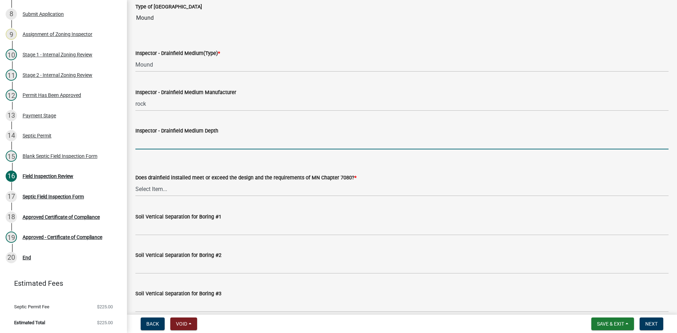
click at [170, 138] on input "Inspector - Drainfield Medium Depth" at bounding box center [401, 142] width 533 height 14
type input "10""
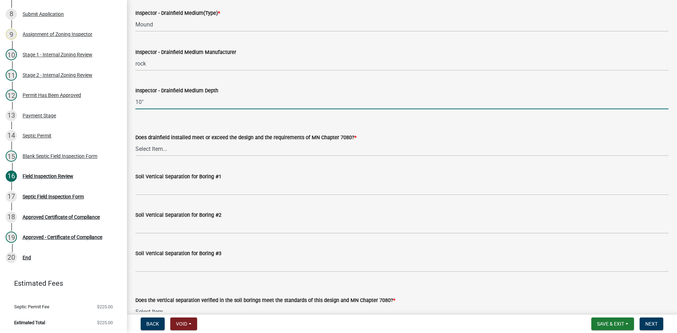
scroll to position [1340, 0]
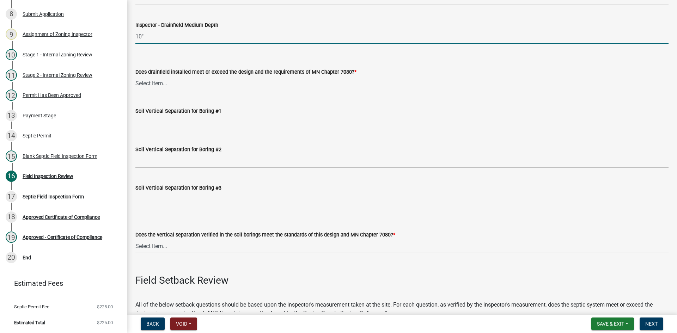
click at [159, 91] on wm-data-entity-input "Does drainfield installed meet or exceed the design and the requirements of MN …" at bounding box center [401, 73] width 533 height 48
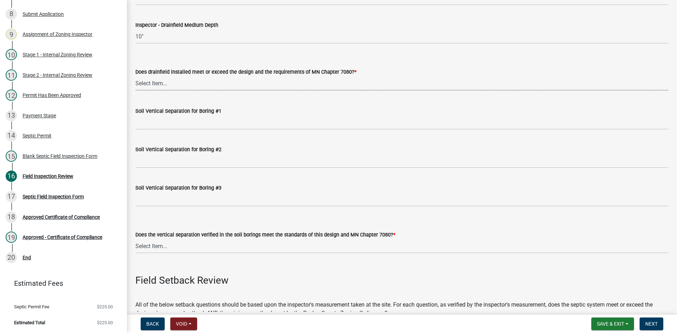
click at [160, 87] on select "Select Item... Yes No" at bounding box center [401, 83] width 533 height 14
click at [135, 76] on select "Select Item... Yes No" at bounding box center [401, 83] width 533 height 14
select select "53e8394b-4ec8-472b-acba-27f64a4dcc6d"
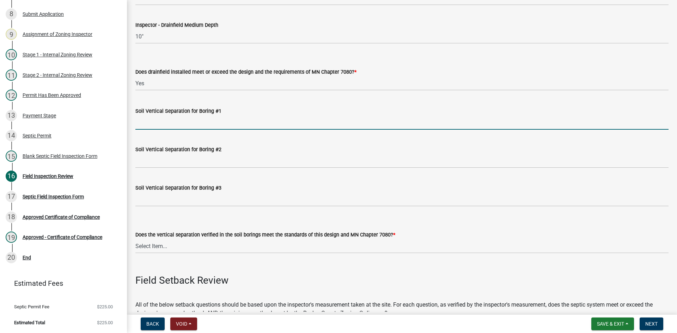
click at [149, 120] on input "Soil Vertical Separation for Boring #1" at bounding box center [401, 122] width 533 height 14
type input "SEE ATTACHED"
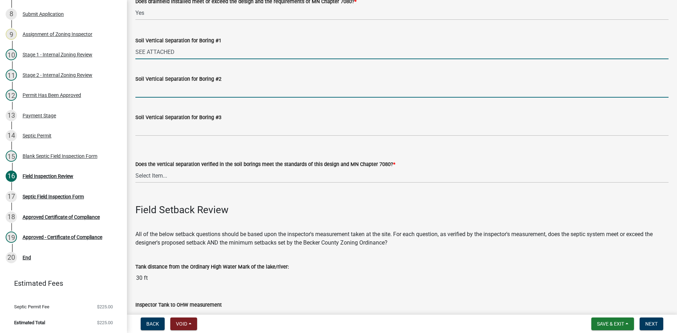
click at [156, 90] on input "Soil Vertical Separation for Boring #2" at bounding box center [401, 90] width 533 height 14
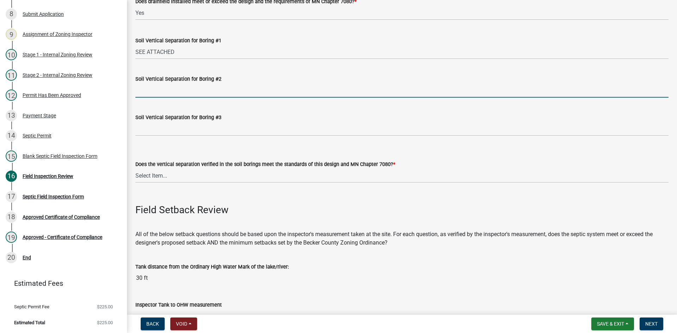
click at [230, 80] on div "Soil Vertical Separation for Boring #2" at bounding box center [401, 79] width 533 height 8
click at [152, 89] on input "Soil Vertical Separation for Boring #2" at bounding box center [401, 90] width 533 height 14
type input "1ft sand lift"
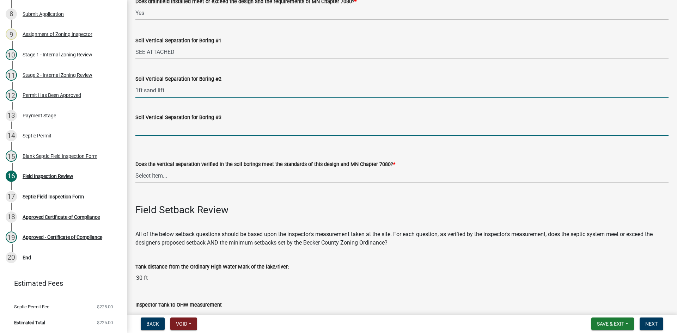
click at [170, 130] on input "Soil Vertical Separation for Boring #3" at bounding box center [401, 129] width 533 height 14
click at [314, 96] on input "1ft sand lift" at bounding box center [401, 90] width 533 height 14
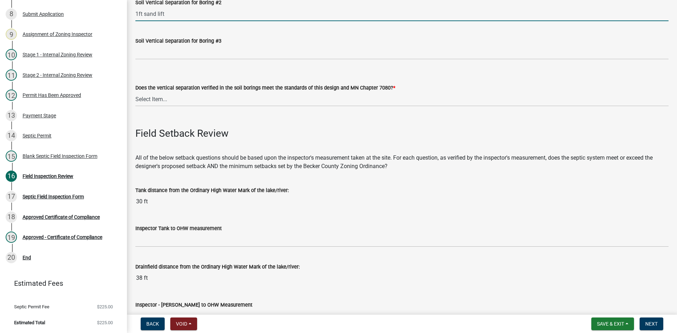
scroll to position [1516, 0]
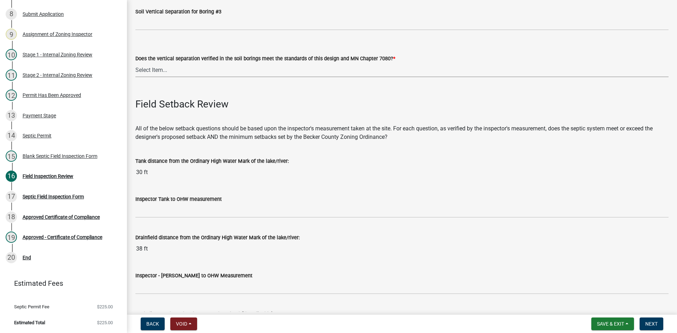
click at [160, 71] on select "Select Item... Yes No" at bounding box center [401, 70] width 533 height 14
click at [135, 63] on select "Select Item... Yes No" at bounding box center [401, 70] width 533 height 14
select select "eedfbf44-dce3-4c21-89bd-6d851115dab7"
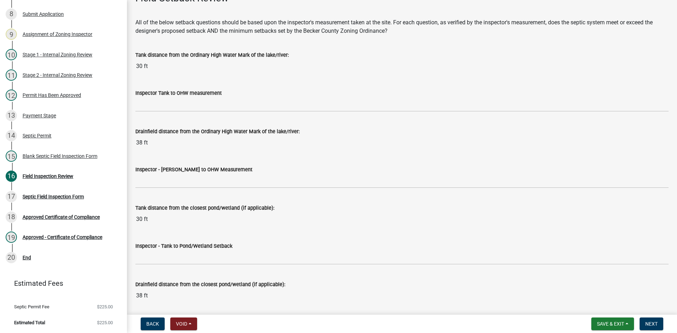
scroll to position [1622, 0]
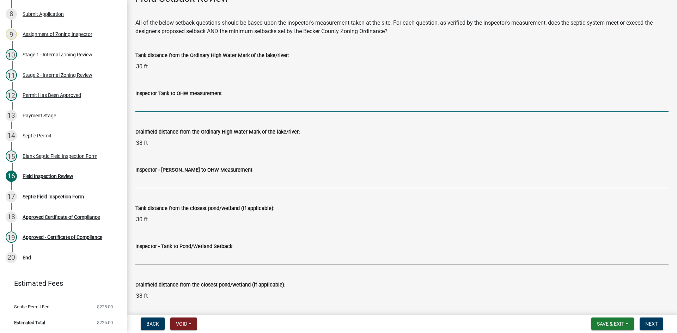
click at [151, 108] on input "Inspector Tank to OHW measurement" at bounding box center [401, 105] width 533 height 14
click at [147, 109] on input "Inspector Tank to OHW measurement" at bounding box center [401, 105] width 533 height 14
type input "30BP/AV"
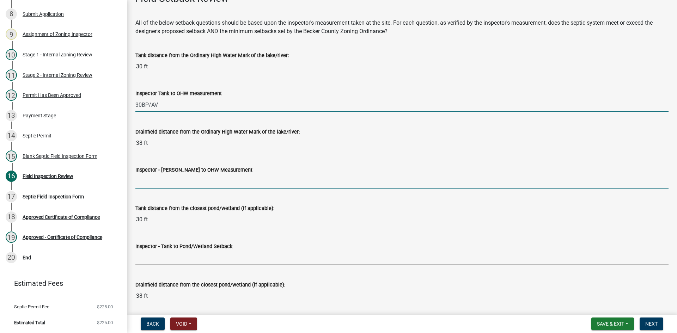
click at [159, 185] on input "Inspector - [PERSON_NAME] to OHW Measurement" at bounding box center [401, 181] width 533 height 14
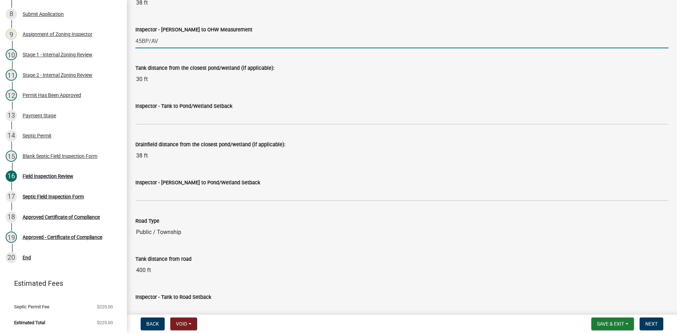
scroll to position [1763, 0]
type input "45BP/AV"
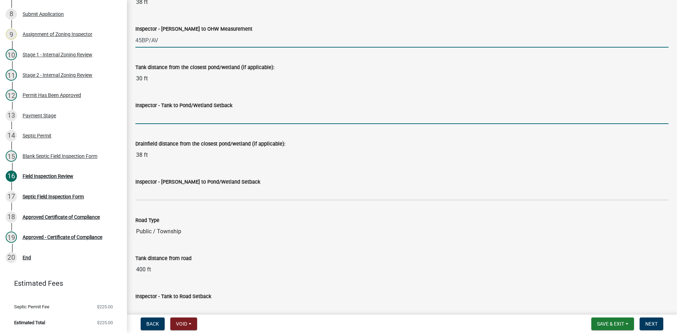
click at [169, 122] on input "Inspector - Tank to Pond/Wetland Setback" at bounding box center [401, 117] width 533 height 14
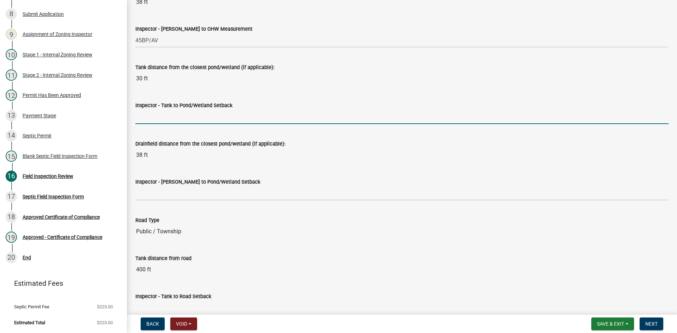
type input "NA"
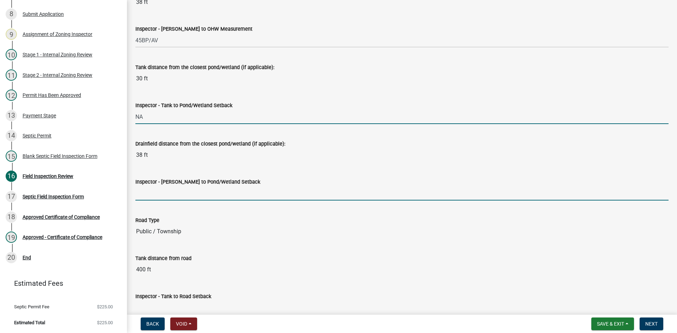
click at [155, 197] on input "Inspector - [PERSON_NAME] to Pond/Wetland Setback" at bounding box center [401, 193] width 533 height 14
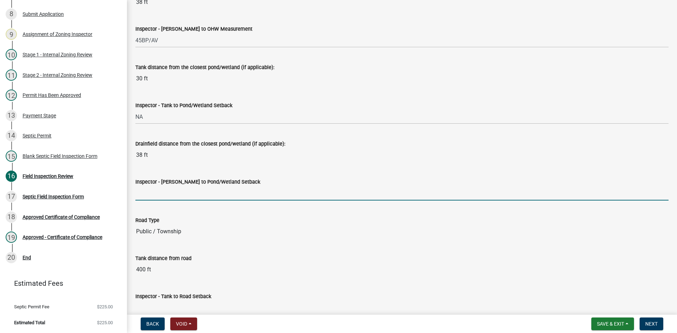
type input "NA"
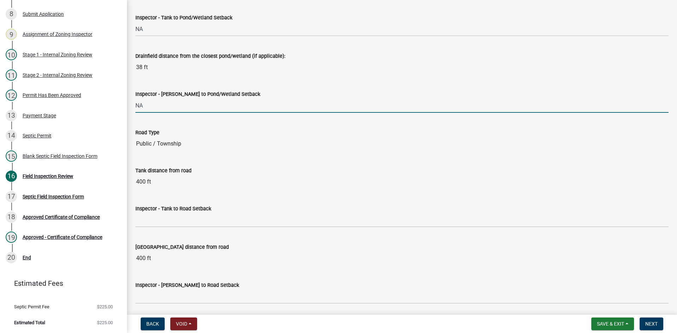
scroll to position [1904, 0]
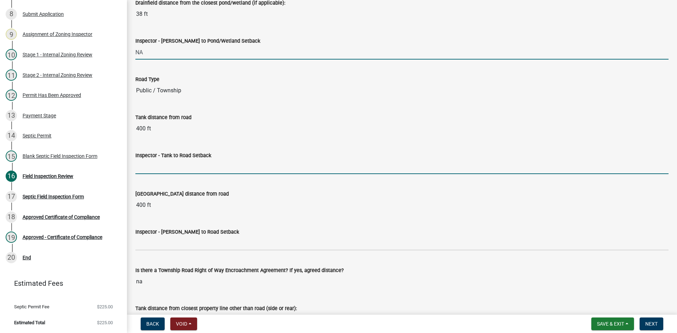
click at [151, 164] on input "Inspector - Tank to Road Setback" at bounding box center [401, 167] width 533 height 14
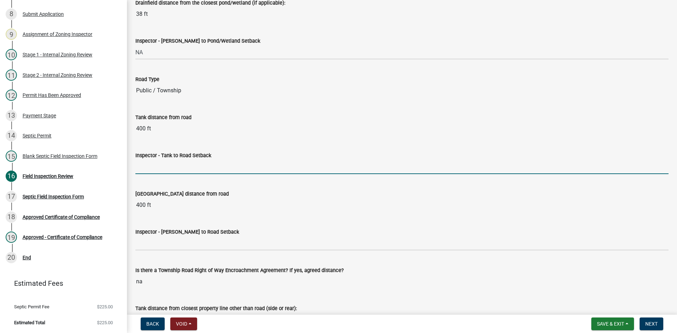
type input "10+"
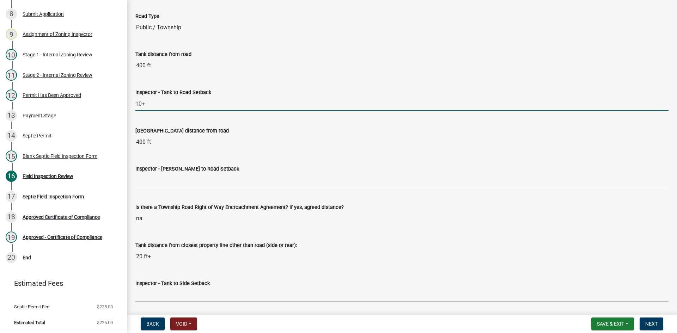
scroll to position [1974, 0]
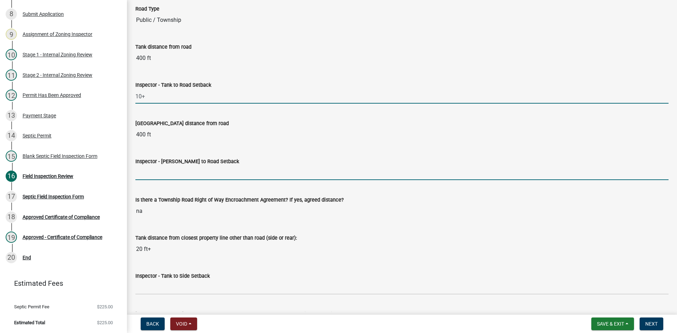
click at [157, 178] on input "Inspector - [PERSON_NAME] to Road Setback" at bounding box center [401, 173] width 533 height 14
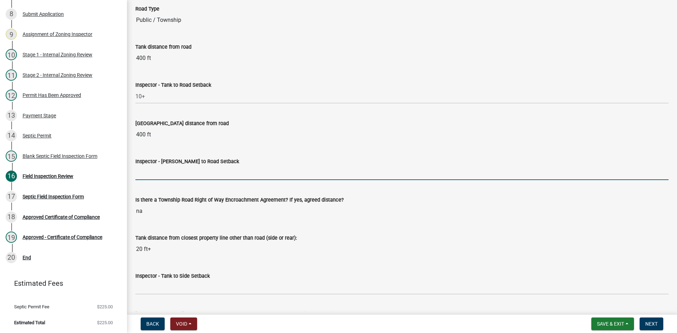
type input "10+"
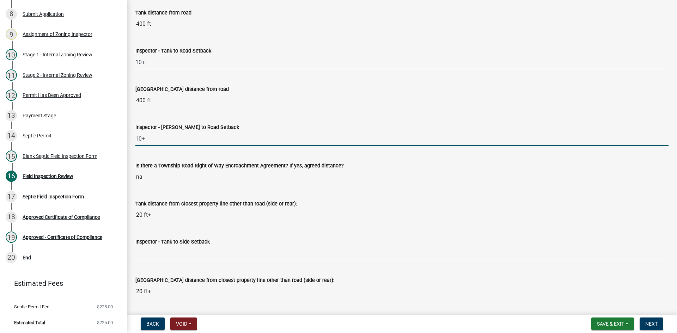
scroll to position [2115, 0]
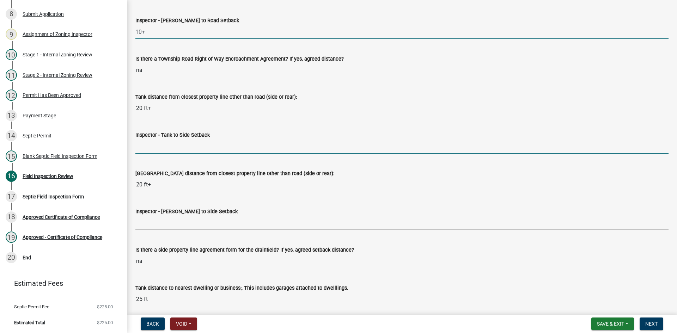
click at [142, 149] on input "Inspector - Tank to Side Setback" at bounding box center [401, 146] width 533 height 14
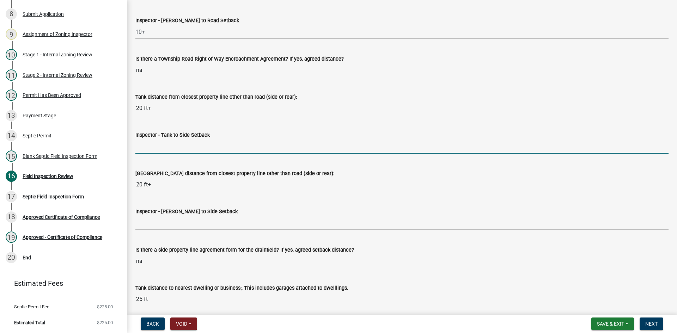
type input "10+"
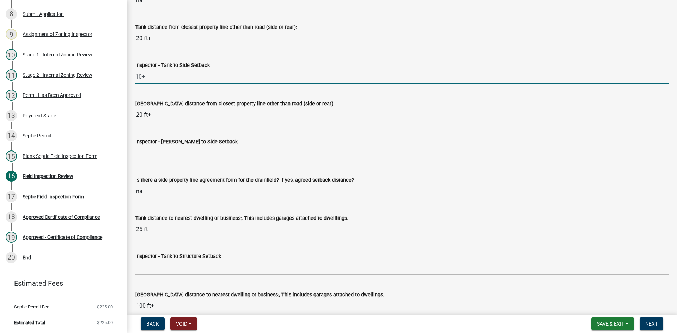
scroll to position [2186, 0]
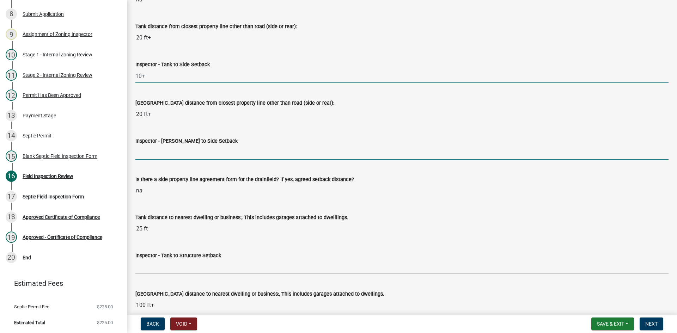
click at [145, 153] on input "Inspector - [PERSON_NAME] to Side Setback" at bounding box center [401, 152] width 533 height 14
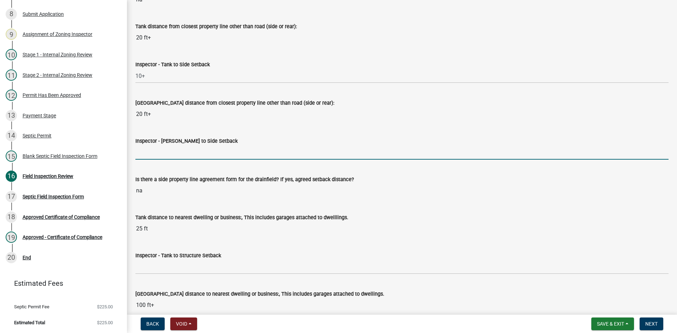
type input "10+"
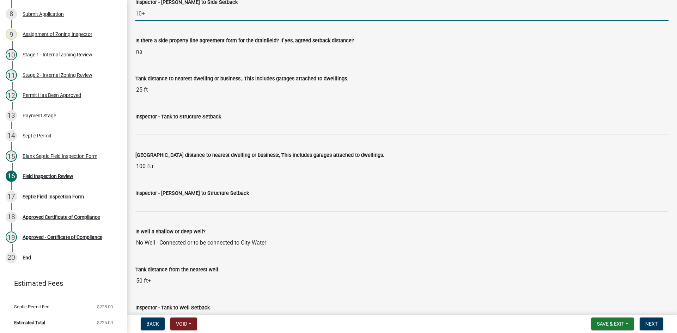
scroll to position [2327, 0]
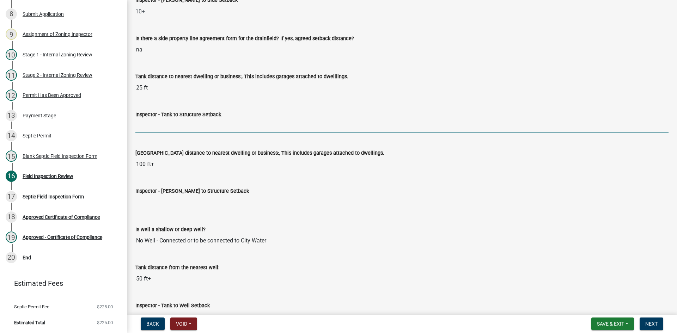
drag, startPoint x: 151, startPoint y: 125, endPoint x: 162, endPoint y: 125, distance: 11.3
click at [151, 125] on input "Inspector - Tank to Structure Setback" at bounding box center [401, 126] width 533 height 14
type input "10+"
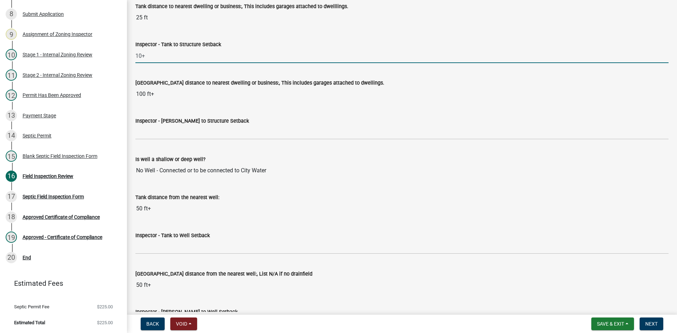
scroll to position [2397, 0]
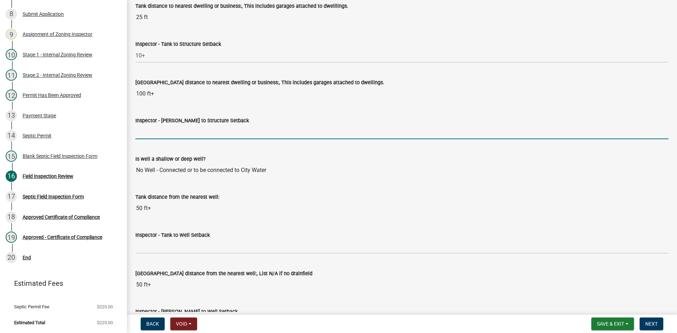
click at [151, 134] on input "Inspector - [PERSON_NAME] to Structure Setback" at bounding box center [401, 132] width 533 height 14
type input "20+"
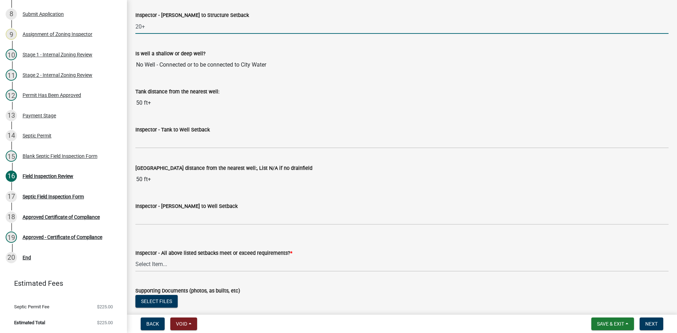
scroll to position [2503, 0]
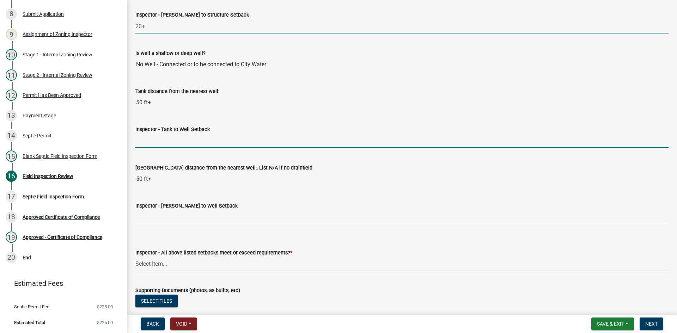
click at [154, 145] on input "Inspector - Tank to Well Setback" at bounding box center [401, 141] width 533 height 14
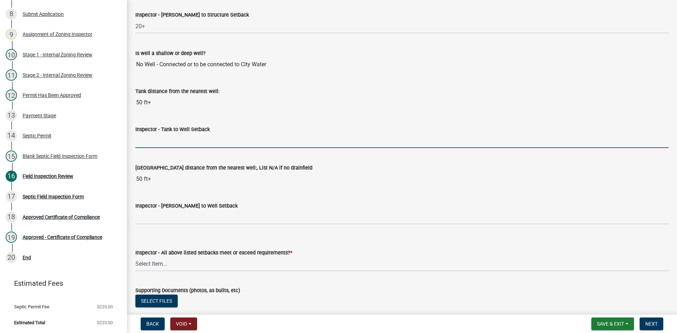
type input "50+"
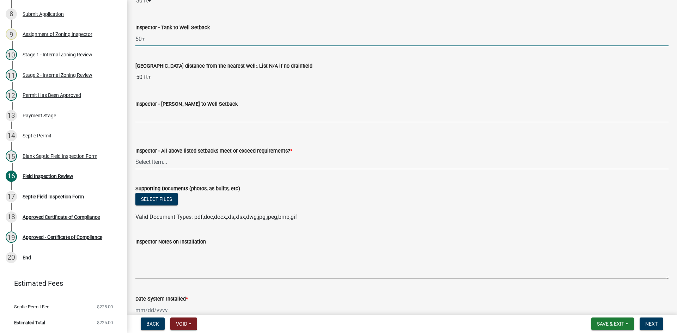
scroll to position [2609, 0]
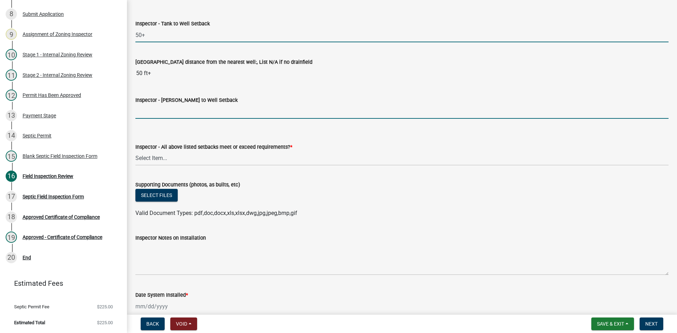
drag, startPoint x: 149, startPoint y: 113, endPoint x: 155, endPoint y: 113, distance: 5.6
click at [149, 113] on input "Inspector - [PERSON_NAME] to Well Setback" at bounding box center [401, 111] width 533 height 14
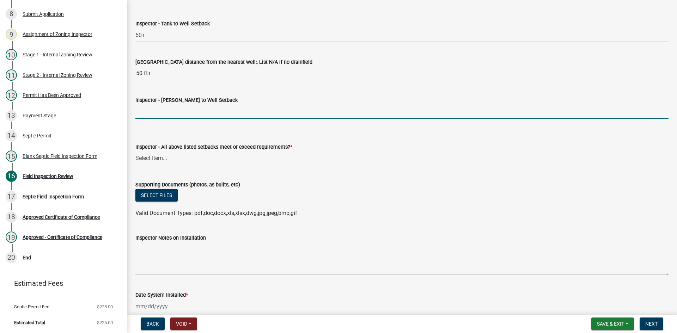
type input "50+"
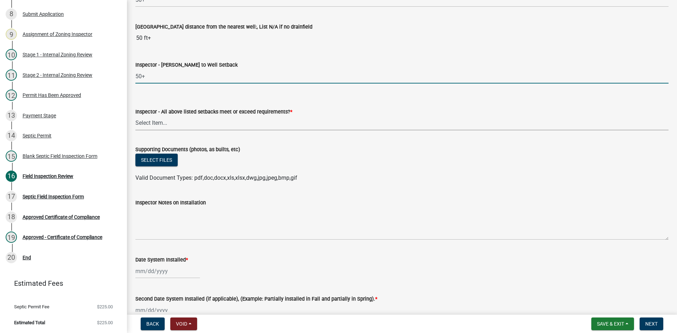
click at [156, 126] on select "Select Item... Yes No" at bounding box center [401, 123] width 533 height 14
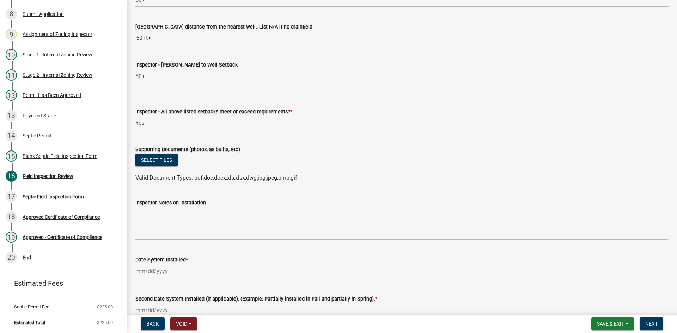
click at [135, 116] on select "Select Item... Yes No" at bounding box center [401, 123] width 533 height 14
select select "adfa1390-1443-4b8a-94eb-9b7f601f4679"
click at [154, 165] on button "Select files" at bounding box center [156, 160] width 42 height 13
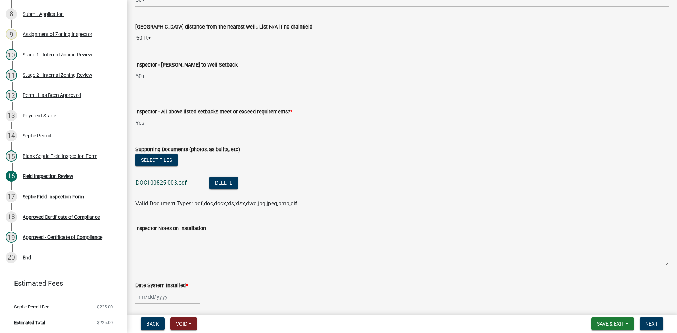
click at [171, 183] on link "DOC100825-003.pdf" at bounding box center [161, 182] width 51 height 7
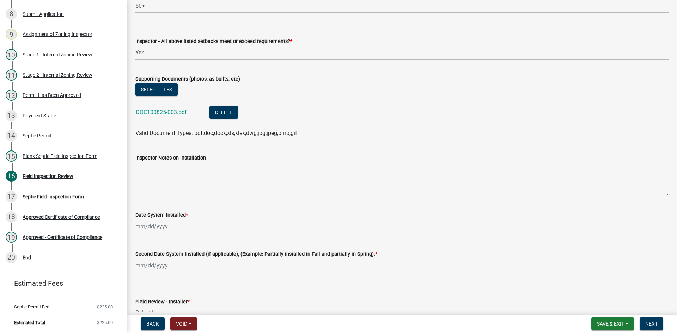
scroll to position [2750, 0]
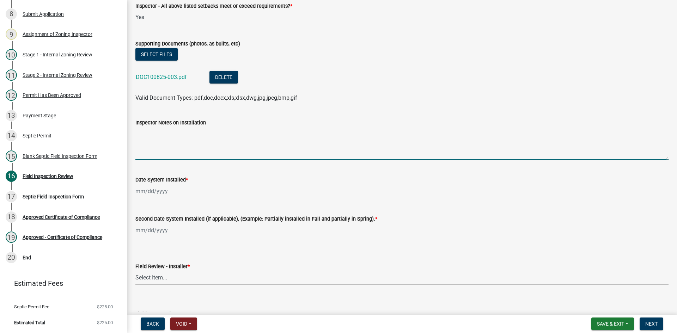
click at [170, 148] on textarea "Inspector Notes on Installation" at bounding box center [401, 143] width 533 height 33
click at [150, 135] on textarea "This sytem" at bounding box center [401, 143] width 533 height 33
click at [150, 133] on textarea "This ssytem" at bounding box center [401, 143] width 533 height 33
click at [154, 134] on textarea "This sytem" at bounding box center [401, 143] width 533 height 33
click at [154, 132] on textarea "This sytem" at bounding box center [401, 143] width 533 height 33
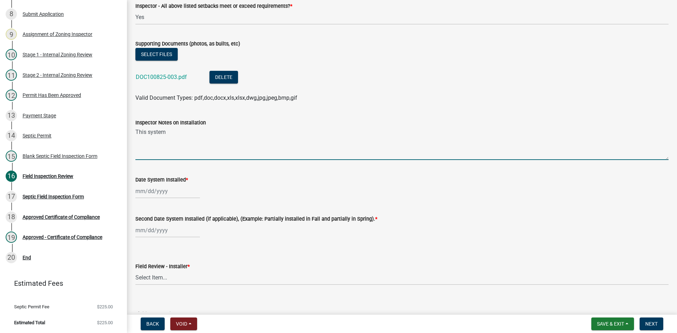
click at [167, 136] on textarea "This system" at bounding box center [401, 143] width 533 height 33
click at [343, 133] on textarea "This system changed the size of the pump tank and adjusted the pump dosing acco…" at bounding box center [401, 143] width 533 height 33
drag, startPoint x: 343, startPoint y: 133, endPoint x: 350, endPoint y: 131, distance: 7.6
click at [350, 131] on textarea "This system changed the size of the pump tank and adjusted the pump dosing acco…" at bounding box center [401, 143] width 533 height 33
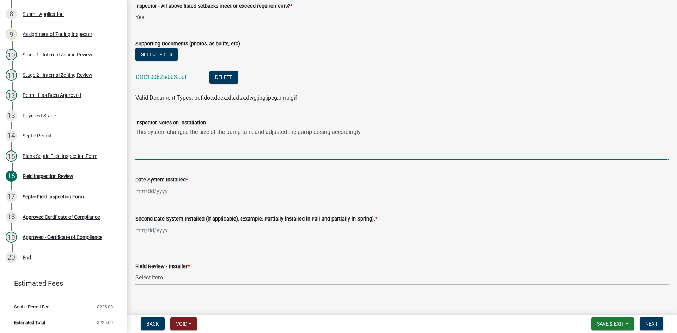
click at [350, 131] on textarea "This system changed the size of the pump tank and adjusted the pump dosing acco…" at bounding box center [401, 143] width 533 height 33
type textarea "This system changed the size of the pump tank and adjusted the pump dosing acco…"
click at [365, 137] on textarea "This system changed the size of the pump tank and adjusted the pump dosing acco…" at bounding box center [401, 143] width 533 height 33
click at [357, 131] on textarea "This system changed the size of the pump tank and adjusted the pump dosing acco…" at bounding box center [401, 143] width 533 height 33
click at [369, 134] on textarea "This system changed the size of the pump tank and adjusted the pump dosing acco…" at bounding box center [401, 143] width 533 height 33
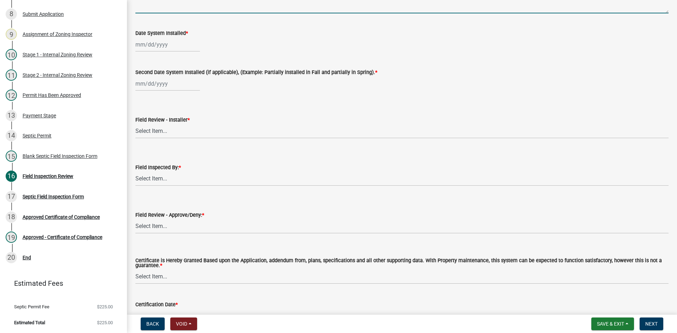
scroll to position [2836, 0]
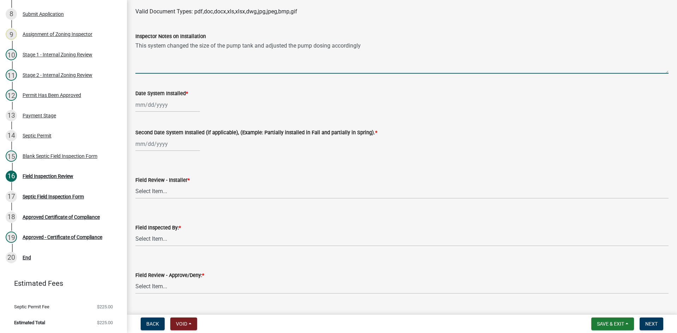
click at [178, 109] on div at bounding box center [167, 105] width 65 height 14
select select "10"
select select "2025"
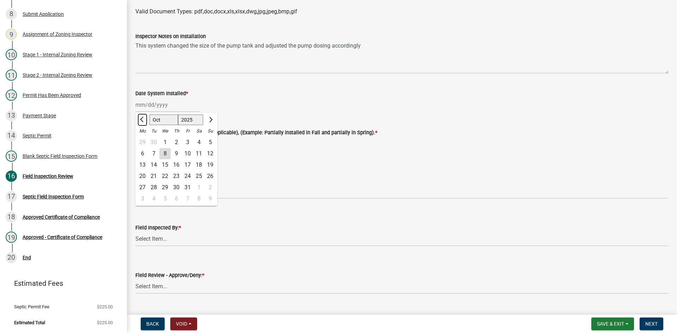
click at [143, 118] on span "Previous month" at bounding box center [142, 119] width 5 height 5
select select "9"
click at [154, 145] on div "2" at bounding box center [153, 142] width 11 height 11
type input "[DATE]"
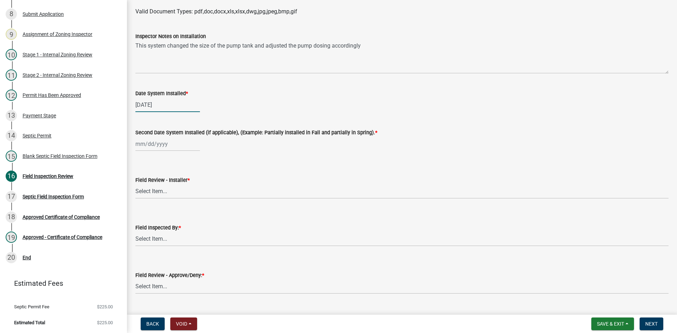
click at [146, 100] on div "[DATE]" at bounding box center [167, 105] width 65 height 14
select select "9"
select select "2025"
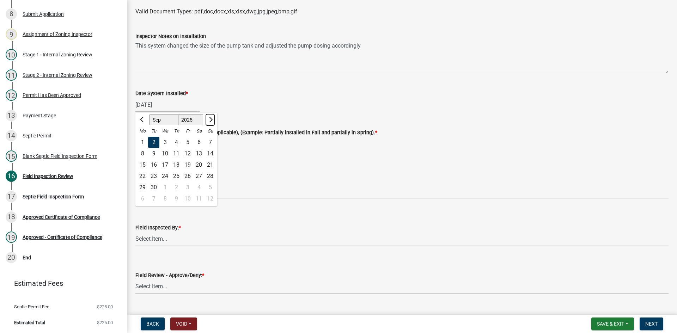
click at [206, 118] on button "Next month" at bounding box center [210, 119] width 8 height 11
select select "10"
click at [176, 142] on div "2" at bounding box center [176, 142] width 11 height 11
type input "[DATE]"
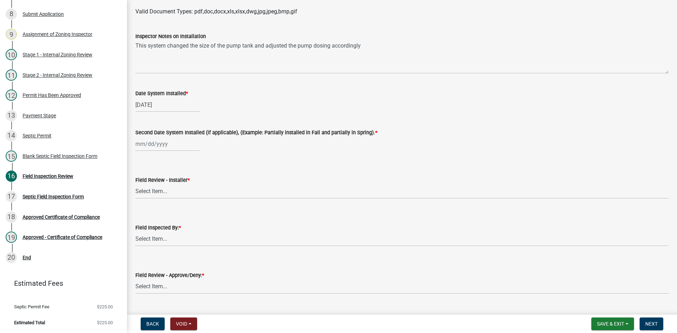
click at [171, 142] on div at bounding box center [167, 144] width 65 height 14
select select "10"
select select "2025"
click at [180, 181] on div "2" at bounding box center [176, 181] width 11 height 11
type input "[DATE]"
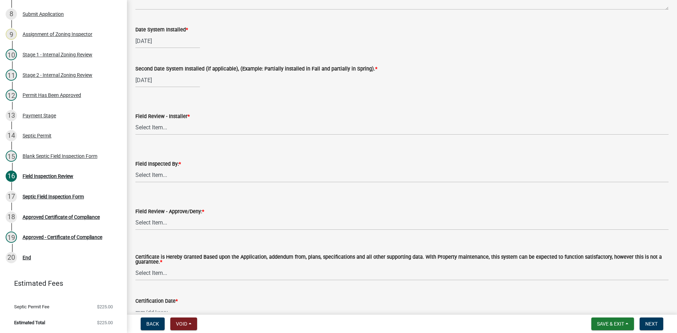
scroll to position [2907, 0]
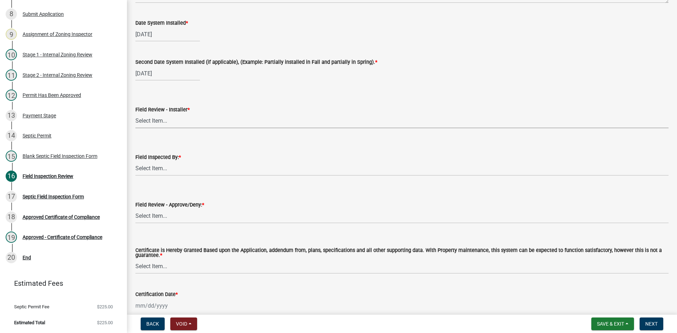
click at [163, 118] on select "Select Item... OTHER – Not listed (please add in next field and we will add to …" at bounding box center [401, 121] width 533 height 14
click at [135, 114] on select "Select Item... OTHER – Not listed (please add in next field and we will add to …" at bounding box center [401, 121] width 533 height 14
select select "c4818e78-5c90-4826-997d-5e330db1879d"
click at [161, 170] on select "Select Item... [PERSON_NAME] [PERSON_NAME] [PERSON_NAME] [PERSON_NAME] [PERSON_…" at bounding box center [401, 168] width 533 height 14
click at [135, 161] on select "Select Item... [PERSON_NAME] [PERSON_NAME] [PERSON_NAME] [PERSON_NAME] [PERSON_…" at bounding box center [401, 168] width 533 height 14
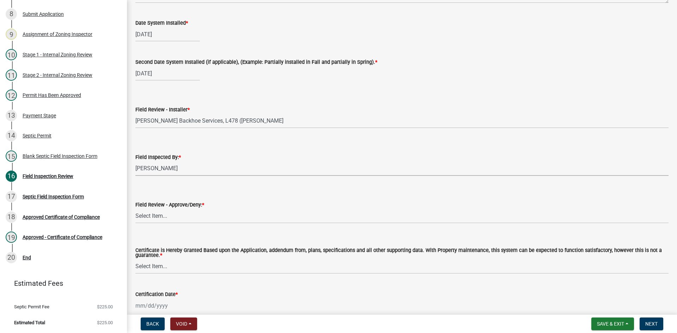
select select "7bfe52ba-73b7-4ac1-9bde-d3bb601555ca"
click at [159, 214] on select "Select Item... Approved Denied" at bounding box center [401, 216] width 533 height 14
click at [135, 209] on select "Select Item... Approved Denied" at bounding box center [401, 216] width 533 height 14
select select "c3bf50e3-4684-4b9c-99b9-7a9f027aa0dd"
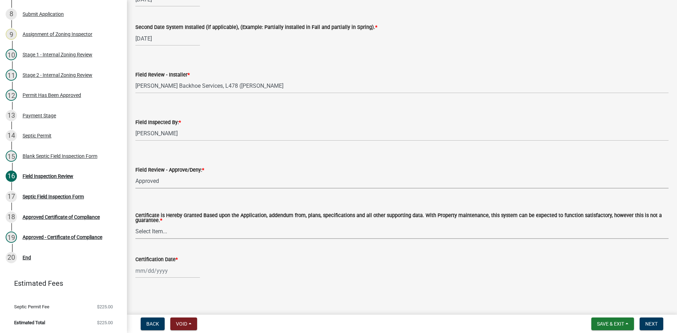
click at [167, 230] on select "Select Item... Yes No" at bounding box center [401, 232] width 533 height 14
click at [135, 225] on select "Select Item... Yes No" at bounding box center [401, 232] width 533 height 14
select select "538e6e6b-38de-4682-8c50-6662df67960d"
click at [171, 270] on div at bounding box center [167, 271] width 65 height 14
select select "10"
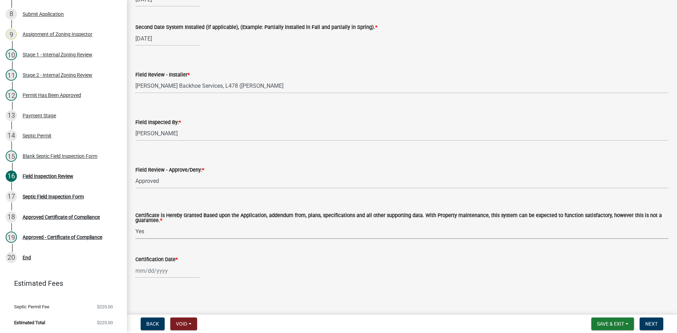
select select "2025"
click at [164, 209] on div "8" at bounding box center [164, 210] width 11 height 11
type input "[DATE]"
click at [648, 323] on span "Next" at bounding box center [651, 324] width 12 height 6
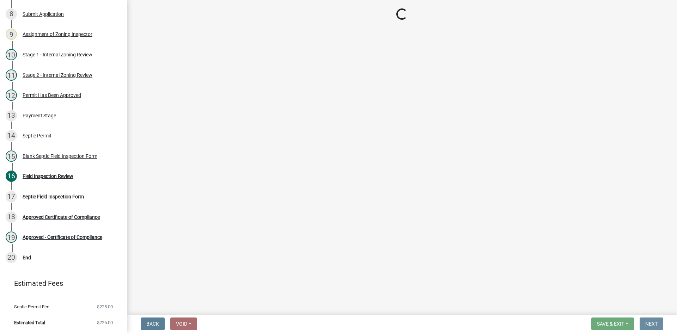
scroll to position [0, 0]
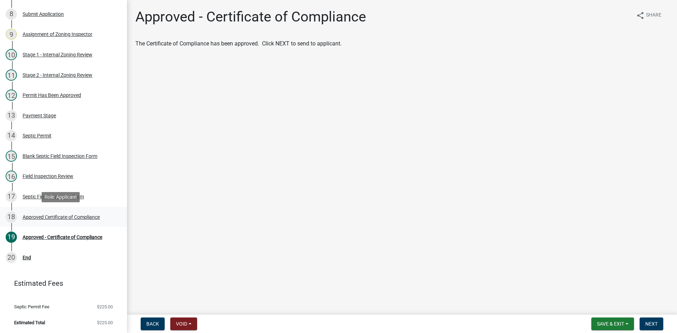
click at [96, 219] on div "Approved Certificate of Compliance" at bounding box center [61, 217] width 77 height 5
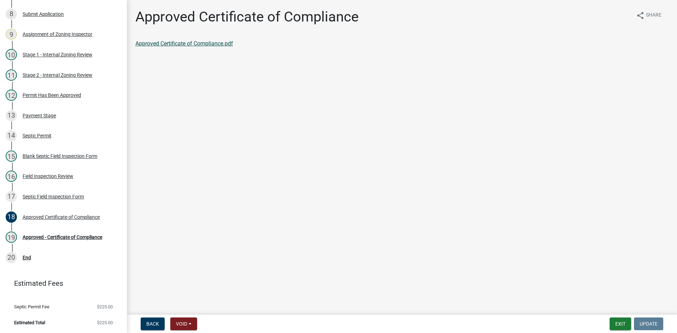
click at [197, 44] on link "Approved Certificate of Compliance.pdf" at bounding box center [184, 43] width 98 height 7
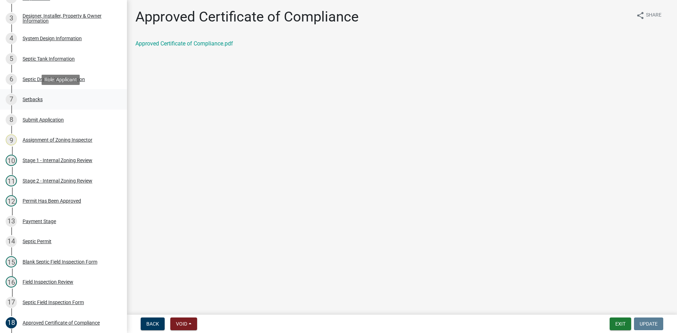
click at [39, 99] on div "Setbacks" at bounding box center [33, 99] width 20 height 5
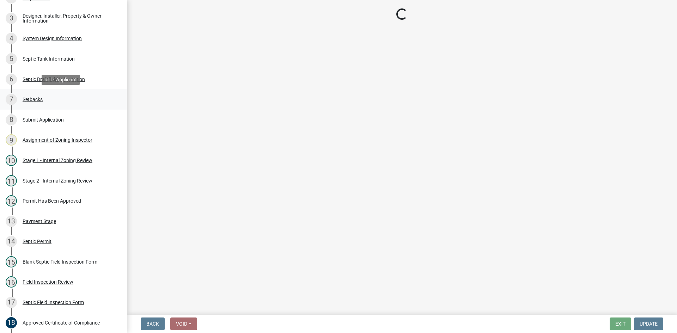
select select "c245ec0d-8d6f-4710-ab2b-b3aa70611708"
select select "0dcd4319-73ae-480d-8b87-a9f2720f14af"
select select "4f16557e-0b2e-47e3-8cf2-f05cc2293782"
select select "21af9b93-f494-48c6-91ae-235d36c6c939"
select select "a3ce498e-f8b1-44e2-889e-c4968ac74b5a"
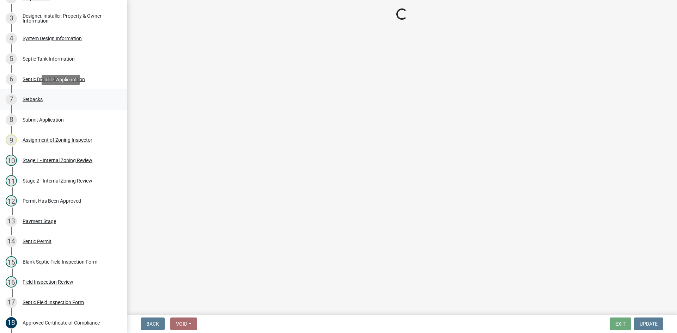
select select "049523f5-25f3-43b3-9d04-28a56ac98106"
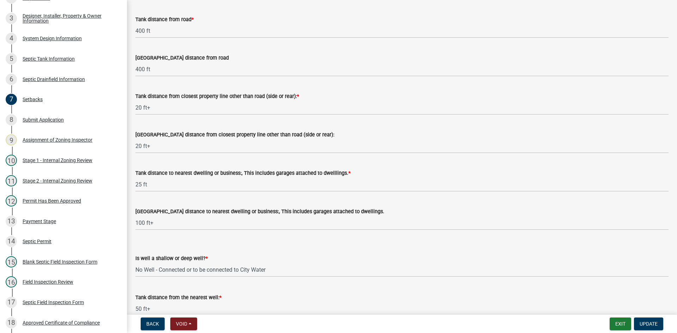
scroll to position [627, 0]
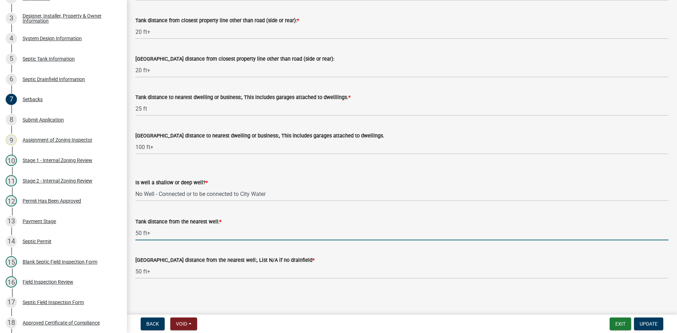
drag, startPoint x: 153, startPoint y: 236, endPoint x: 123, endPoint y: 238, distance: 30.0
click at [123, 238] on div "Zoning-Septic: Onsite Septic System Application (Designers) SS2025-2302 Edit Vi…" at bounding box center [338, 166] width 677 height 333
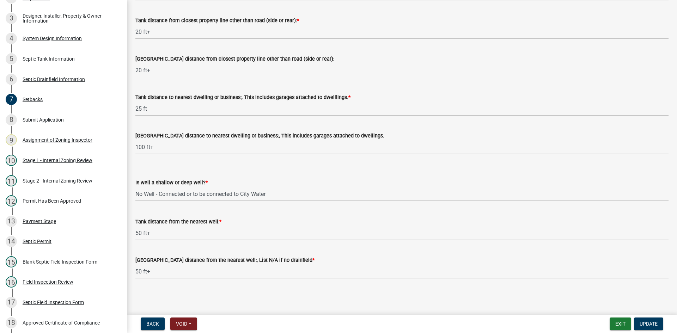
drag, startPoint x: 148, startPoint y: 225, endPoint x: 151, endPoint y: 231, distance: 6.6
click at [148, 225] on div "Tank distance from the nearest well: *" at bounding box center [401, 222] width 533 height 8
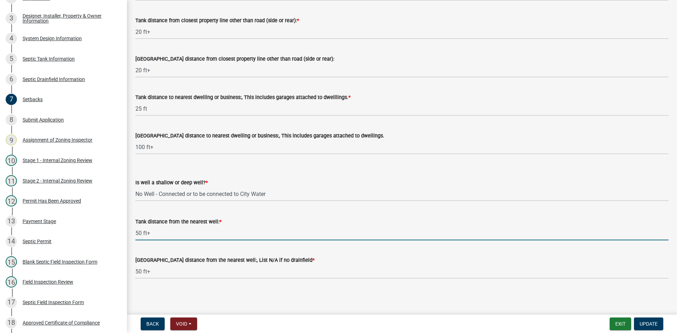
click at [162, 240] on input "50 ft+" at bounding box center [401, 233] width 533 height 14
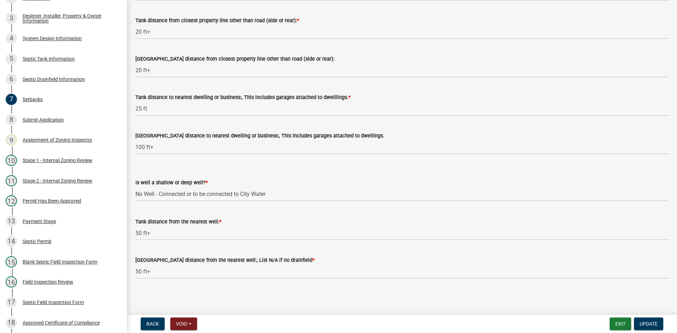
click at [135, 234] on div "Tank distance from the nearest well: * 50 ft+" at bounding box center [402, 224] width 544 height 33
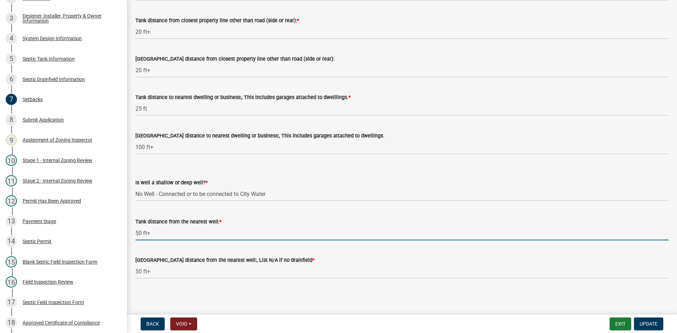
click at [137, 233] on input "50 ft+" at bounding box center [401, 233] width 533 height 14
click at [166, 232] on input "min 50 ft+" at bounding box center [401, 233] width 533 height 14
type input "min 50 ft+ tbd"
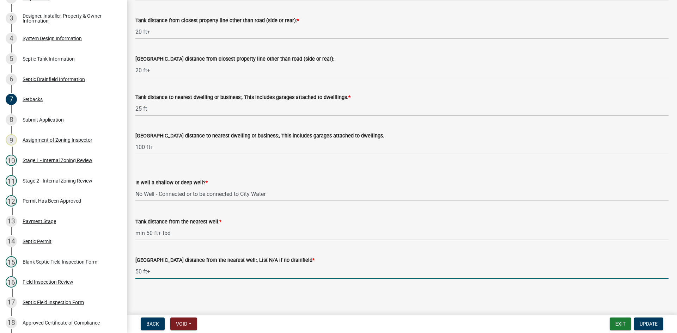
click at [153, 275] on input "50 ft+" at bounding box center [401, 271] width 533 height 14
click at [136, 271] on input "50 ft+" at bounding box center [401, 271] width 533 height 14
click at [192, 268] on input "min depp well 50 ft+" at bounding box center [401, 271] width 533 height 14
type input "min depp well 50 ft+ tbd"
click at [647, 322] on span "Update" at bounding box center [649, 324] width 18 height 6
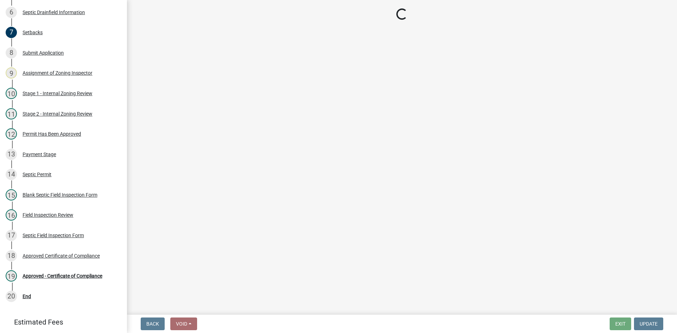
scroll to position [243, 0]
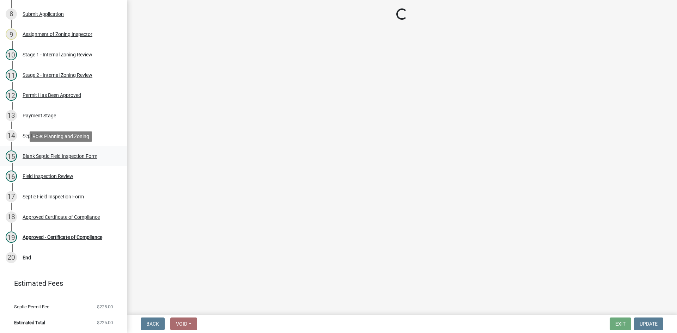
select select "69d592bb-9906-4277-a6fb-df8686255161"
select select "1ad81be4-5d59-46bf-8b7b-d7c0f20ad891"
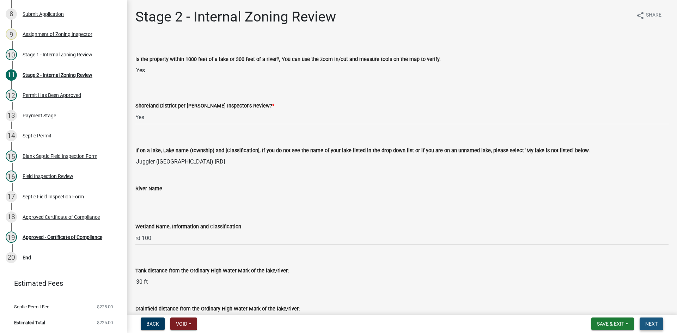
click at [652, 323] on span "Next" at bounding box center [651, 324] width 12 height 6
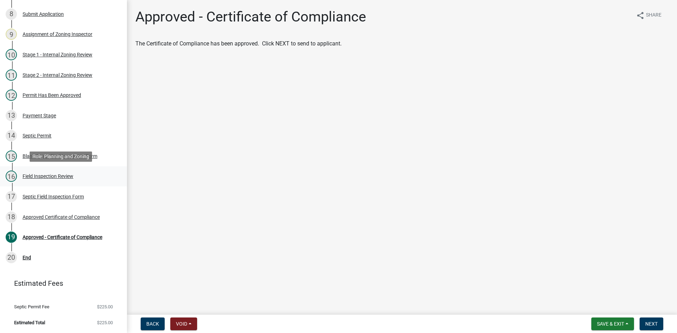
click at [56, 177] on div "Field Inspection Review" at bounding box center [48, 176] width 51 height 5
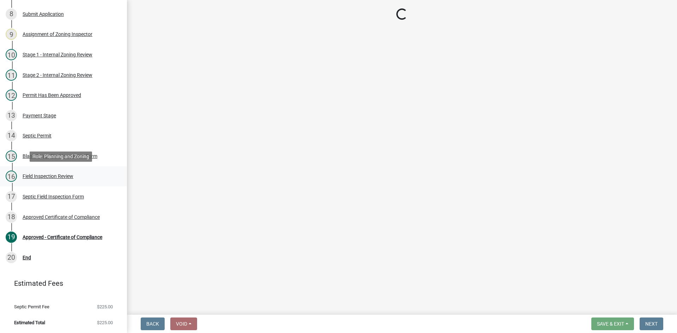
select select "bf2e51c6-1777-4173-bb81-98d68ab0e499"
select select "ce8adf61-51ba-42f2-bbc3-7480a098e35e"
select select "4da1ff79-00d0-4bcb-9e2a-852895223b78"
select select "039f9276-f093-40ee-98f9-24c1fbae5d9d"
select select "9075ff2b-2749-45ce-aee6-f4951e9a2109"
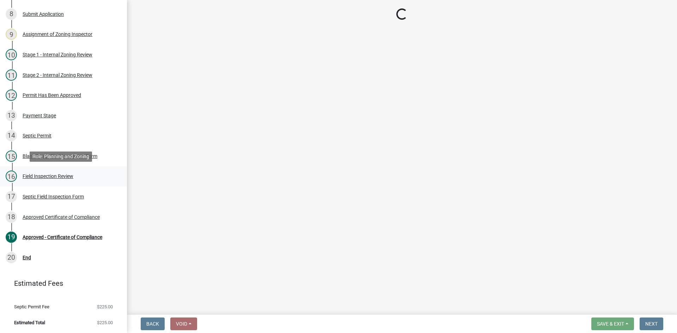
select select "c19a0b5c-6916-4435-8c22-bdddceeea52a"
select select "f7794d6a-556a-43dc-97be-878f47e346d8"
select select "9376207c-987b-4580-9786-4fe9435ab5e6"
select select "d0fc35b5-23a5-4a64-97d6-4937a1f9afff"
select select "53e8394b-4ec8-472b-acba-27f64a4dcc6d"
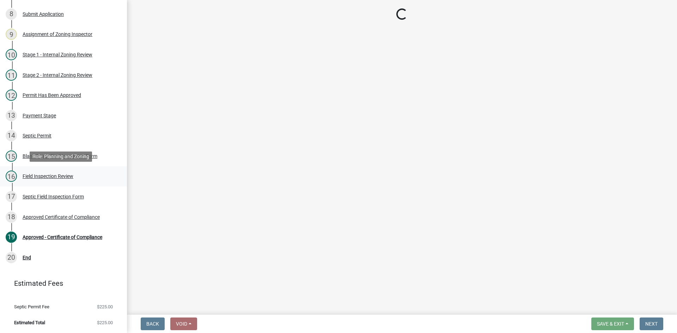
select select "eedfbf44-dce3-4c21-89bd-6d851115dab7"
select select "adfa1390-1443-4b8a-94eb-9b7f601f4679"
select select "c4818e78-5c90-4826-997d-5e330db1879d"
select select "7bfe52ba-73b7-4ac1-9bde-d3bb601555ca"
select select "c3bf50e3-4684-4b9c-99b9-7a9f027aa0dd"
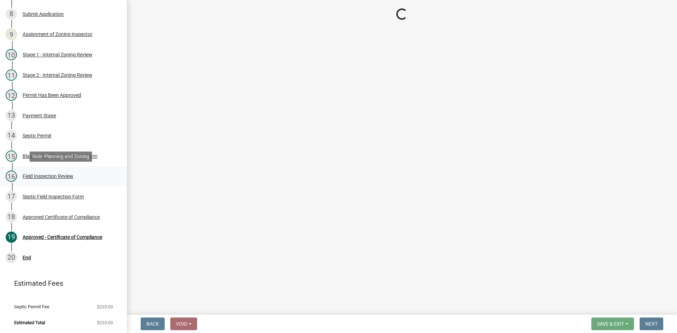
select select "538e6e6b-38de-4682-8c50-6662df67960d"
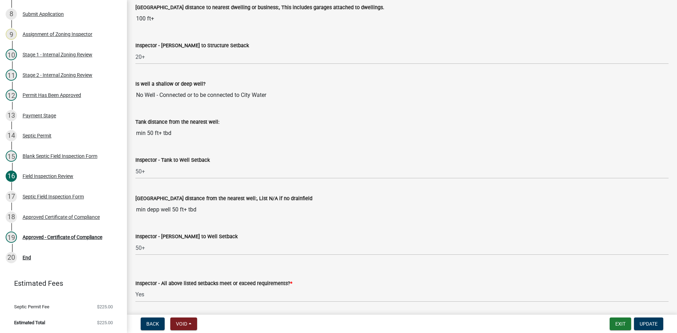
scroll to position [2503, 0]
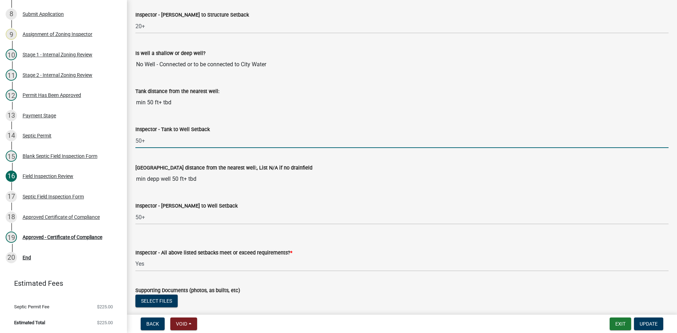
click at [148, 143] on input "50+" at bounding box center [401, 141] width 533 height 14
type input "50+ min tbd"
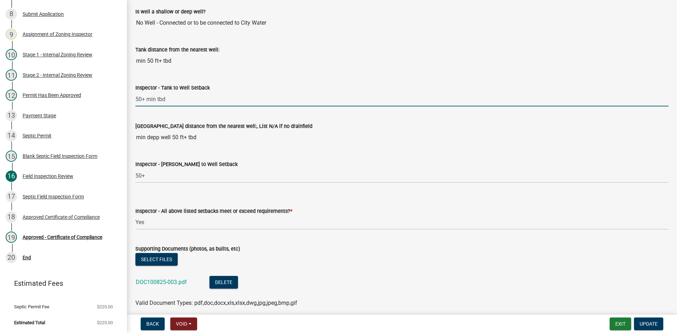
scroll to position [2574, 0]
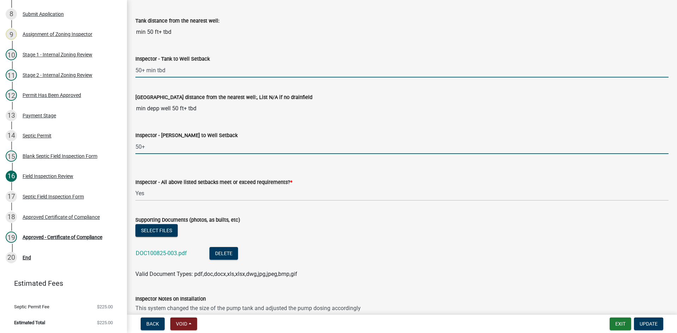
click at [163, 149] on input "50+" at bounding box center [401, 147] width 533 height 14
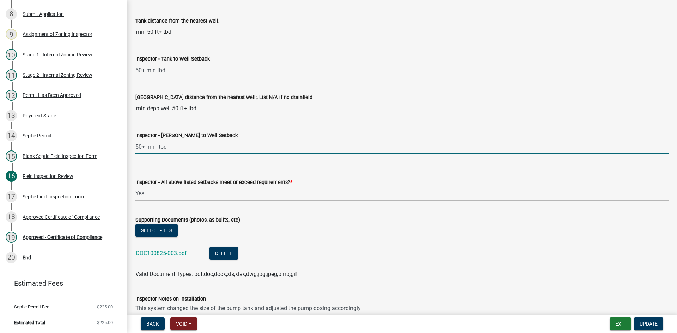
click at [155, 147] on input "50+ min tbd" at bounding box center [401, 147] width 533 height 14
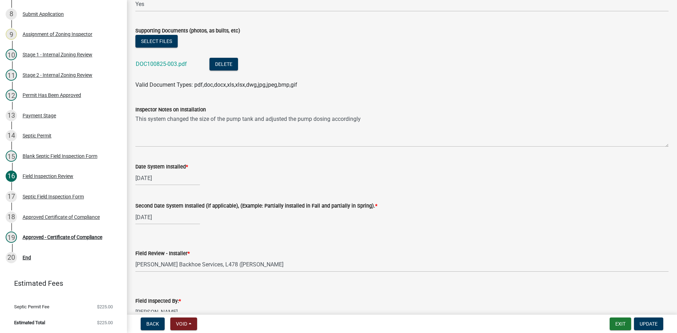
scroll to position [2785, 0]
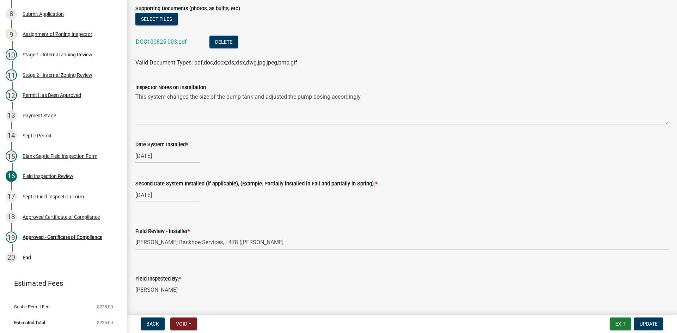
type input "50+ min deep well tbd"
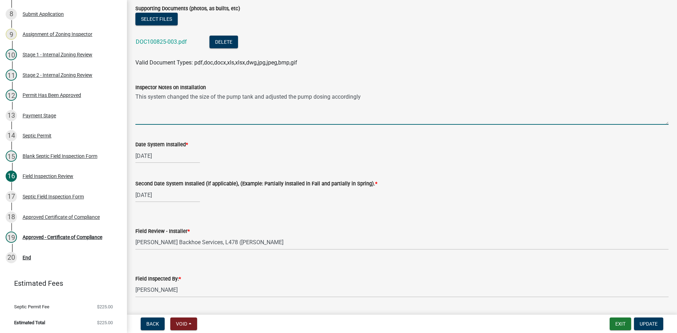
click at [362, 99] on textarea "This system changed the size of the pump tank and adjusted the pump dosing acco…" at bounding box center [401, 108] width 533 height 33
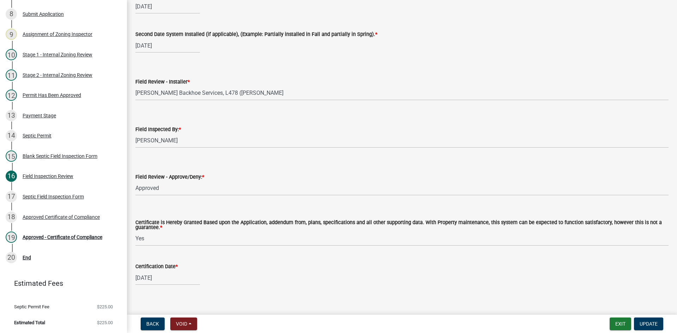
scroll to position [2942, 0]
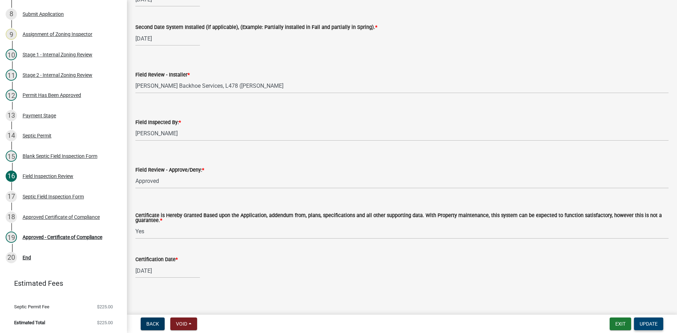
click at [643, 325] on span "Update" at bounding box center [649, 324] width 18 height 6
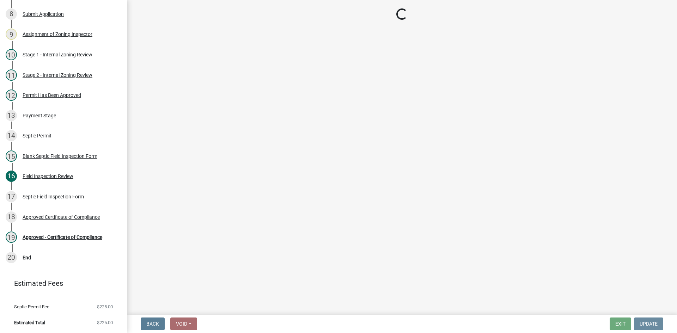
scroll to position [0, 0]
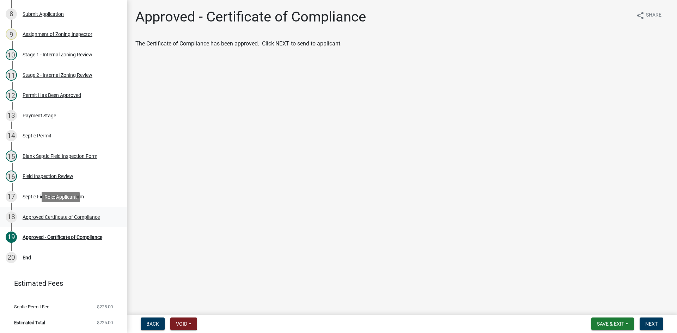
click at [85, 217] on div "Approved Certificate of Compliance" at bounding box center [61, 217] width 77 height 5
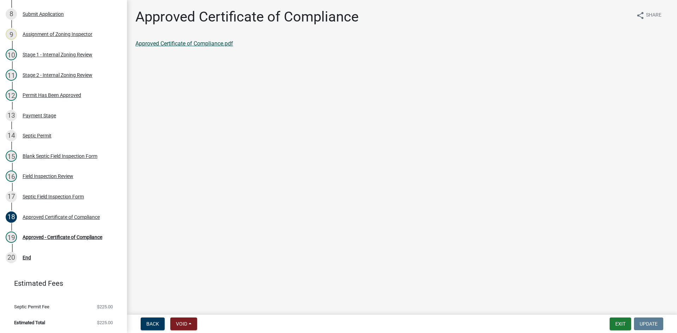
click at [222, 44] on link "Approved Certificate of Compliance.pdf" at bounding box center [184, 43] width 98 height 7
